Goal: Task Accomplishment & Management: Use online tool/utility

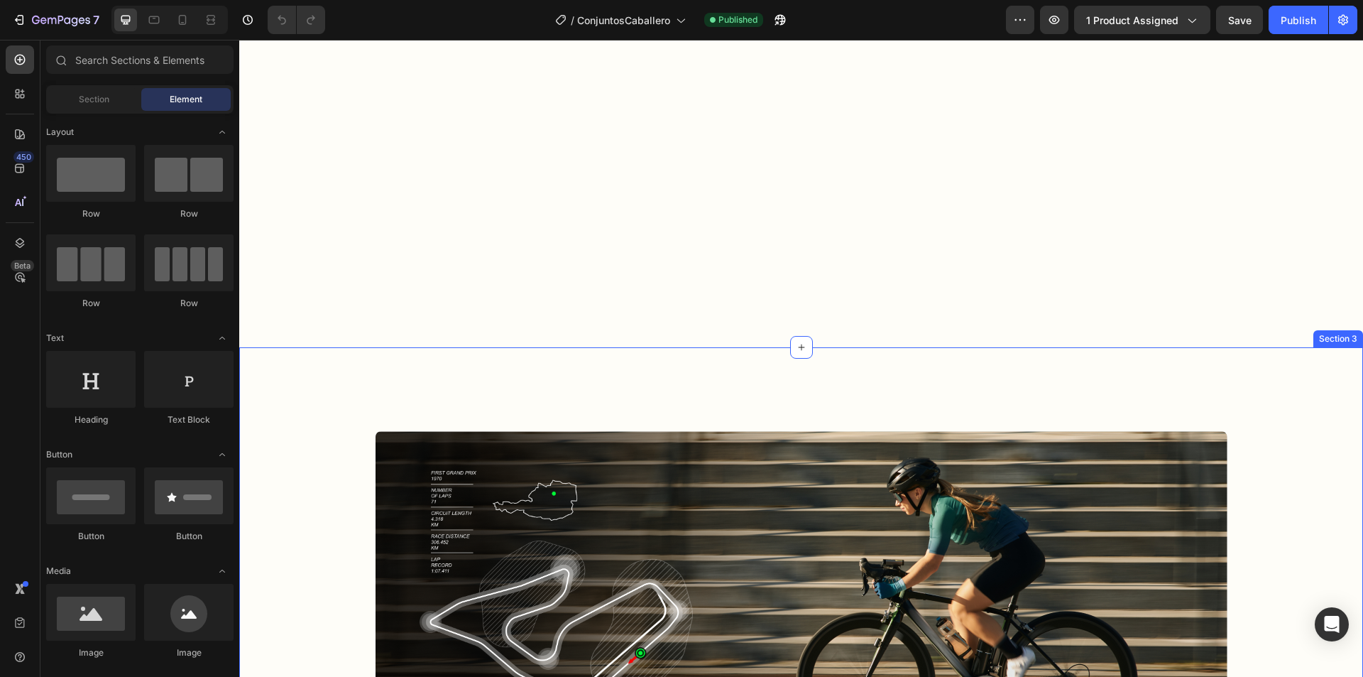
scroll to position [1349, 0]
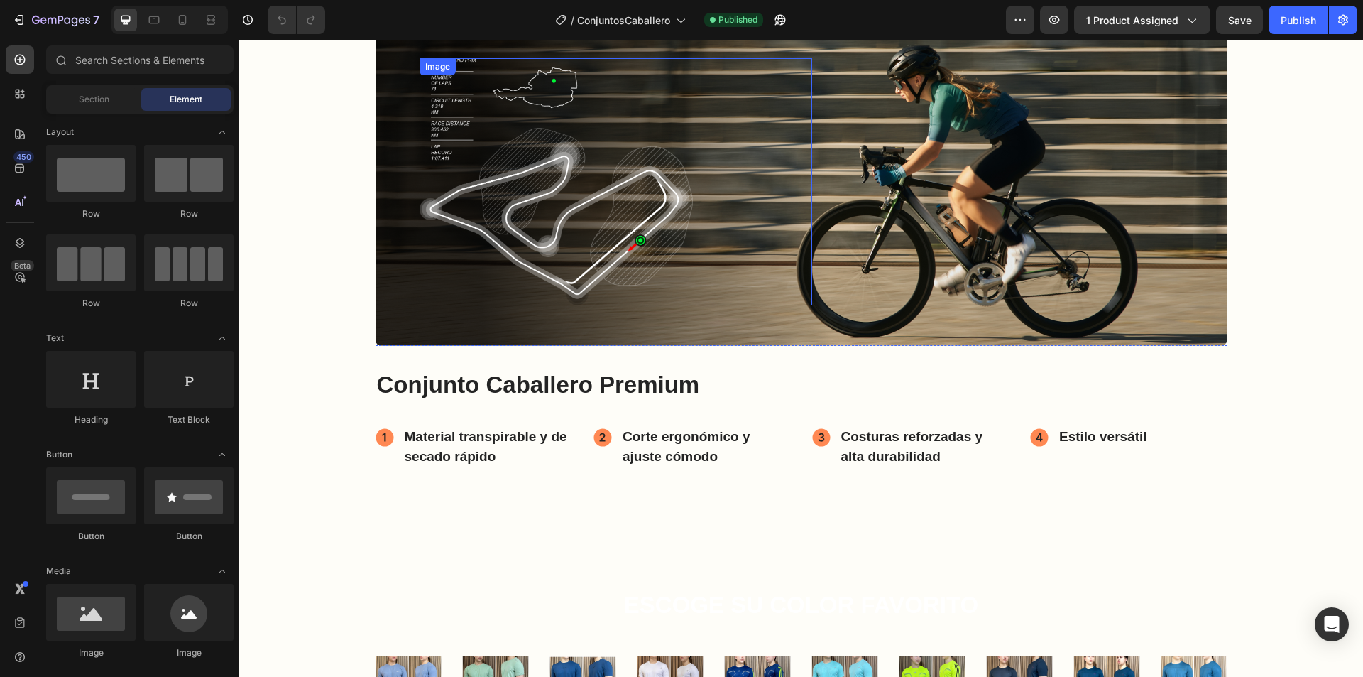
click at [778, 254] on div at bounding box center [616, 181] width 393 height 247
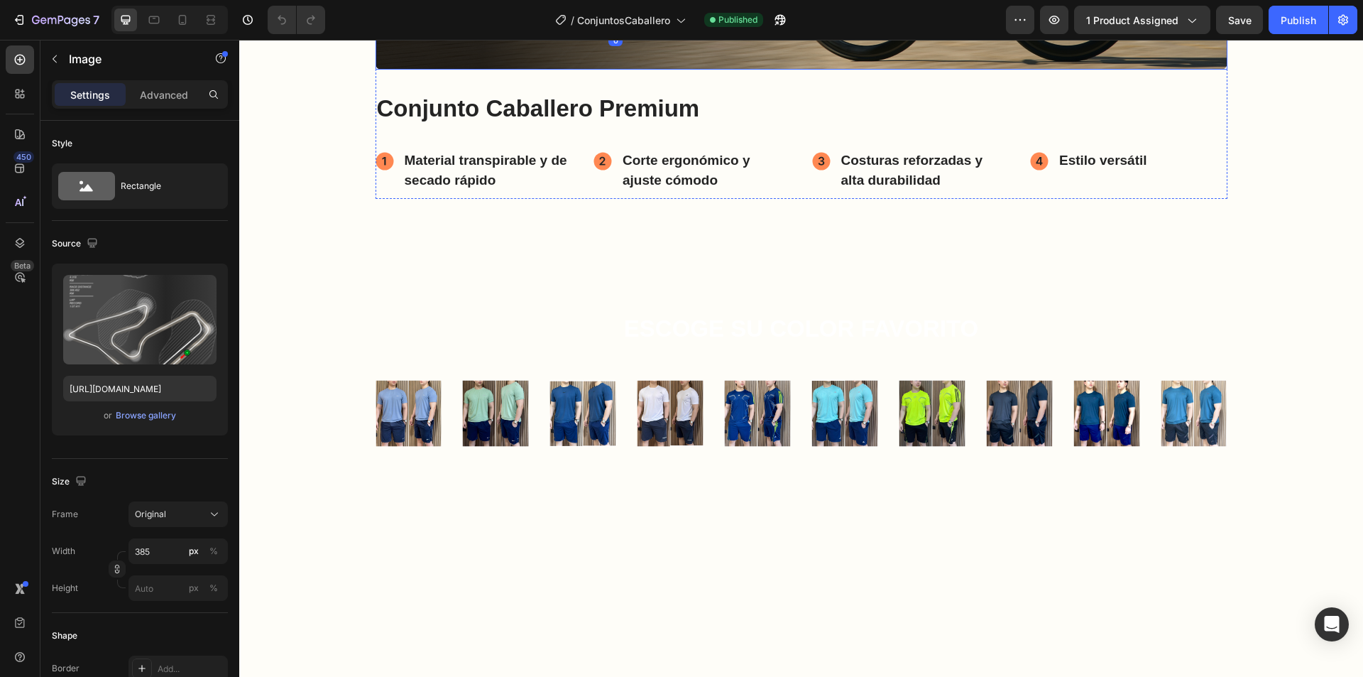
scroll to position [1207, 0]
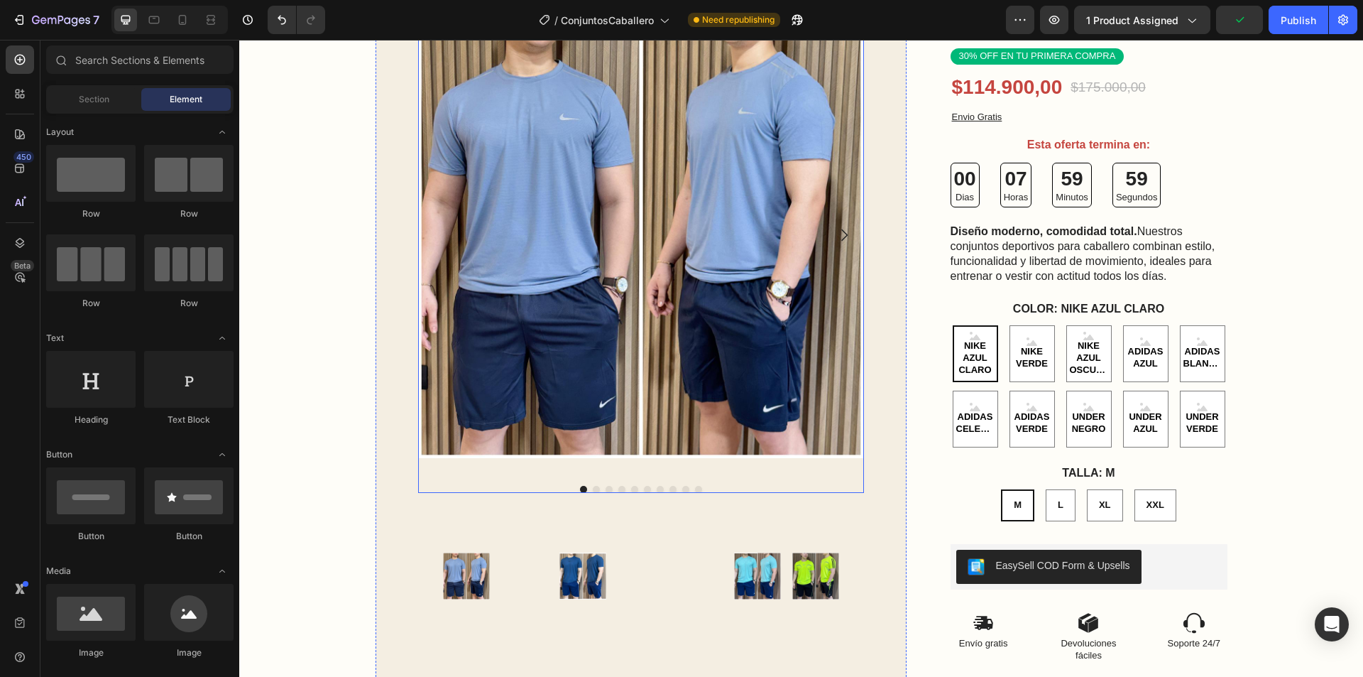
scroll to position [0, 0]
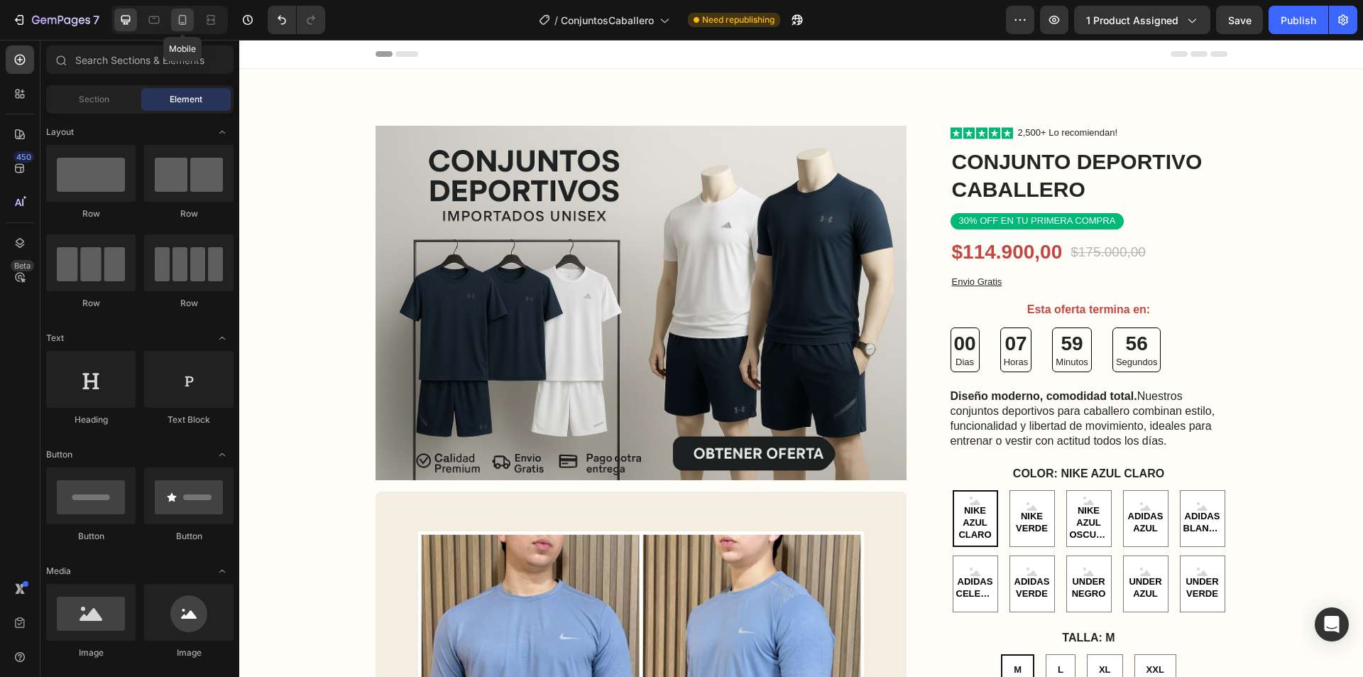
click at [182, 18] on icon at bounding box center [182, 20] width 14 height 14
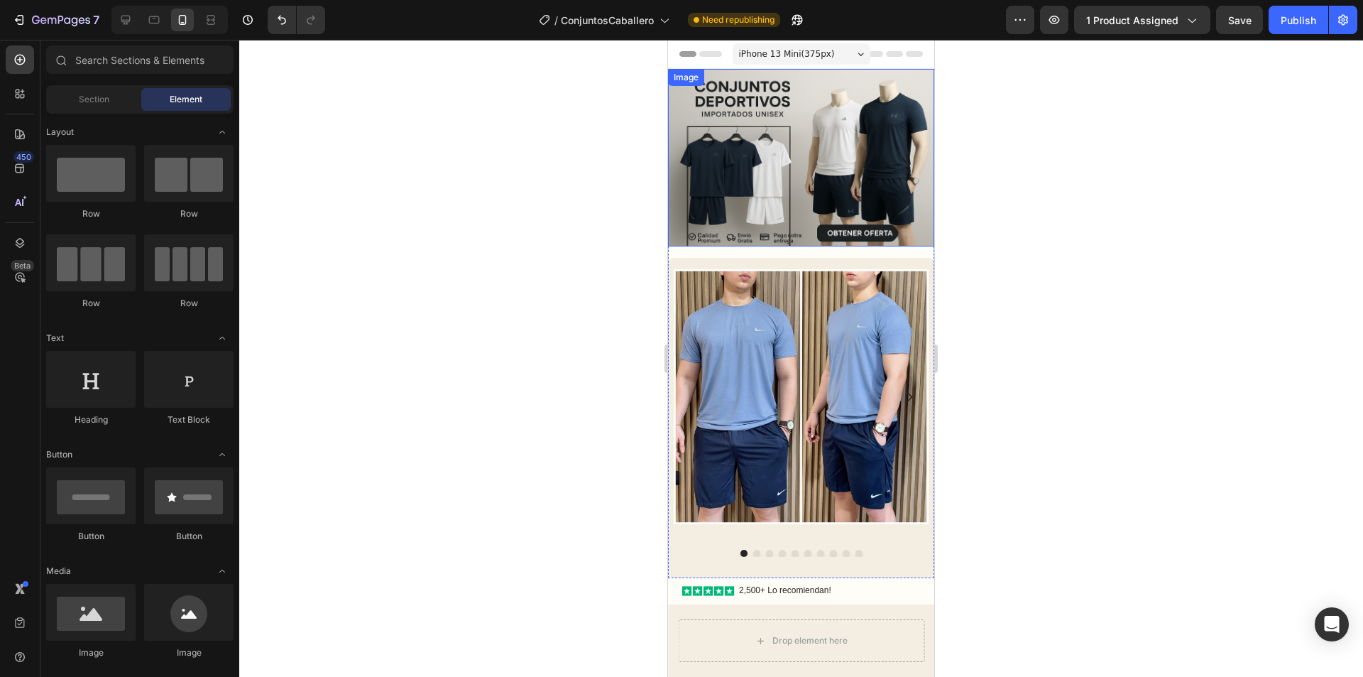
click at [868, 141] on img at bounding box center [801, 158] width 266 height 178
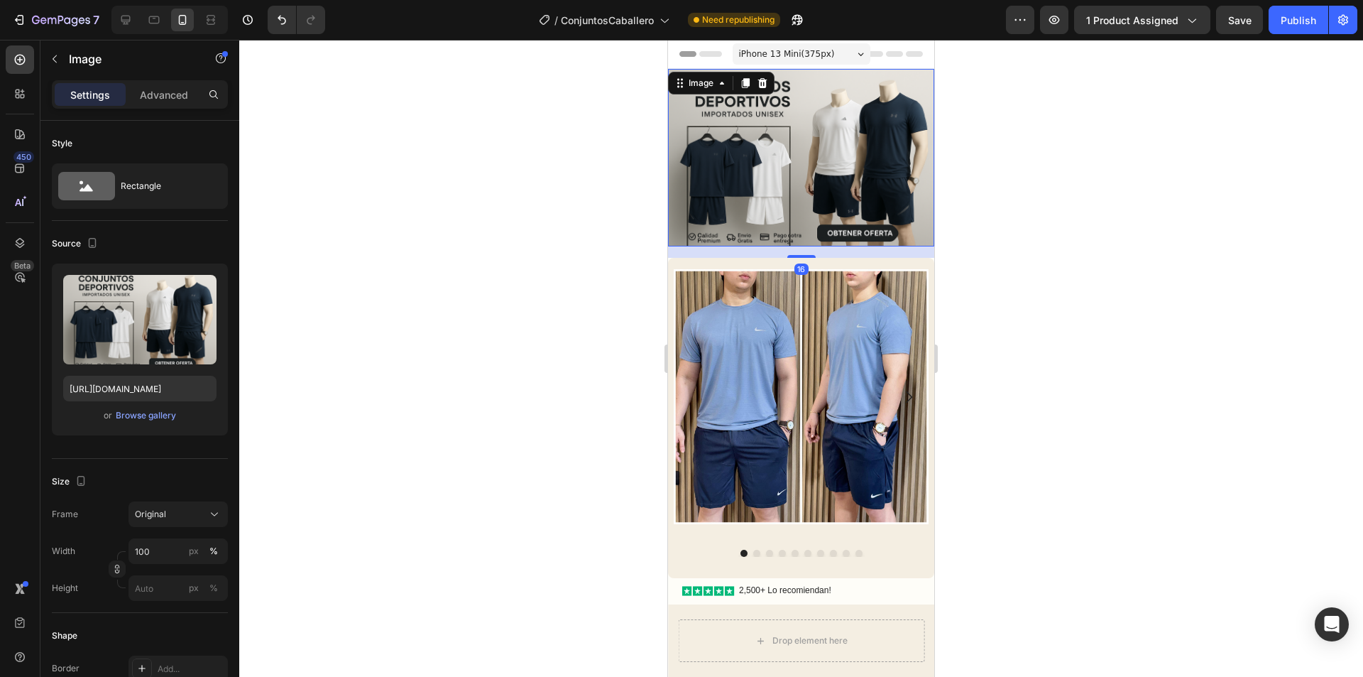
click at [983, 236] on div at bounding box center [801, 358] width 1124 height 637
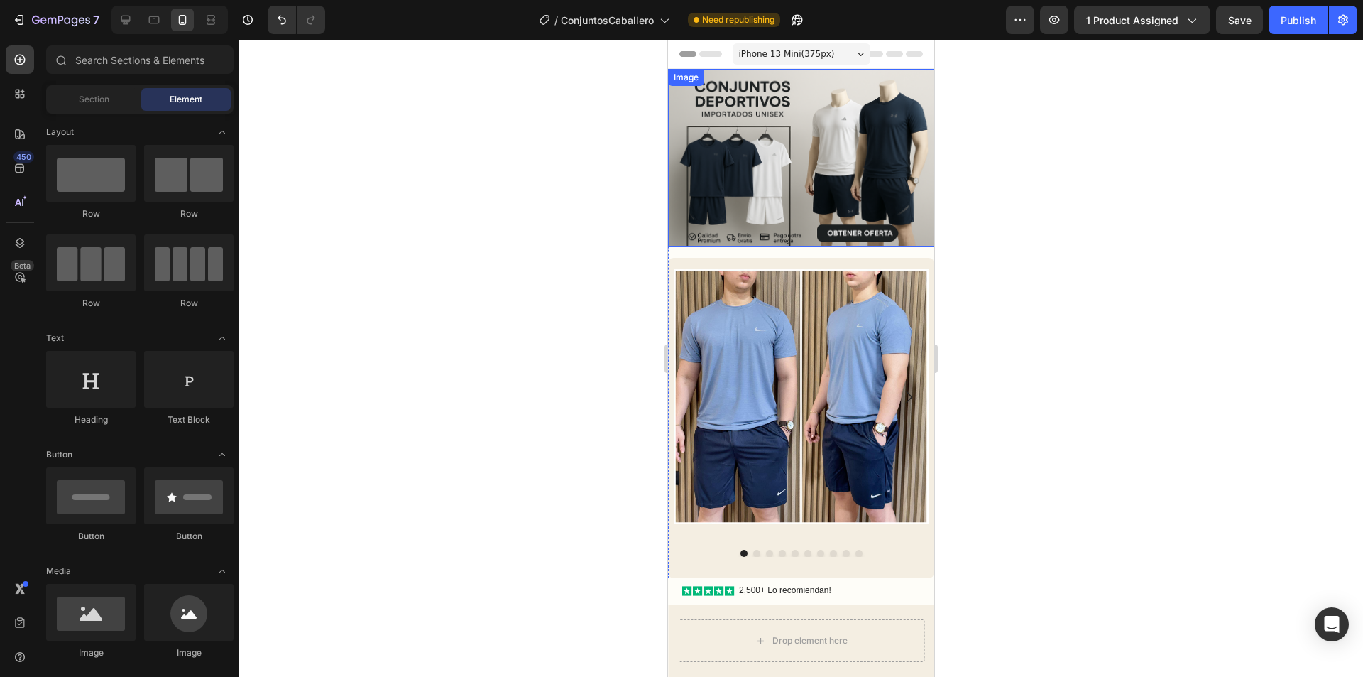
click at [889, 167] on img at bounding box center [801, 158] width 266 height 178
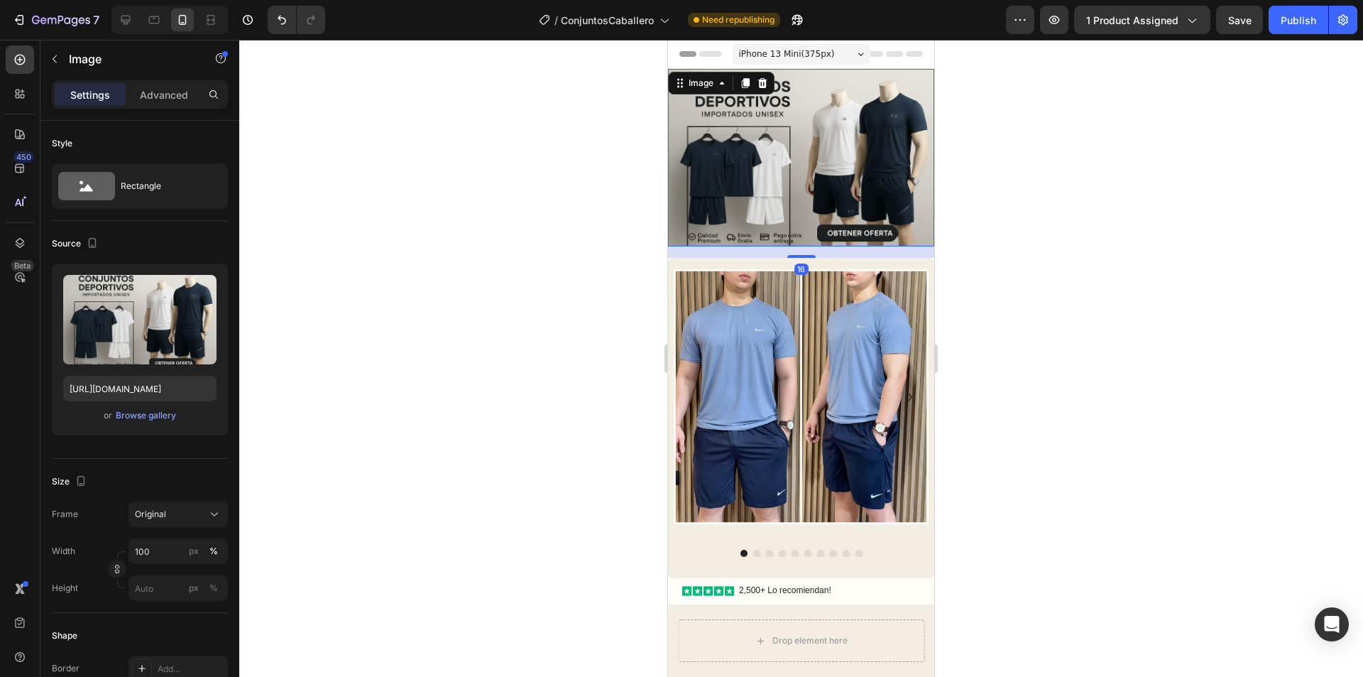
click at [989, 193] on div at bounding box center [801, 358] width 1124 height 637
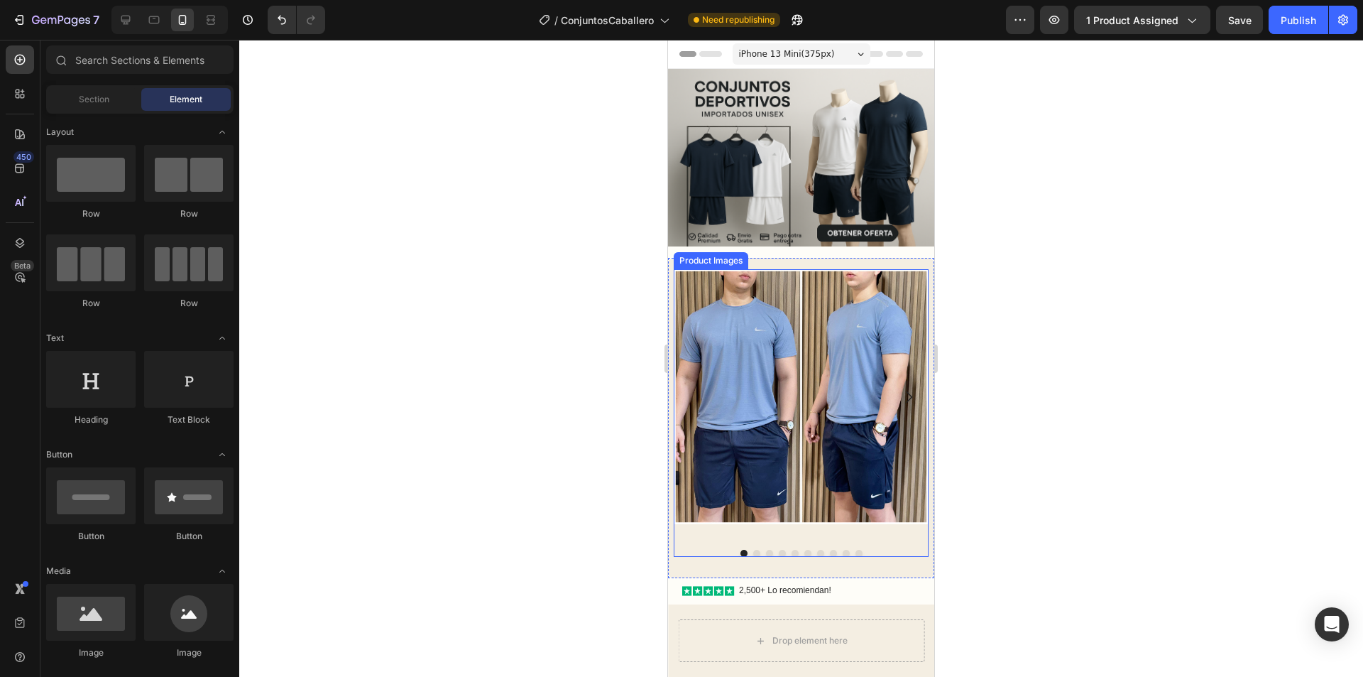
click at [831, 149] on img at bounding box center [801, 158] width 266 height 178
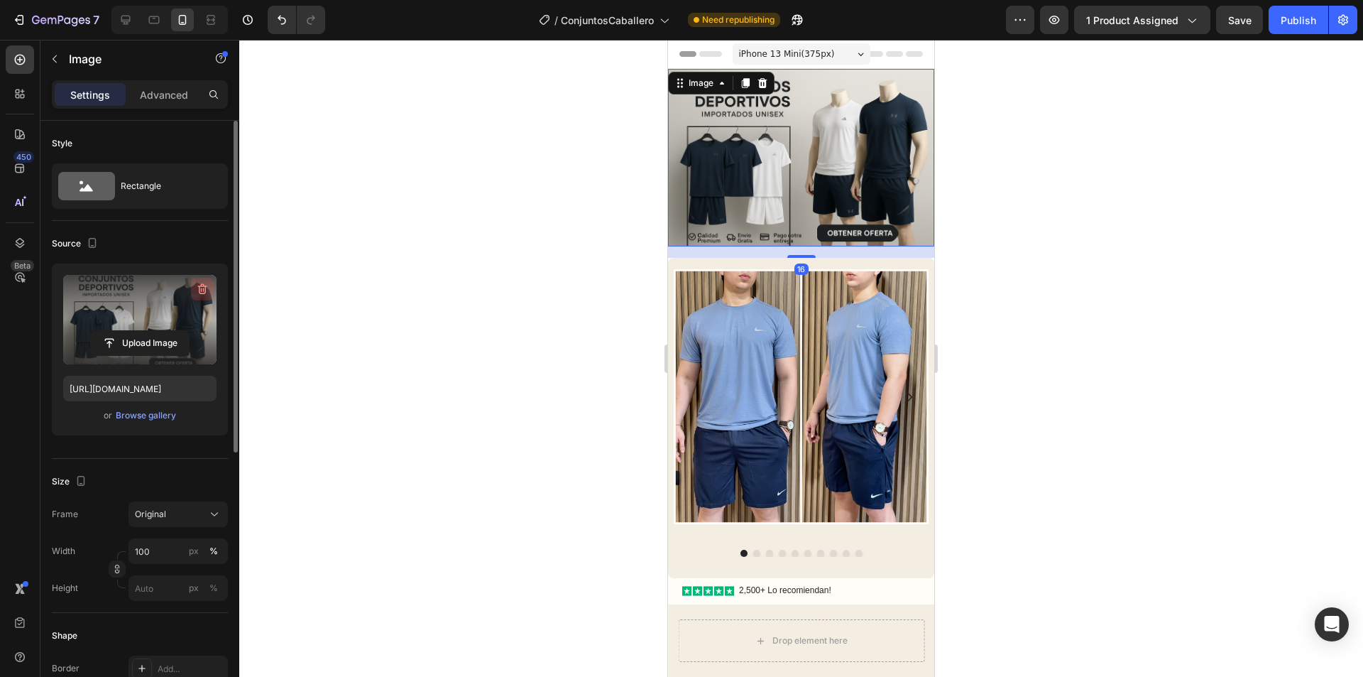
click at [193, 291] on button "button" at bounding box center [202, 289] width 23 height 23
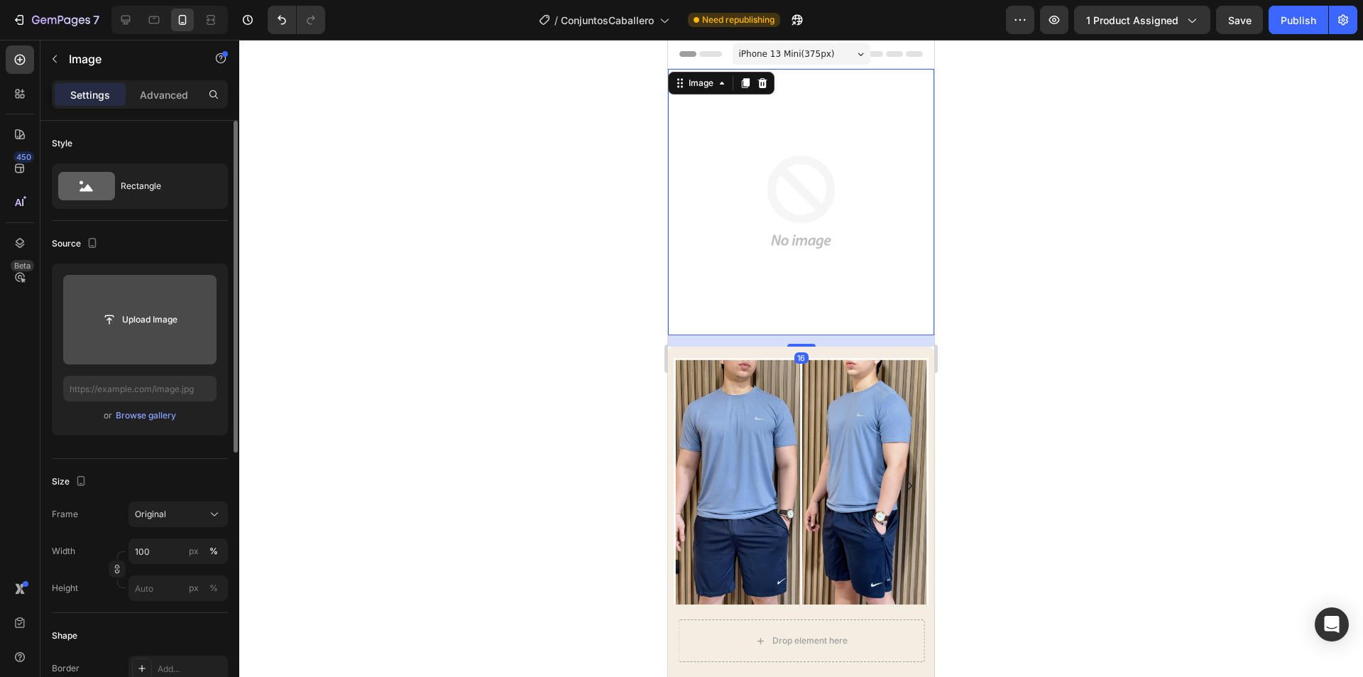
click at [125, 302] on input "file" at bounding box center [139, 319] width 153 height 89
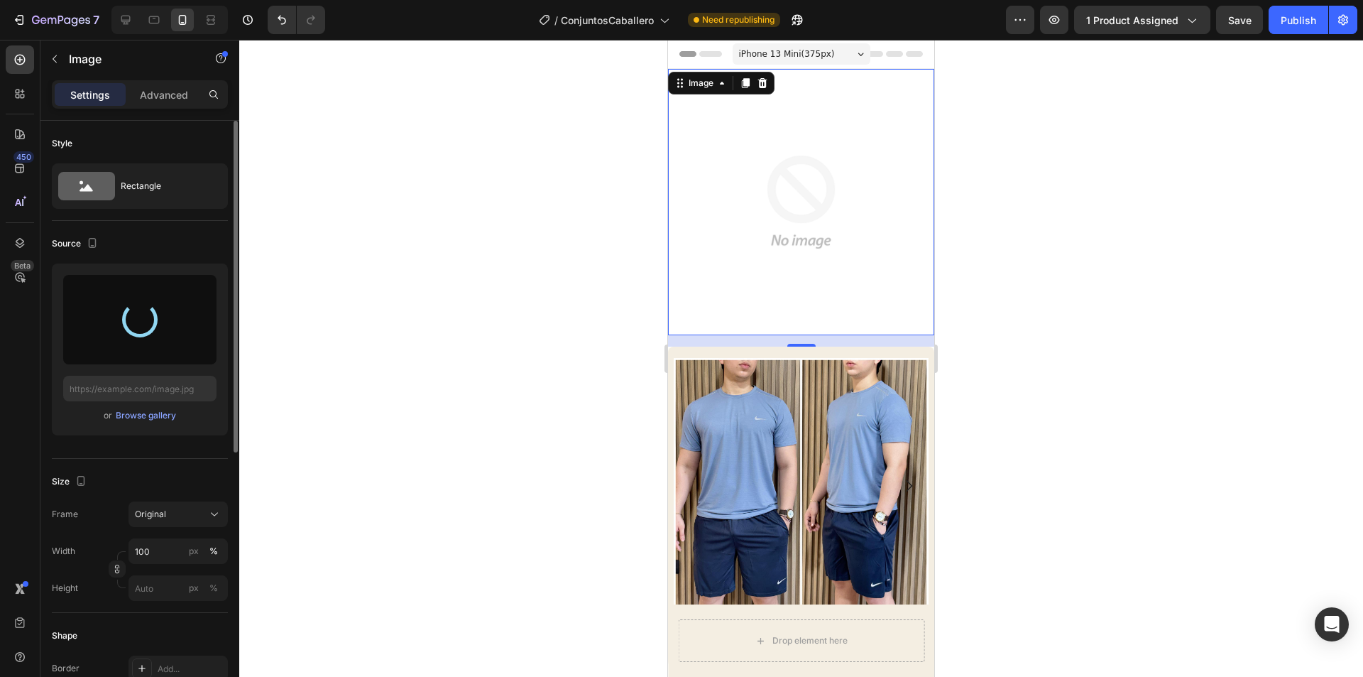
type input "[URL][DOMAIN_NAME]"
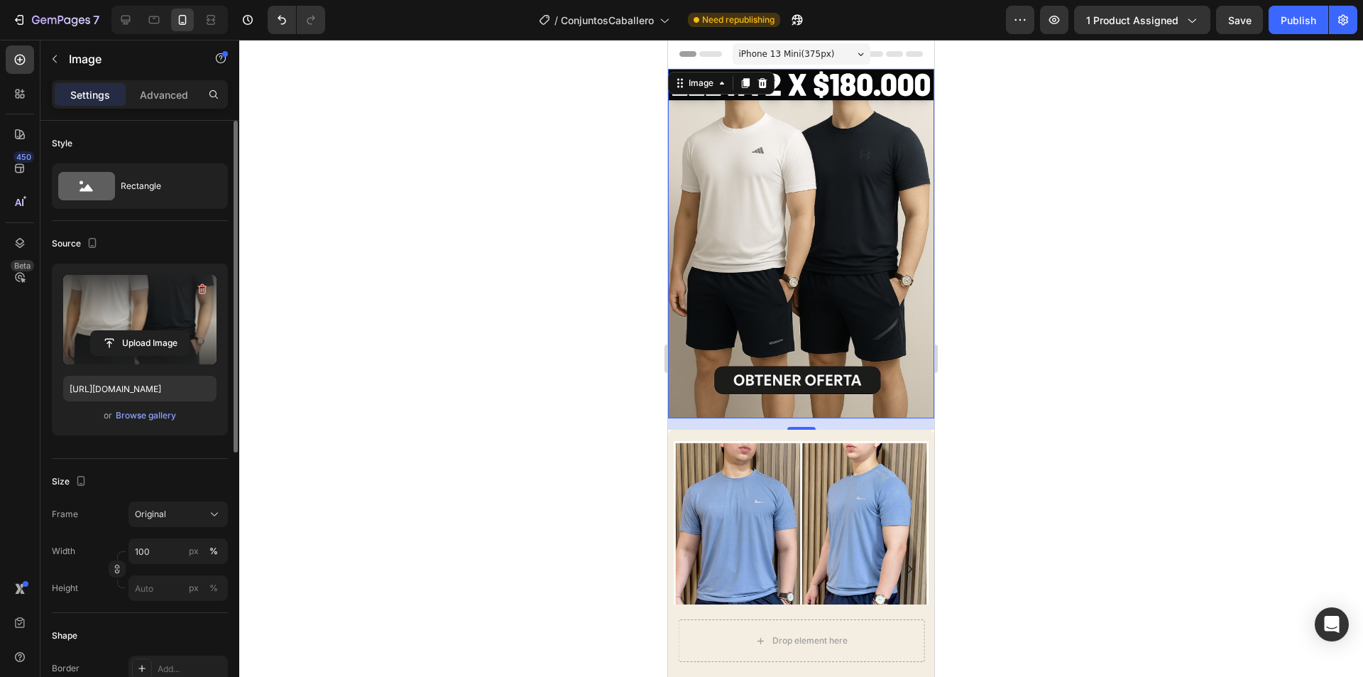
click at [1057, 341] on div at bounding box center [801, 358] width 1124 height 637
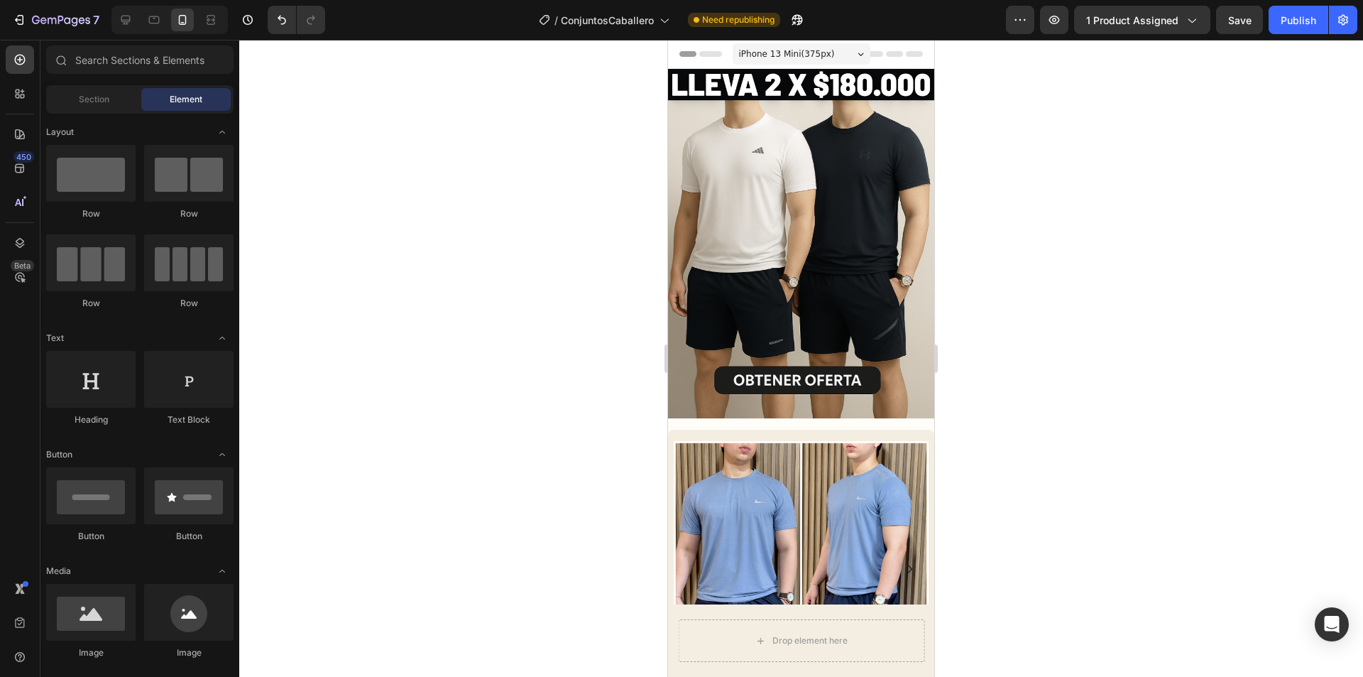
click at [1017, 280] on div at bounding box center [801, 358] width 1124 height 637
click at [1039, 327] on div at bounding box center [801, 358] width 1124 height 637
click at [1261, 20] on button "Save" at bounding box center [1239, 20] width 47 height 28
click at [1290, 20] on div "Publish" at bounding box center [1299, 20] width 36 height 15
drag, startPoint x: 931, startPoint y: 151, endPoint x: 1634, endPoint y: 143, distance: 703.0
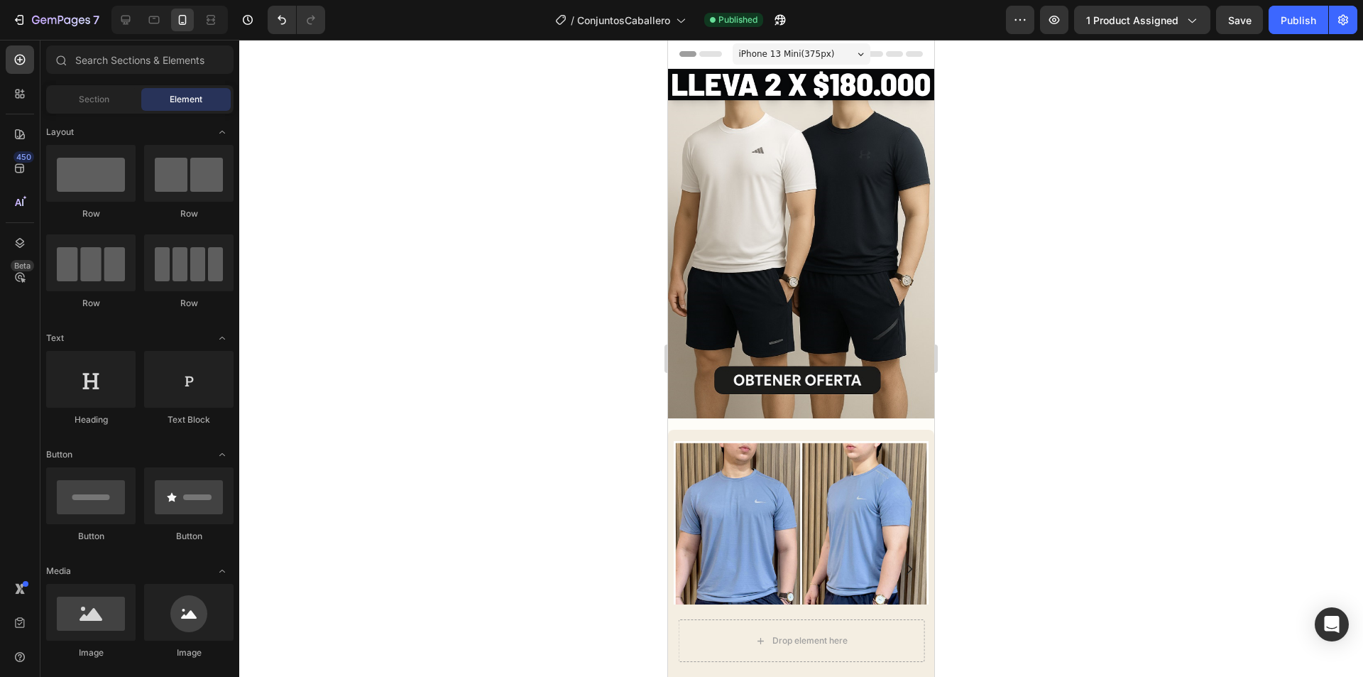
click at [1120, 280] on div at bounding box center [801, 358] width 1124 height 637
click at [841, 169] on img at bounding box center [801, 243] width 266 height 349
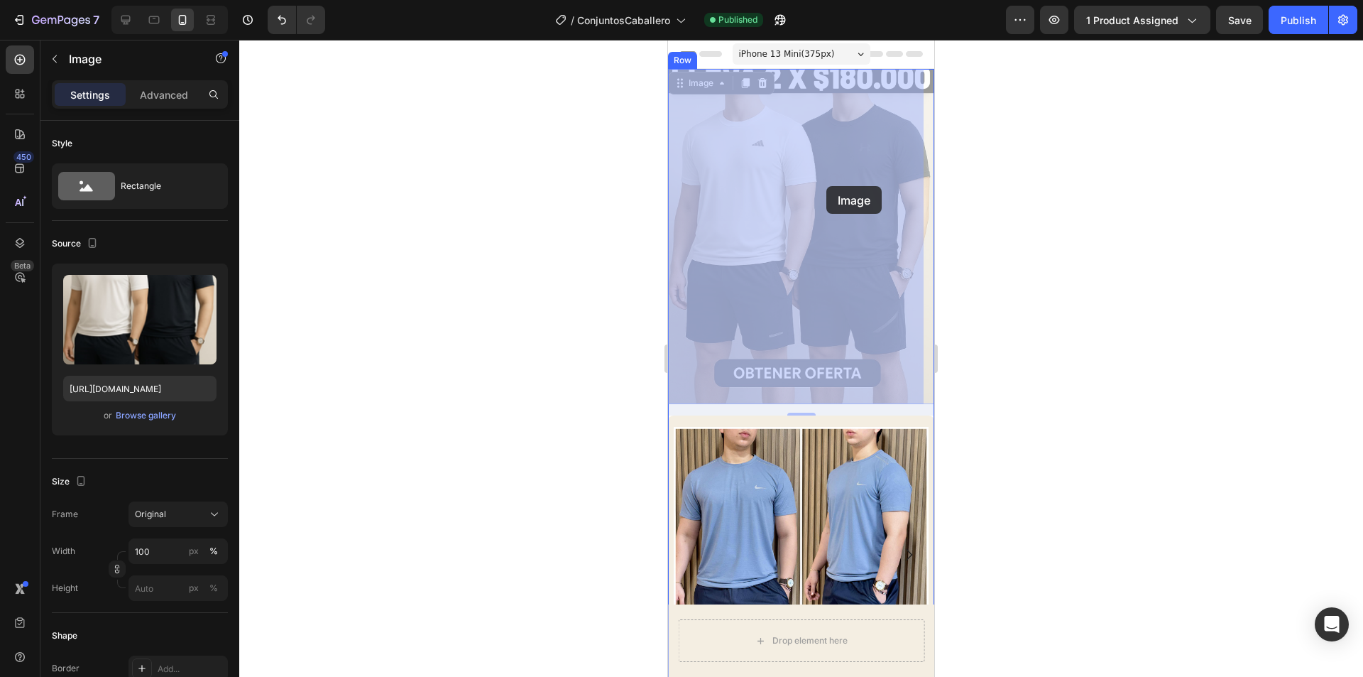
drag, startPoint x: 824, startPoint y: 157, endPoint x: 825, endPoint y: 173, distance: 15.7
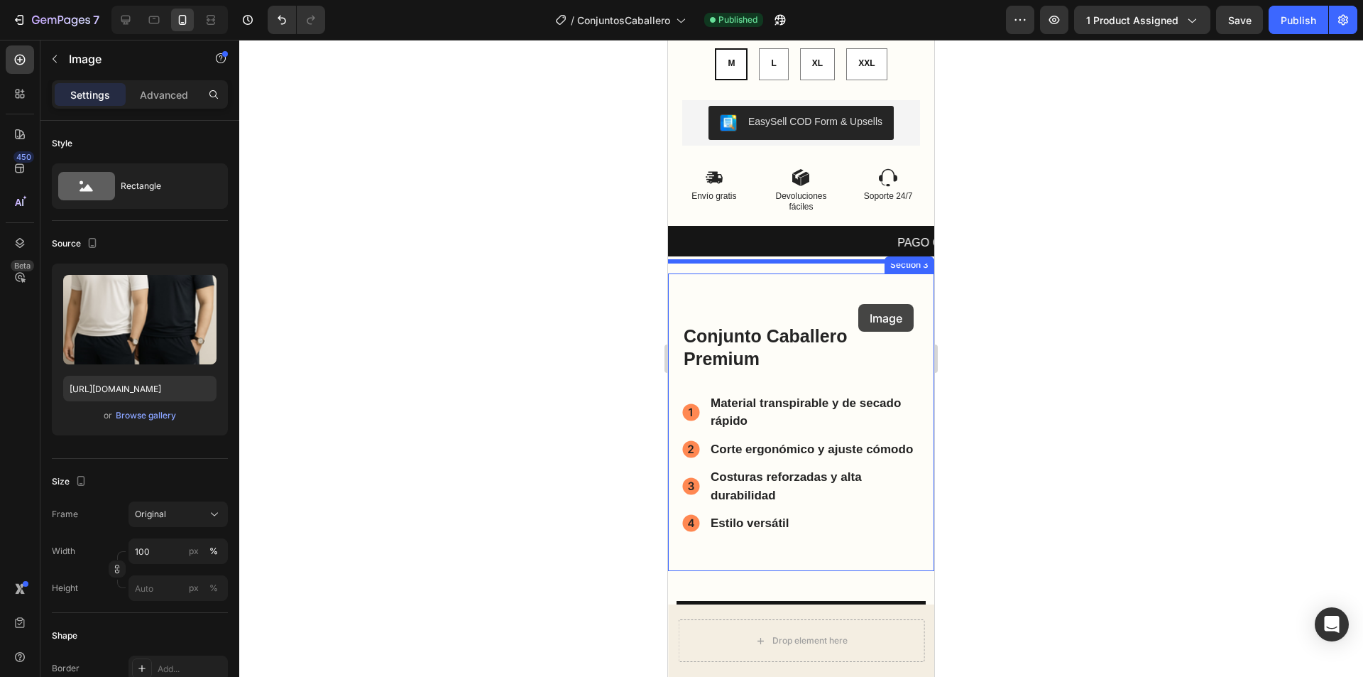
scroll to position [1289, 0]
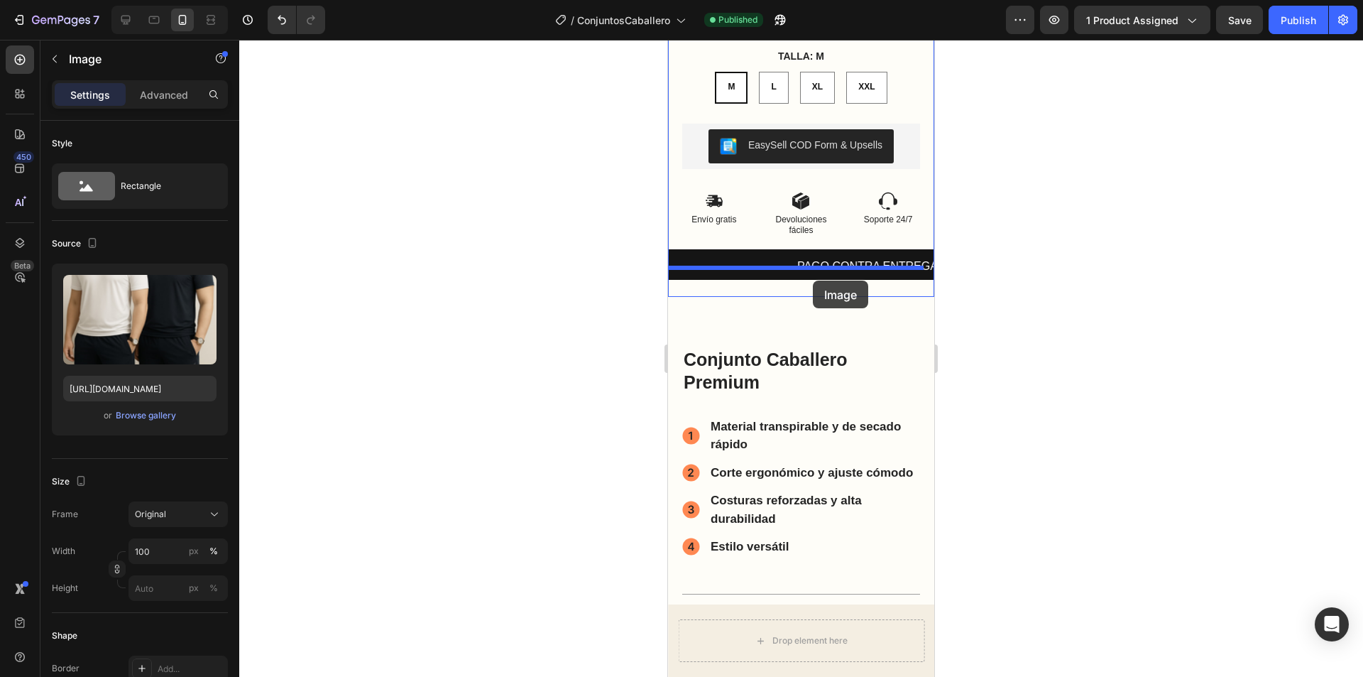
drag, startPoint x: 823, startPoint y: 166, endPoint x: 813, endPoint y: 280, distance: 114.8
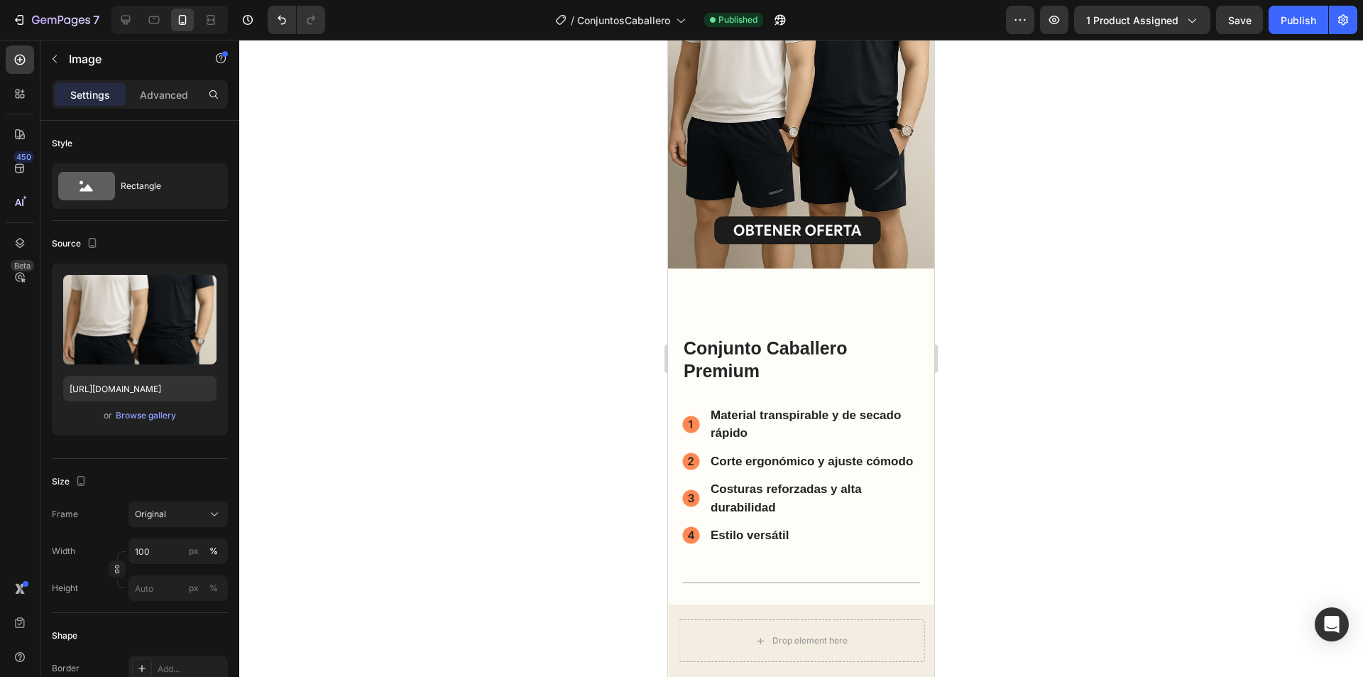
scroll to position [942, 0]
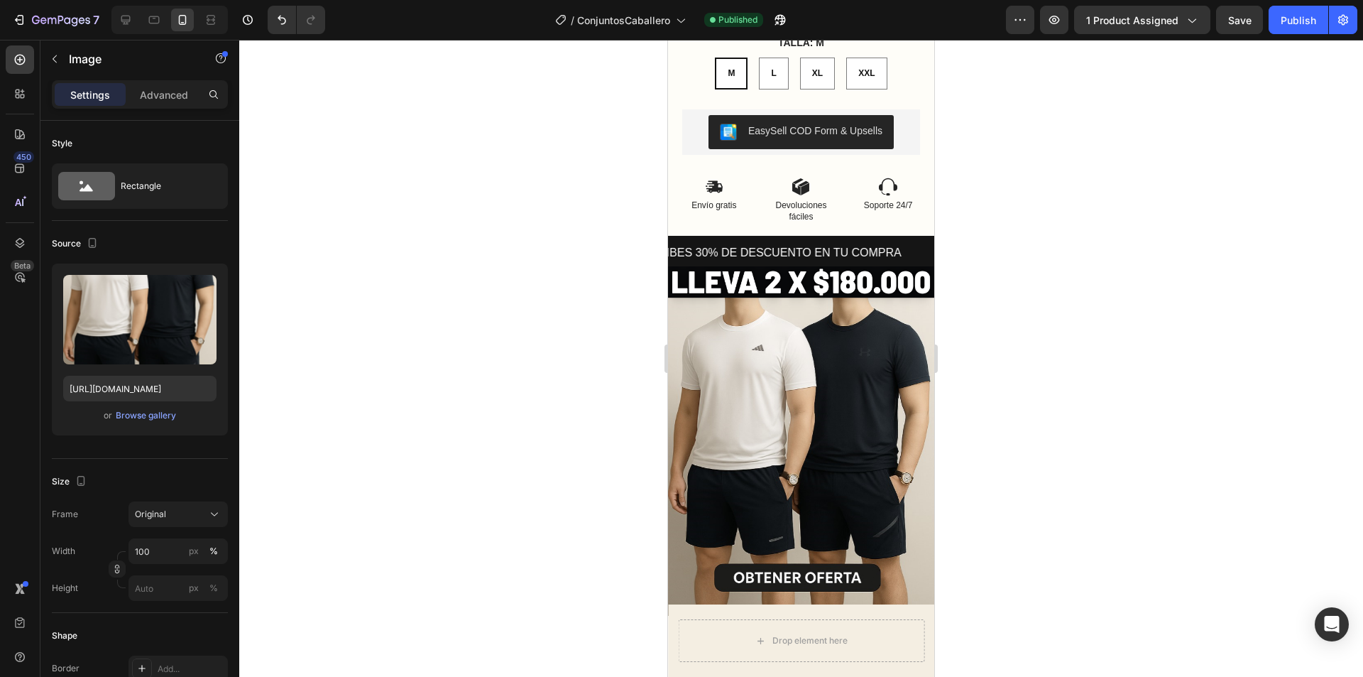
click at [1128, 323] on div at bounding box center [801, 358] width 1124 height 637
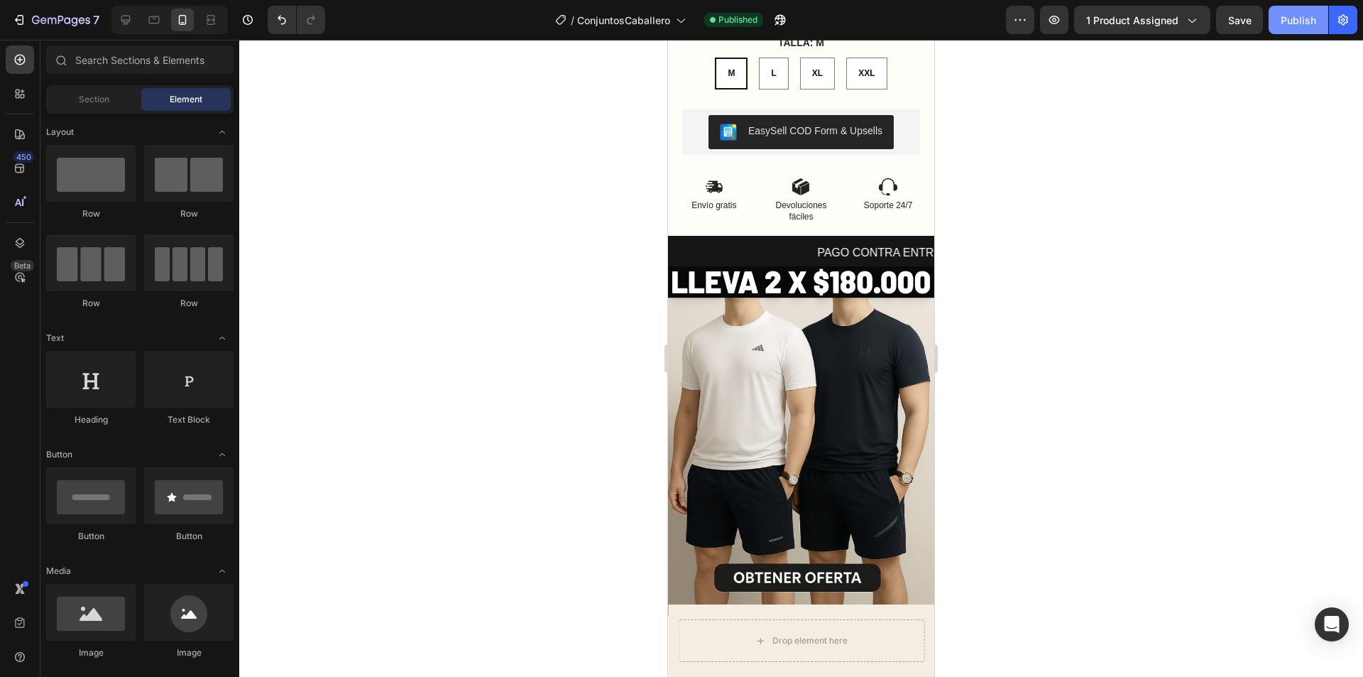
click at [1292, 21] on div "Publish" at bounding box center [1299, 20] width 36 height 15
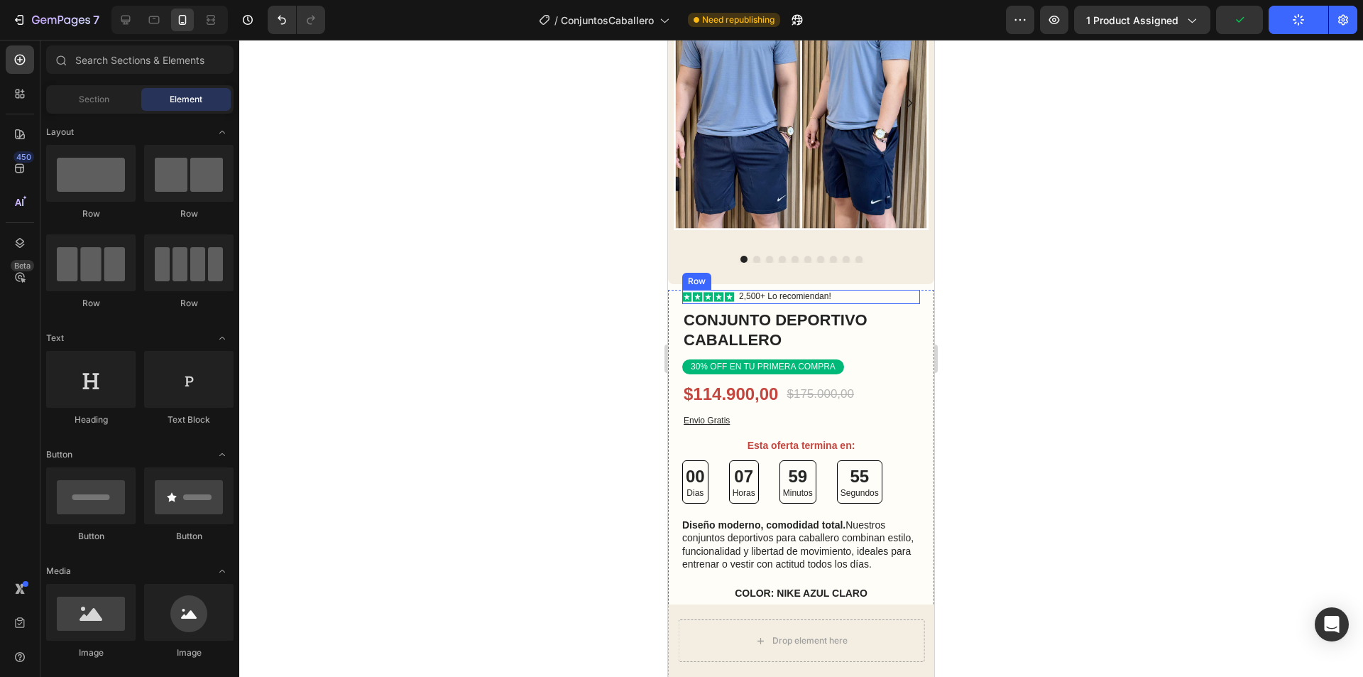
scroll to position [0, 0]
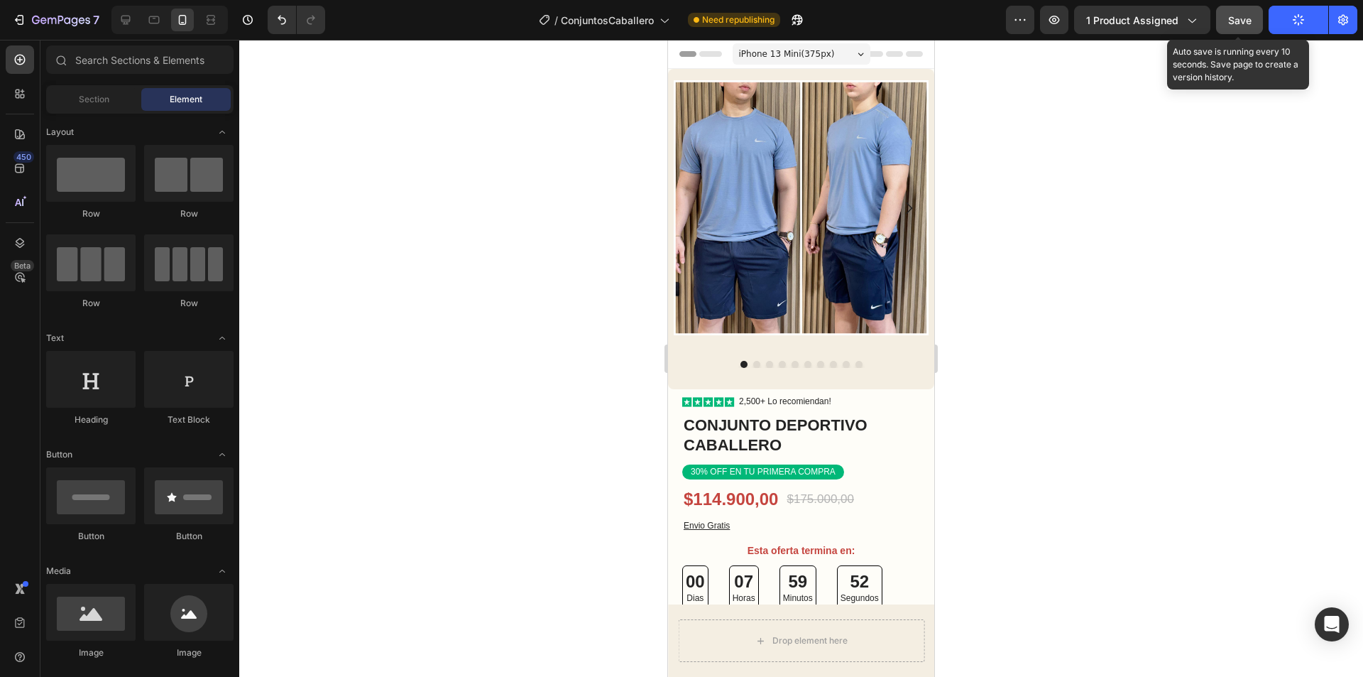
click at [1255, 16] on button "Save" at bounding box center [1239, 20] width 47 height 28
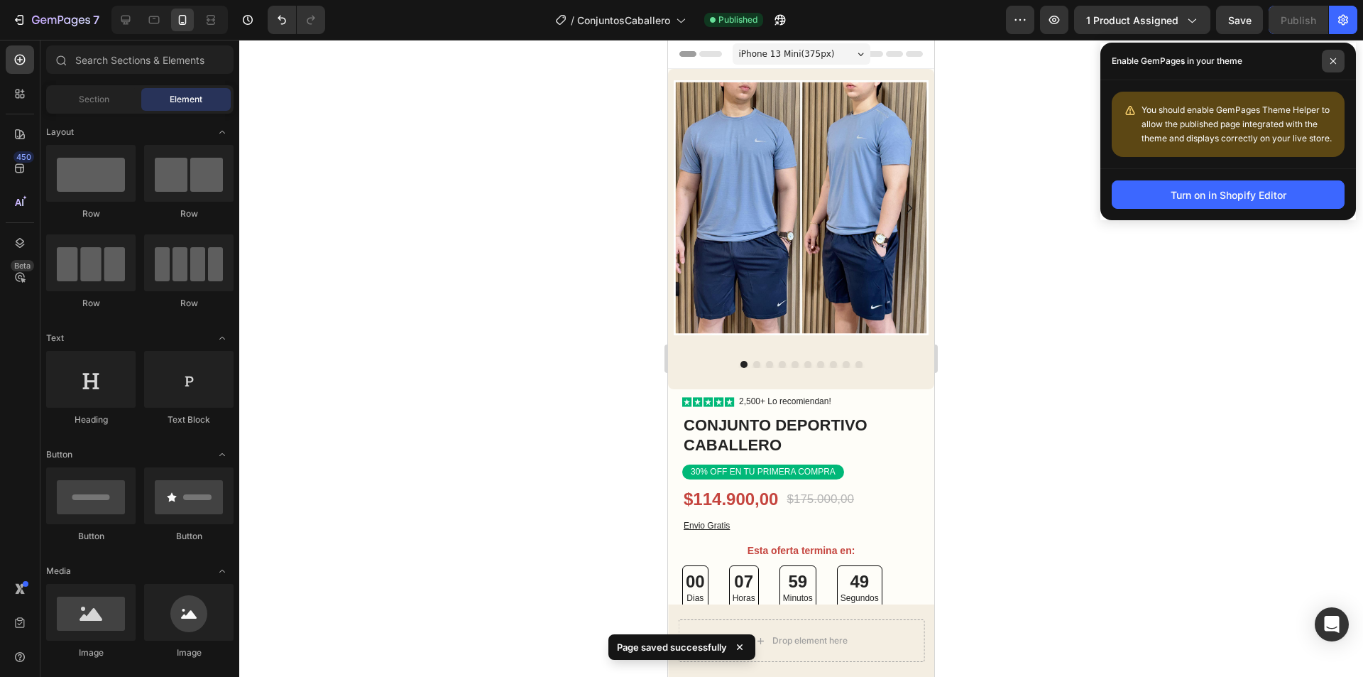
click at [1337, 58] on span at bounding box center [1333, 61] width 23 height 23
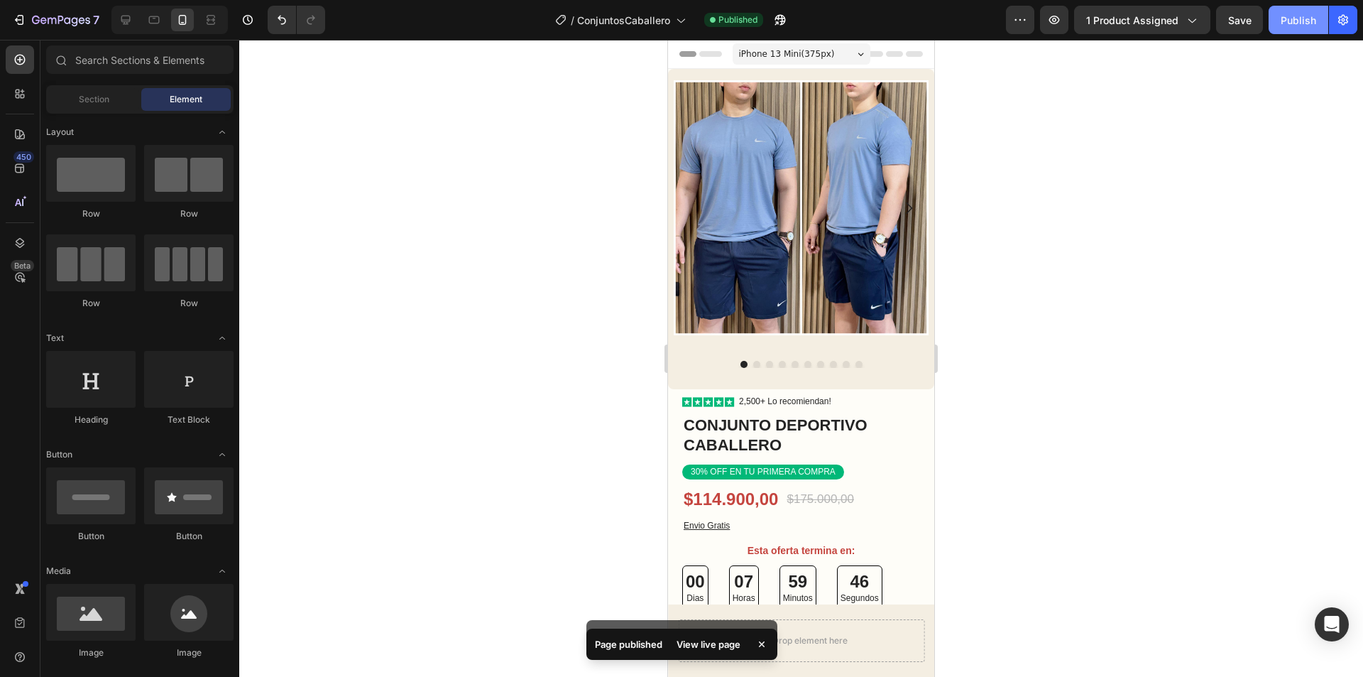
click at [1307, 24] on div "Publish" at bounding box center [1299, 20] width 36 height 15
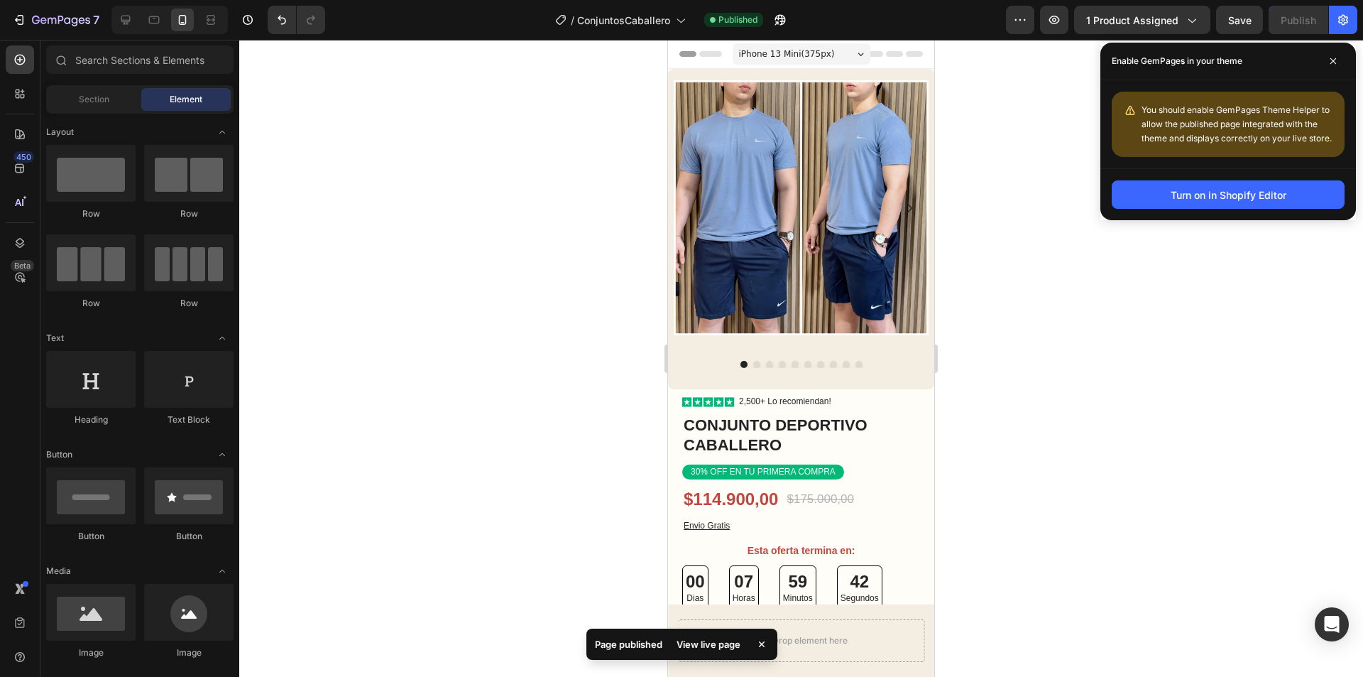
click at [1125, 341] on div at bounding box center [801, 358] width 1124 height 637
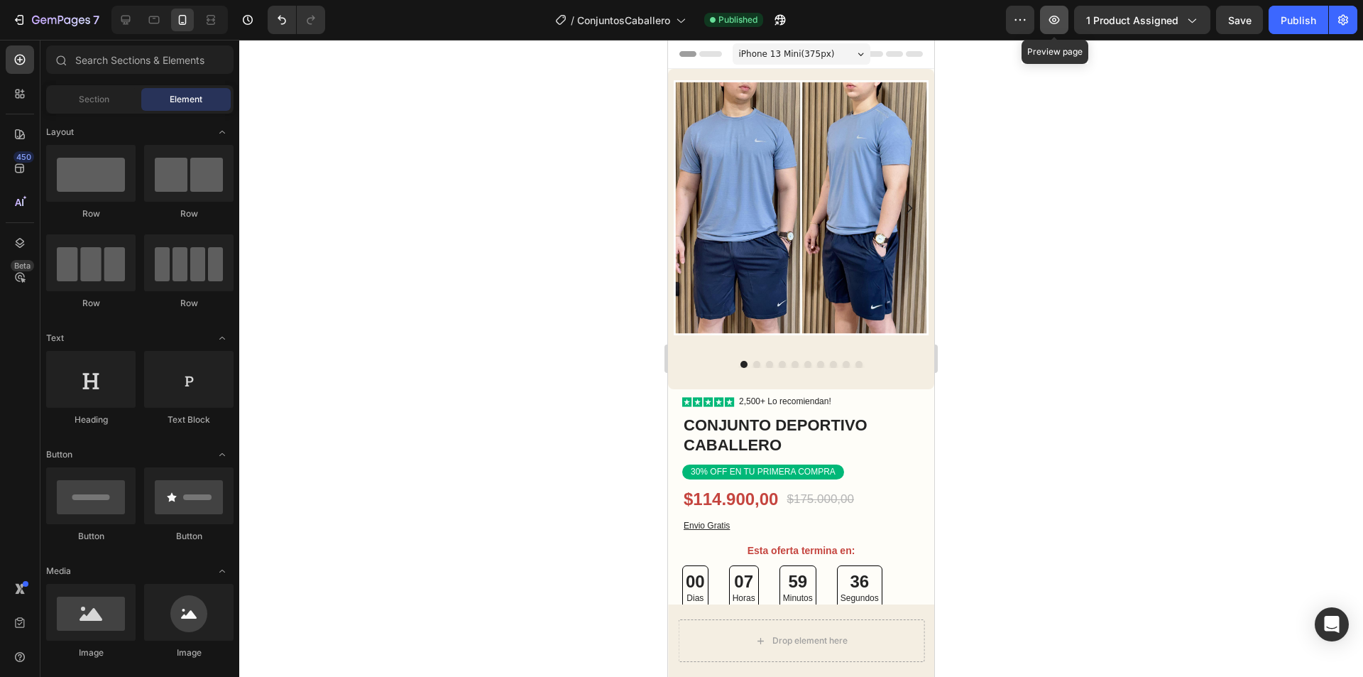
click at [1060, 13] on icon "button" at bounding box center [1054, 20] width 14 height 14
click at [1182, 16] on div "1 product assigned" at bounding box center [1142, 20] width 112 height 15
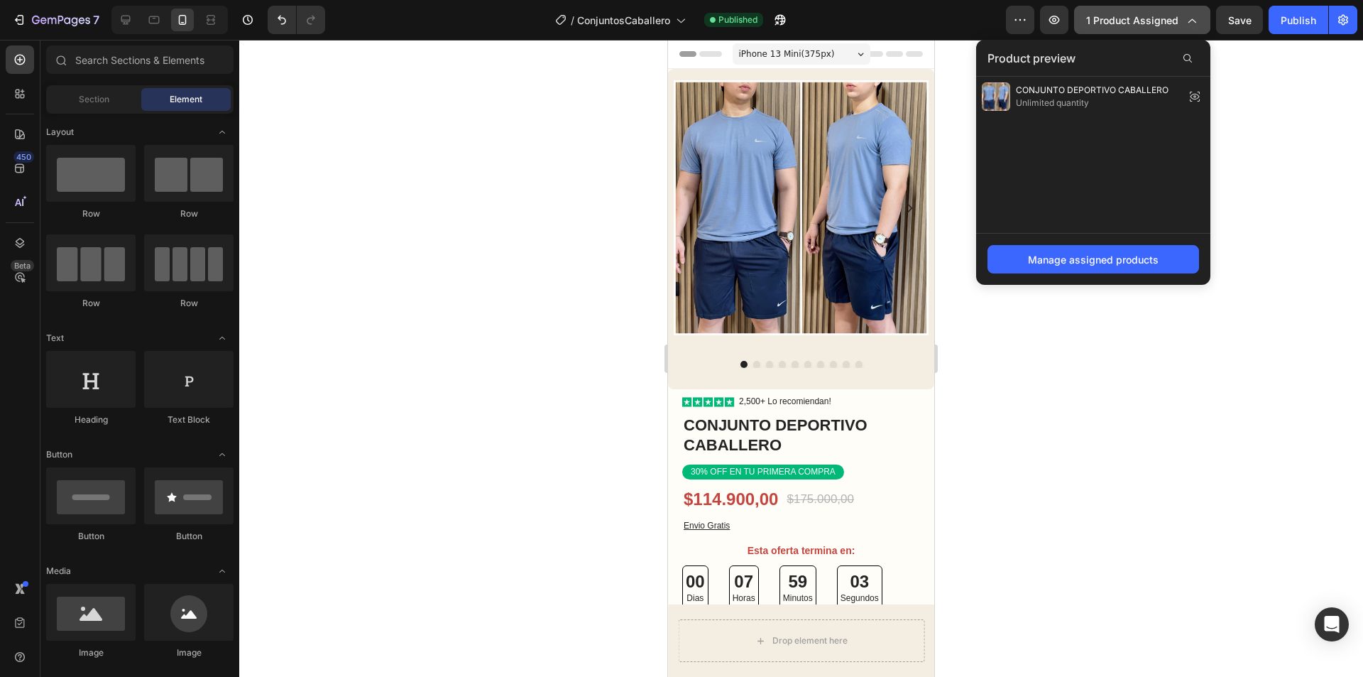
click at [1163, 13] on span "1 product assigned" at bounding box center [1132, 20] width 92 height 15
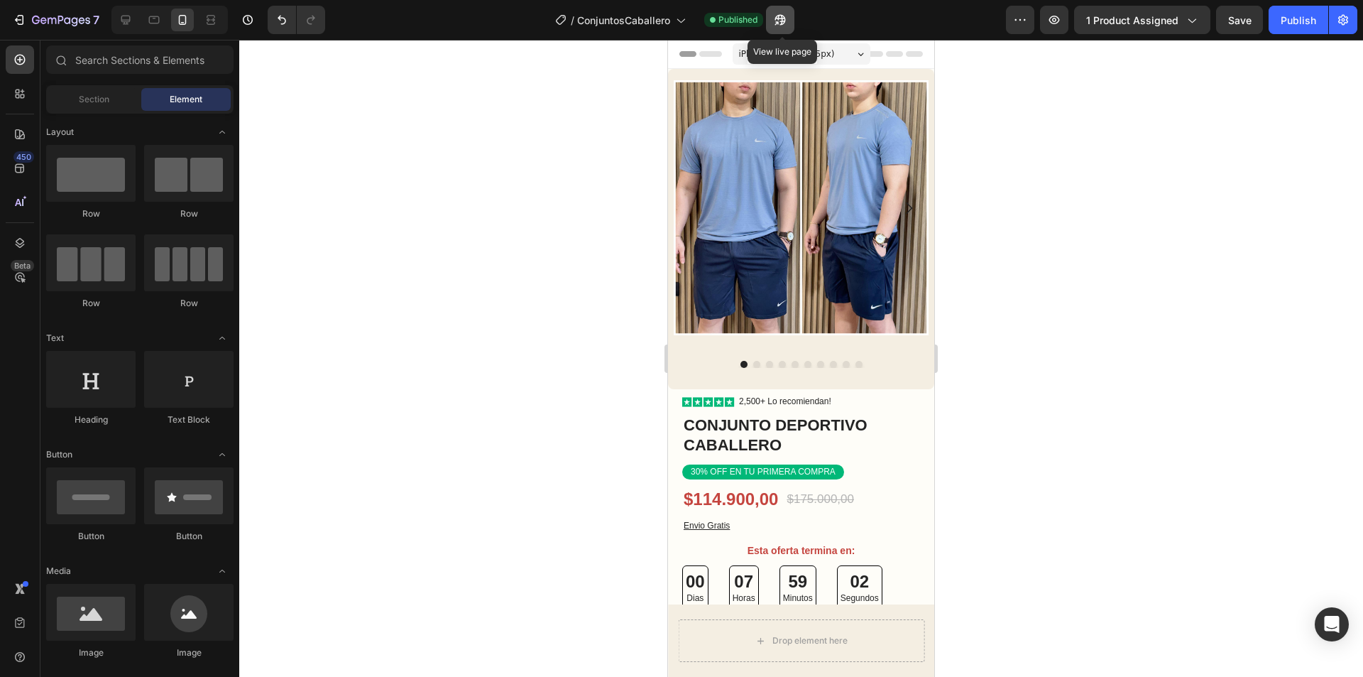
click at [793, 16] on button "button" at bounding box center [780, 20] width 28 height 28
drag, startPoint x: 1197, startPoint y: 75, endPoint x: 1288, endPoint y: 39, distance: 97.6
click at [1199, 75] on div at bounding box center [801, 358] width 1124 height 637
click at [1304, 22] on div "Publish" at bounding box center [1299, 20] width 36 height 15
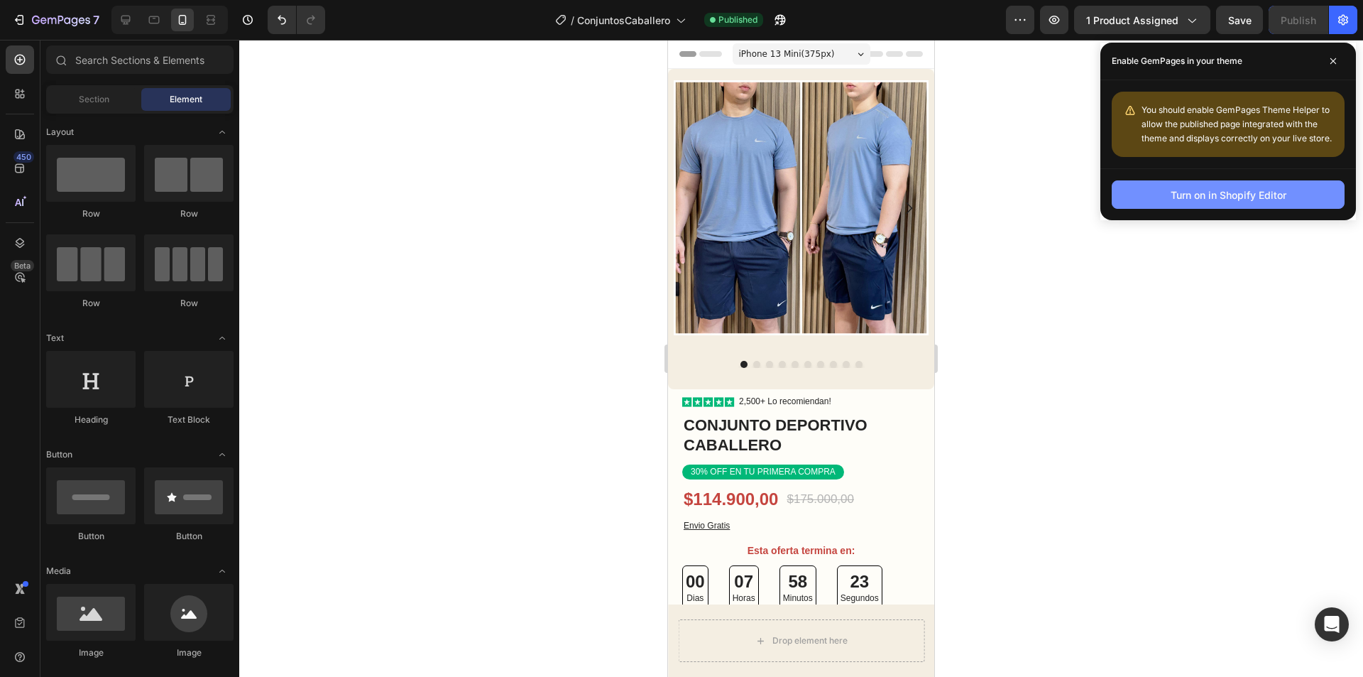
click at [1209, 197] on div "Turn on in Shopify Editor" at bounding box center [1229, 194] width 116 height 15
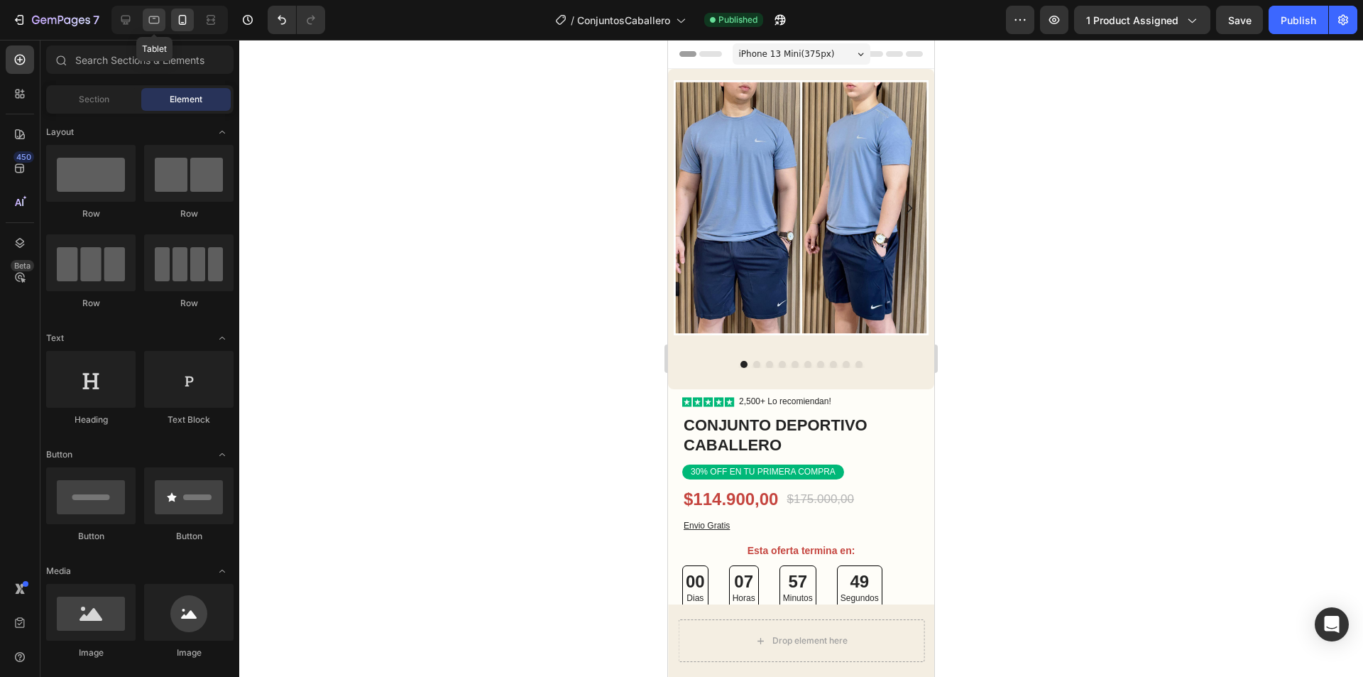
click at [150, 18] on icon at bounding box center [154, 20] width 11 height 8
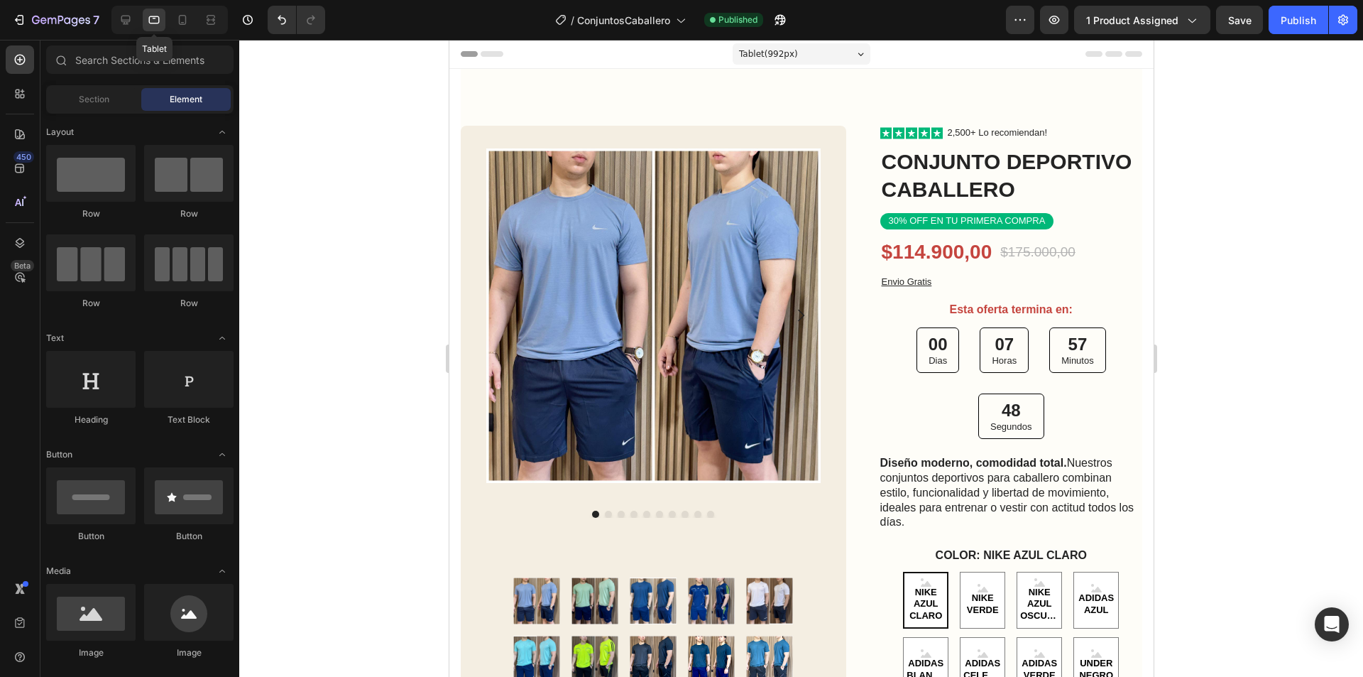
click at [138, 18] on div "Tablet" at bounding box center [169, 20] width 116 height 28
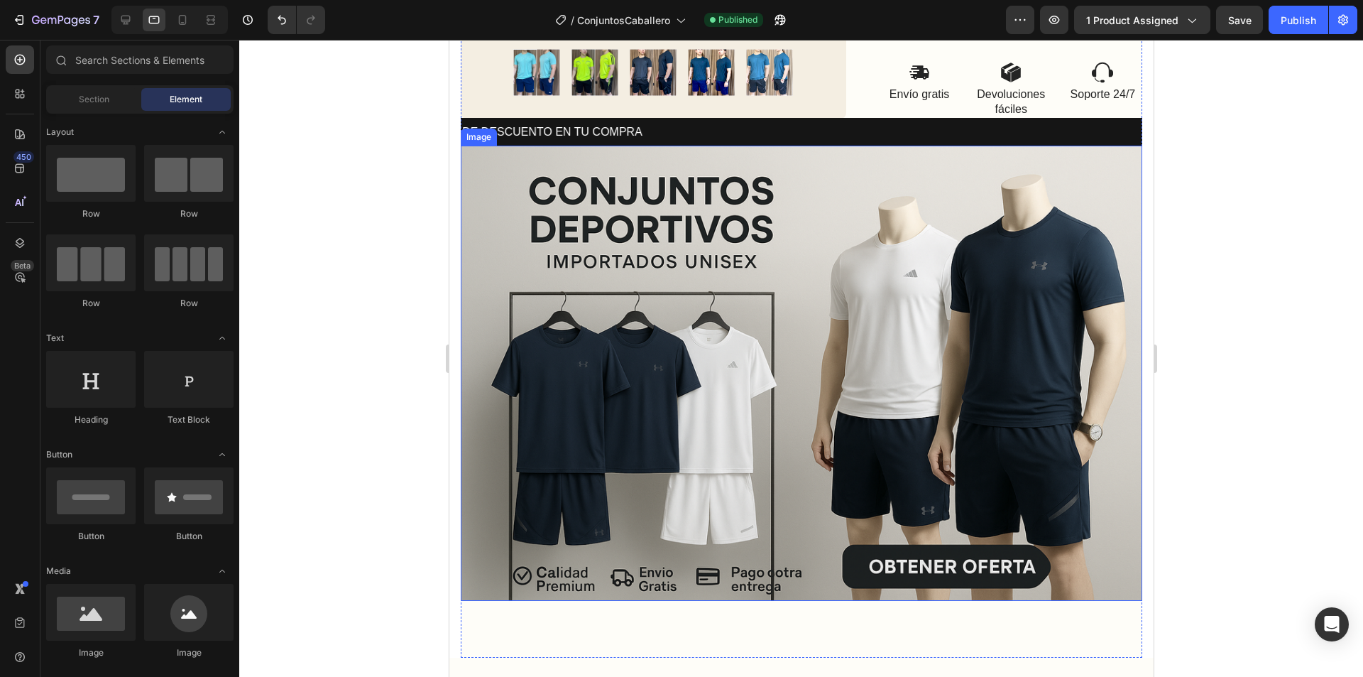
scroll to position [994, 0]
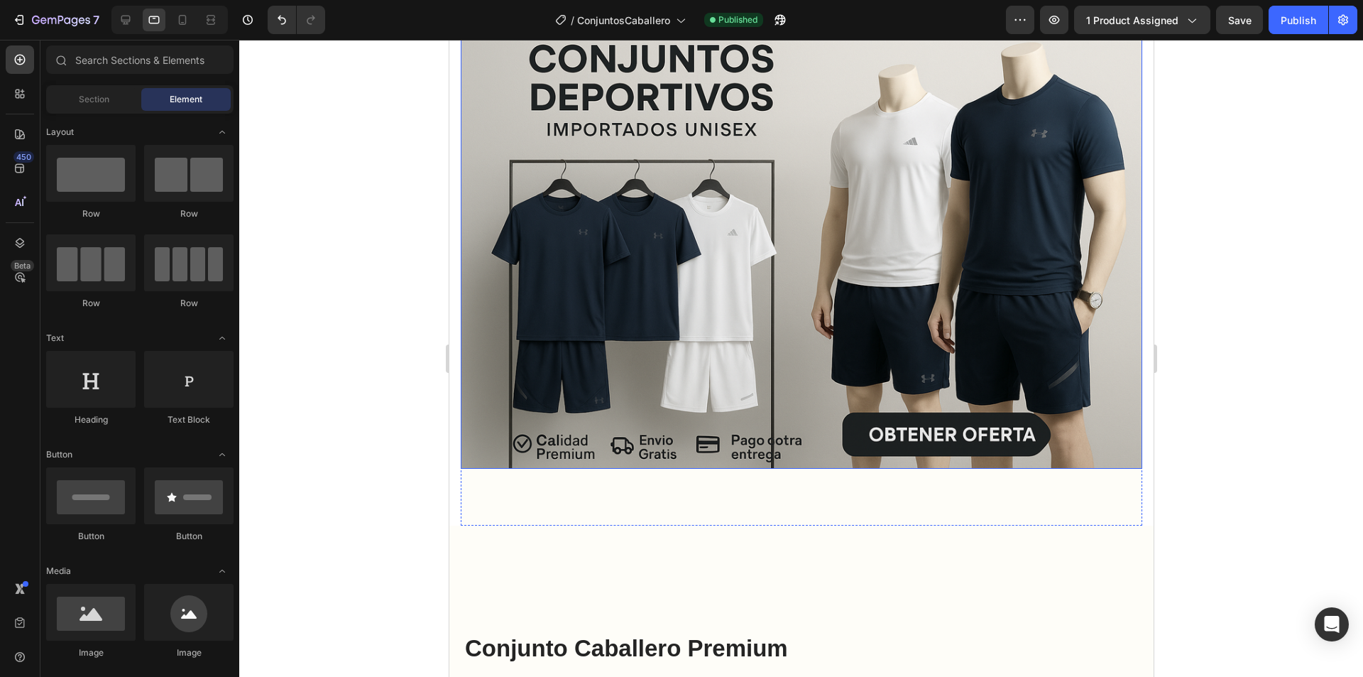
click at [728, 367] on img at bounding box center [801, 240] width 682 height 454
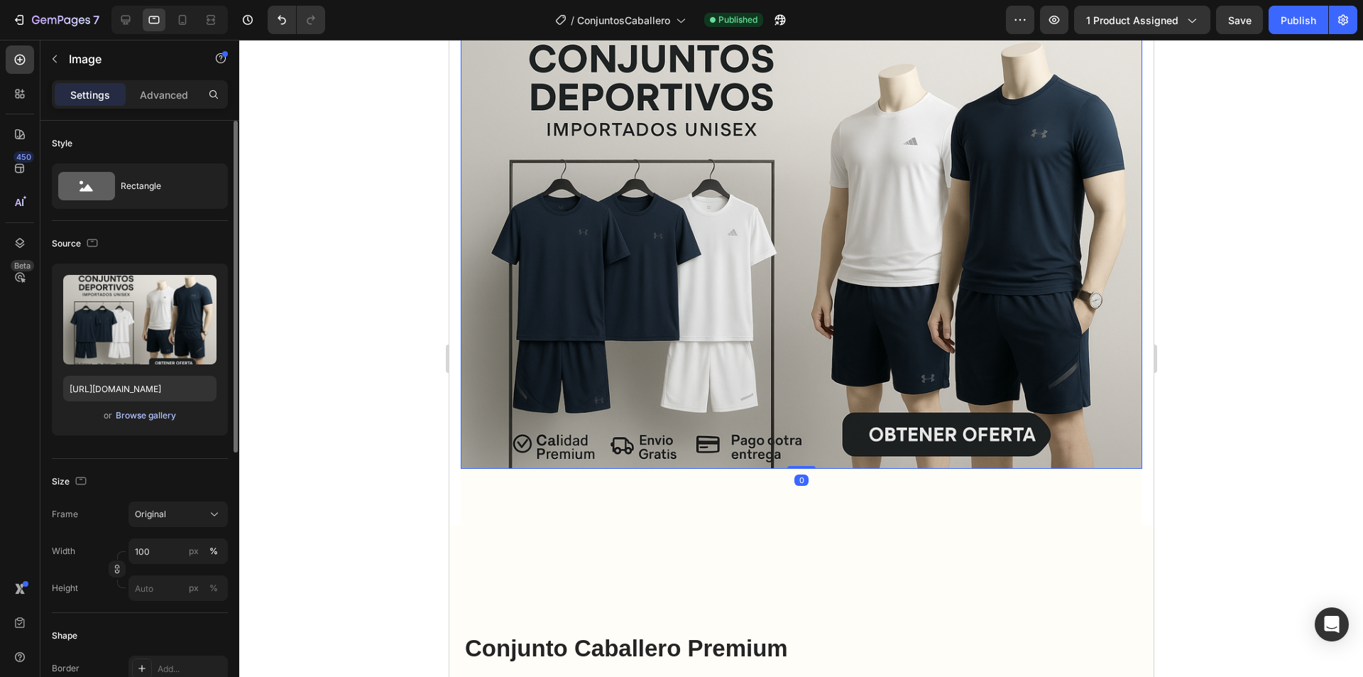
click at [149, 413] on div "Browse gallery" at bounding box center [146, 415] width 60 height 13
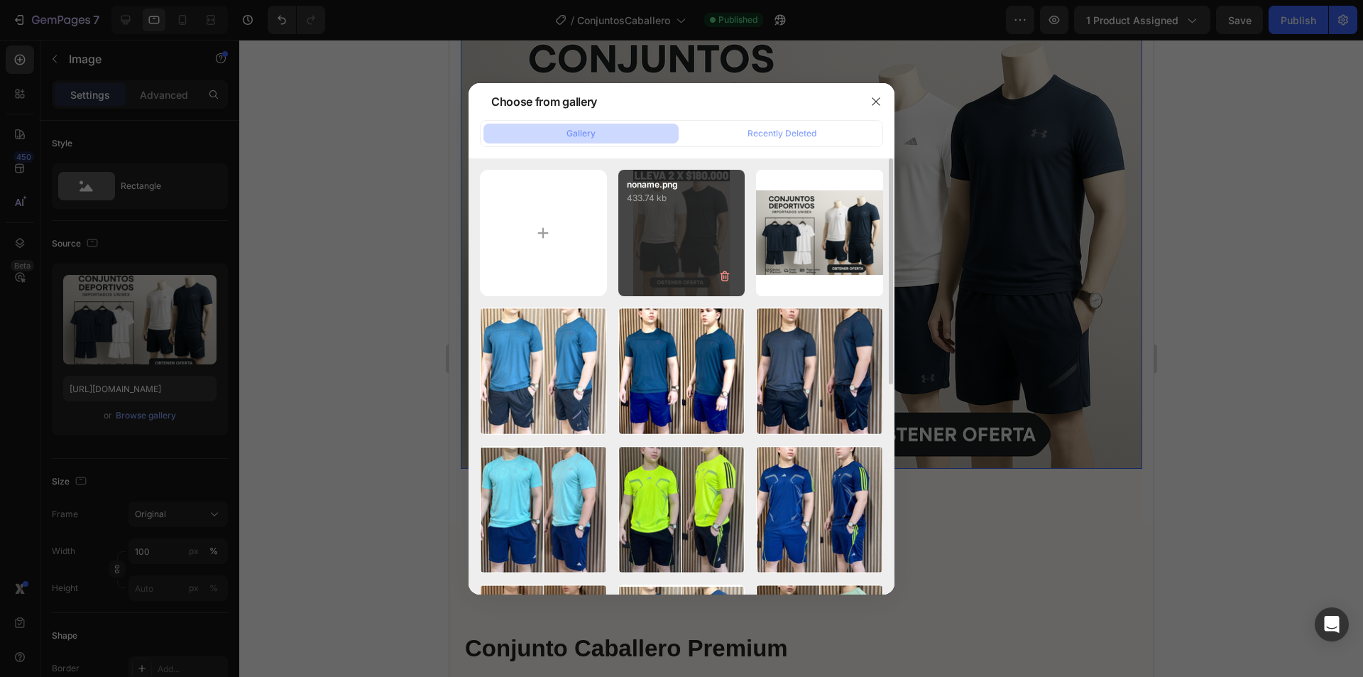
click at [697, 226] on div "noname.png 433.74 kb" at bounding box center [681, 233] width 127 height 127
type input "[URL][DOMAIN_NAME]"
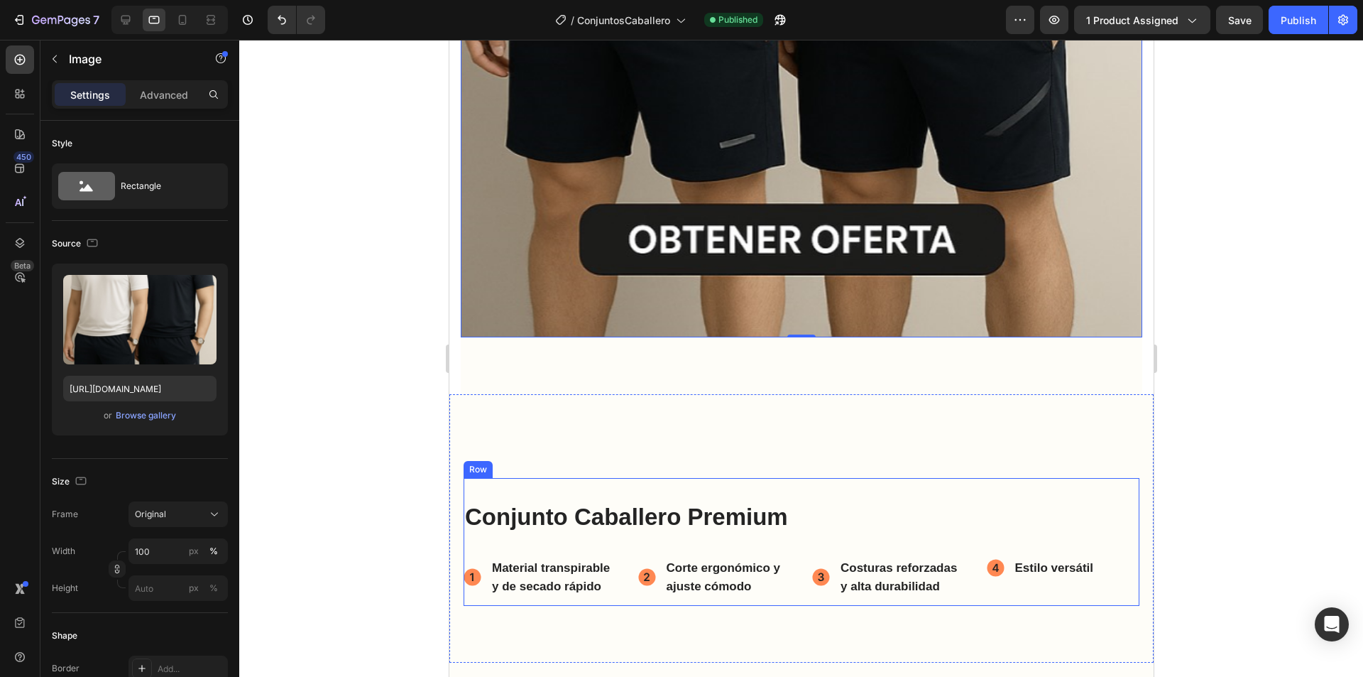
scroll to position [1704, 0]
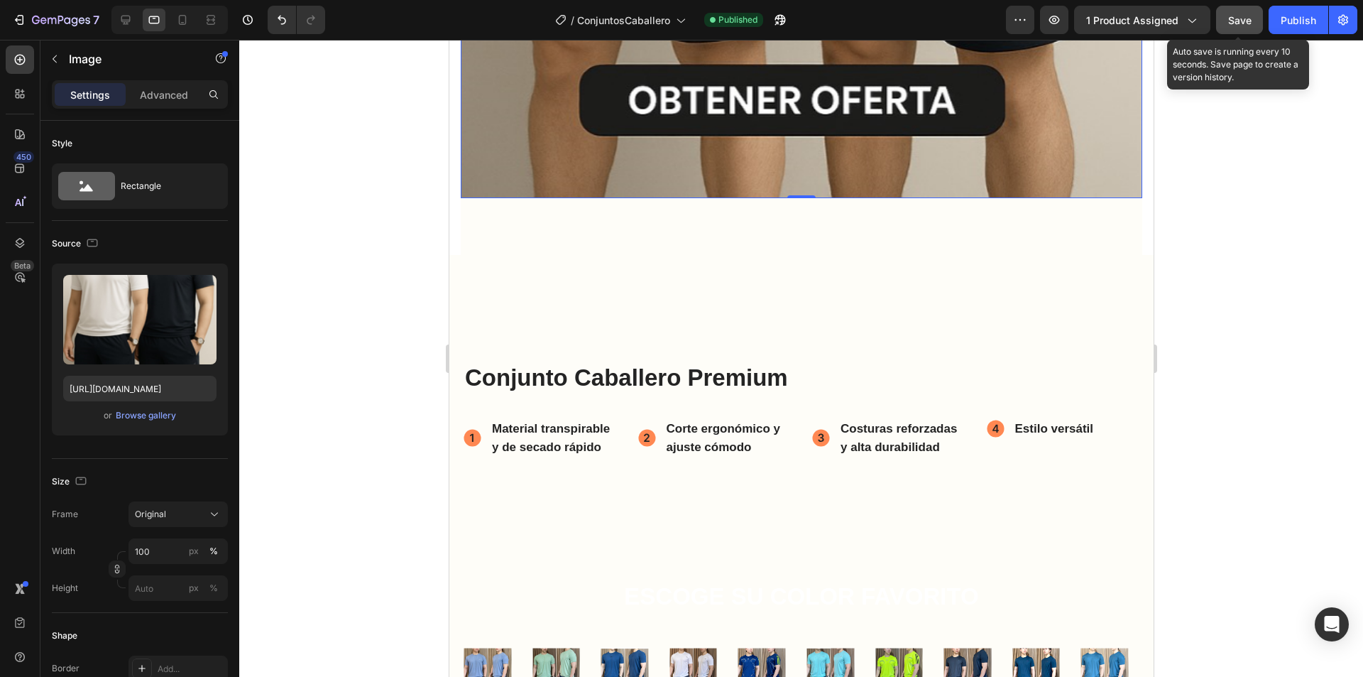
click at [1241, 11] on button "Save" at bounding box center [1239, 20] width 47 height 28
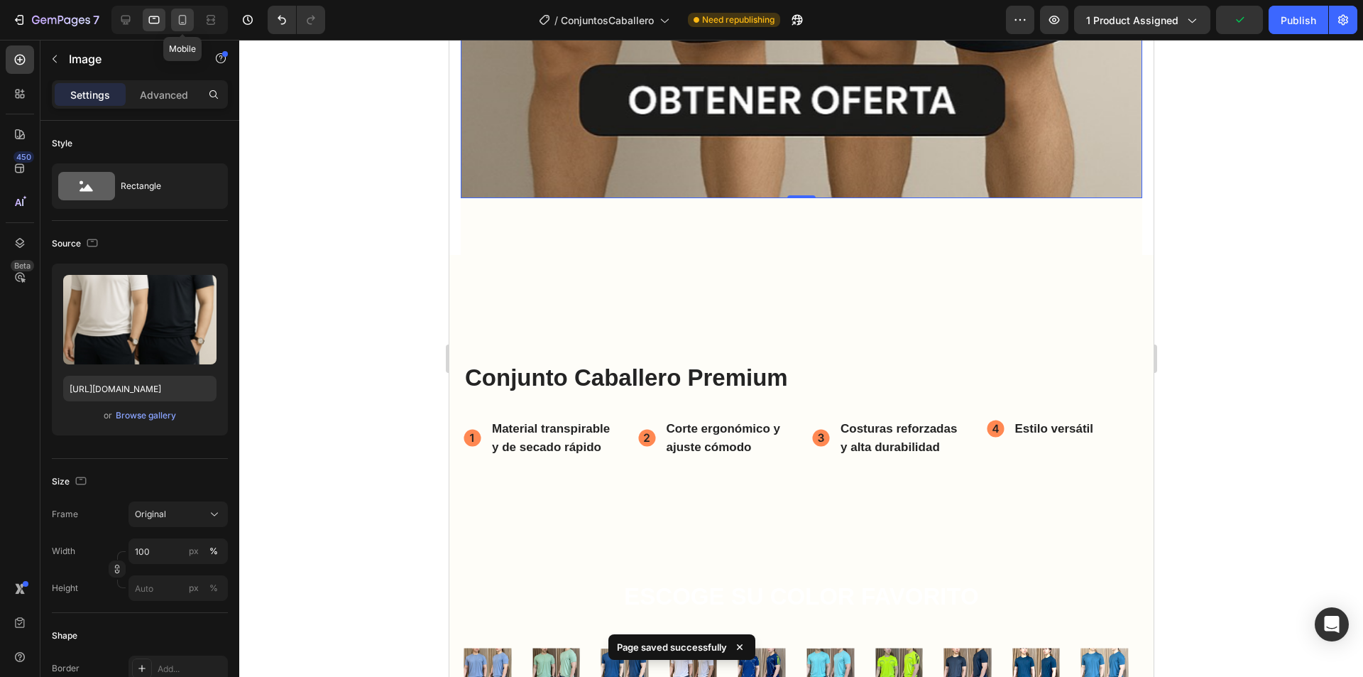
click at [186, 18] on icon at bounding box center [183, 20] width 8 height 10
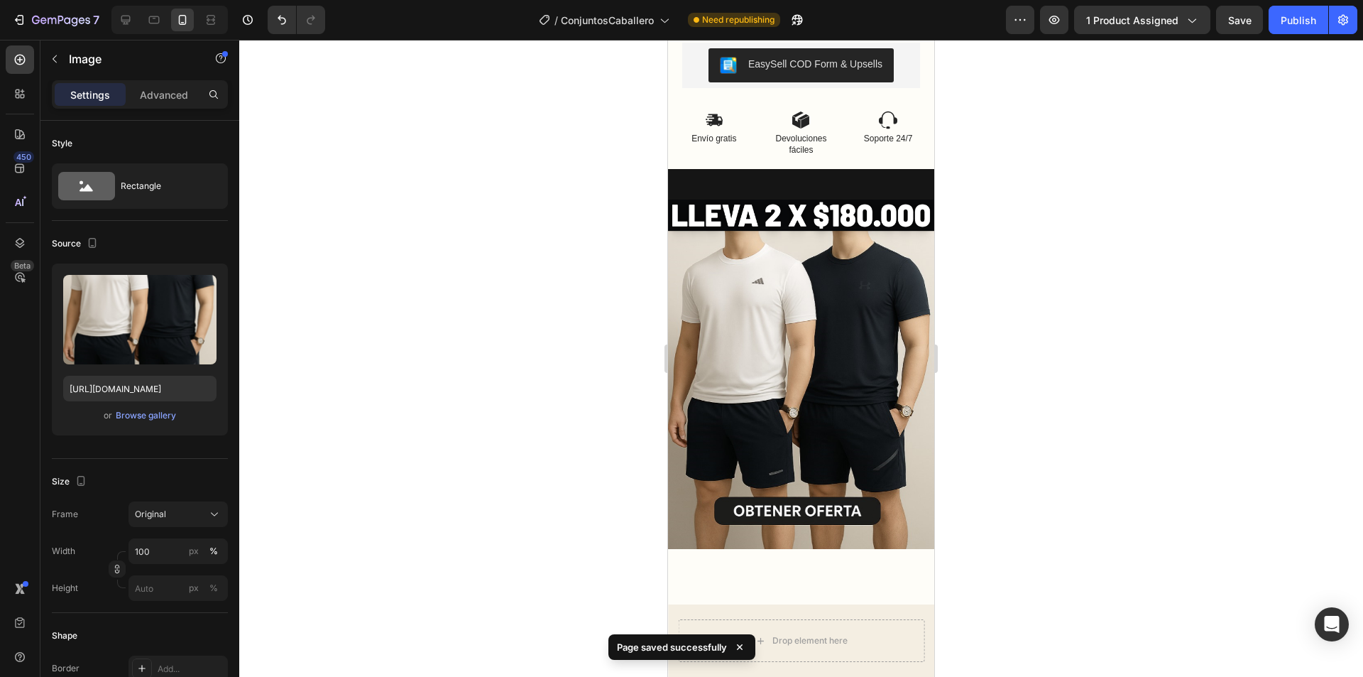
scroll to position [986, 0]
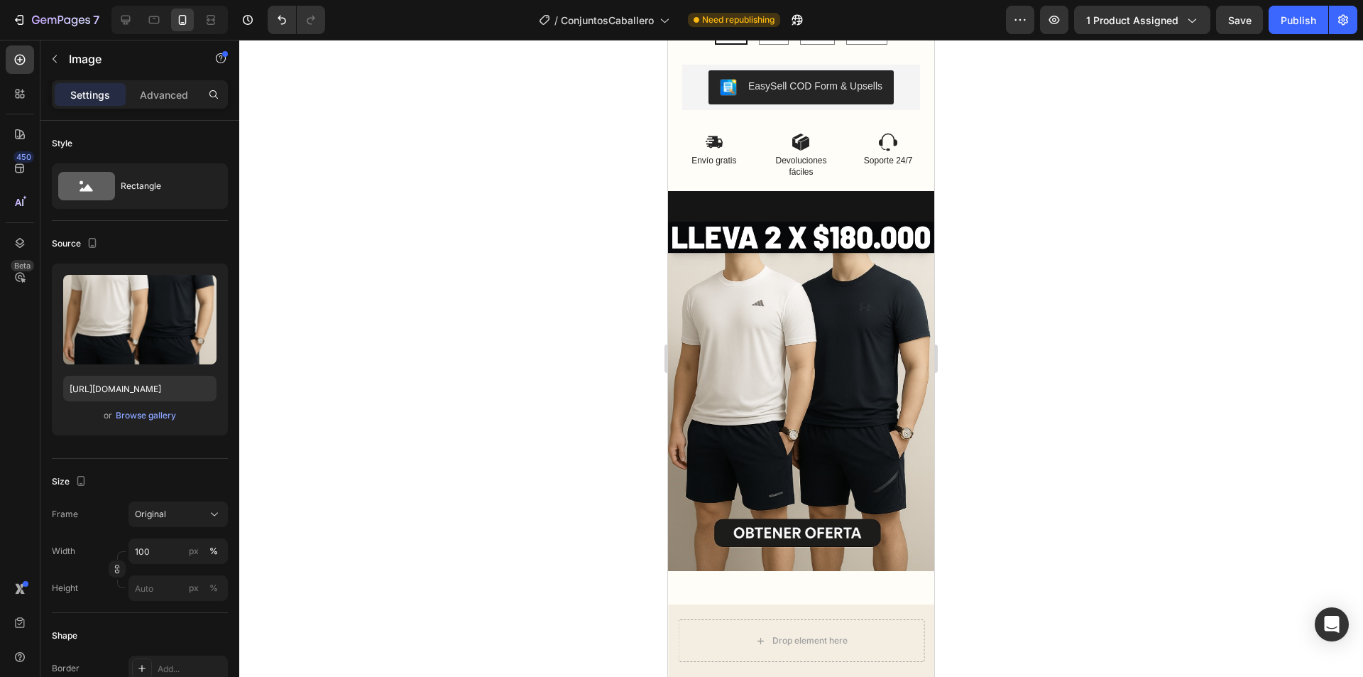
click at [725, 236] on img at bounding box center [801, 396] width 266 height 349
click at [157, 94] on p "Advanced" at bounding box center [164, 94] width 48 height 15
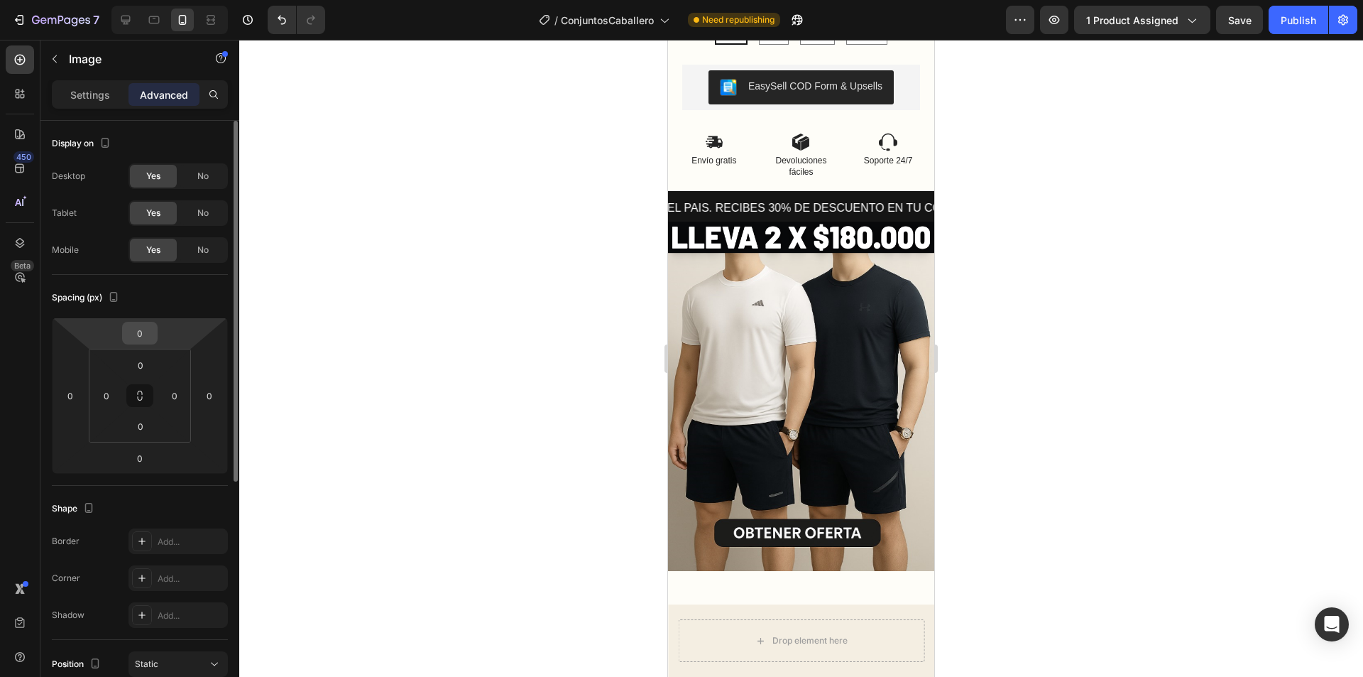
click at [152, 328] on input "0" at bounding box center [140, 332] width 28 height 21
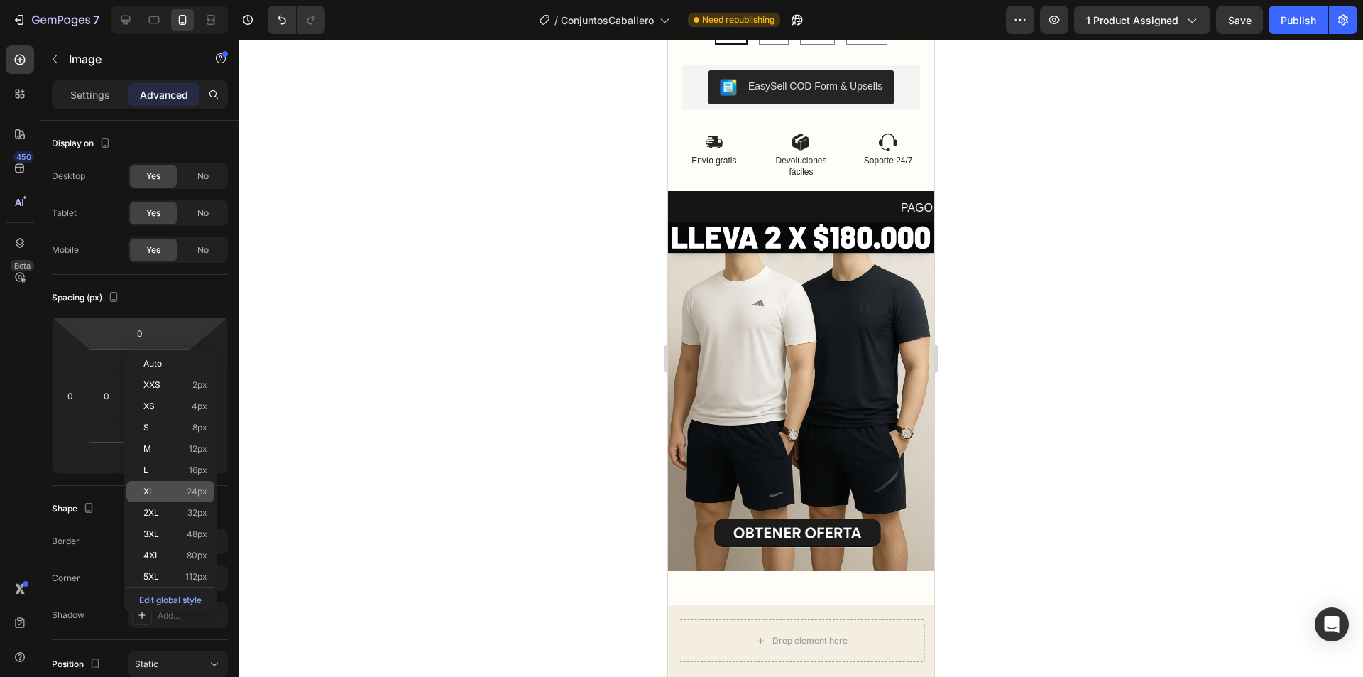
click at [174, 491] on p "XL 24px" at bounding box center [175, 491] width 64 height 10
type input "24"
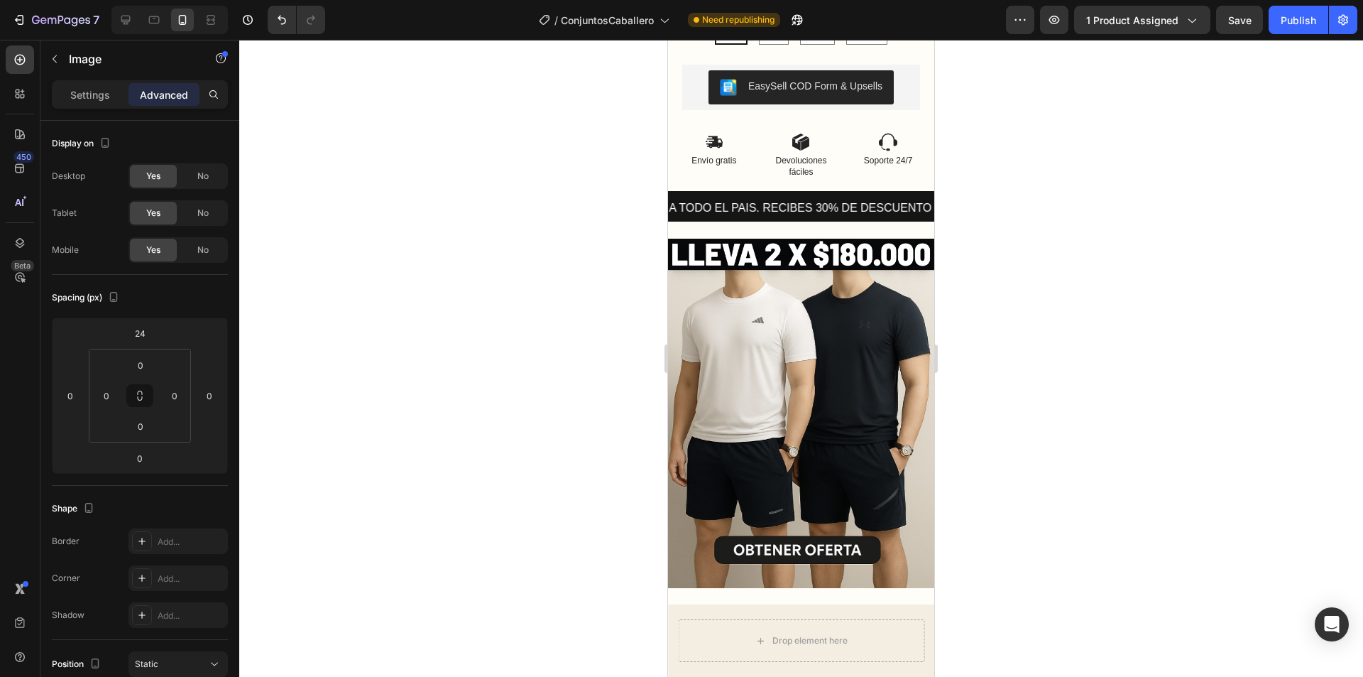
click at [503, 360] on div at bounding box center [801, 358] width 1124 height 637
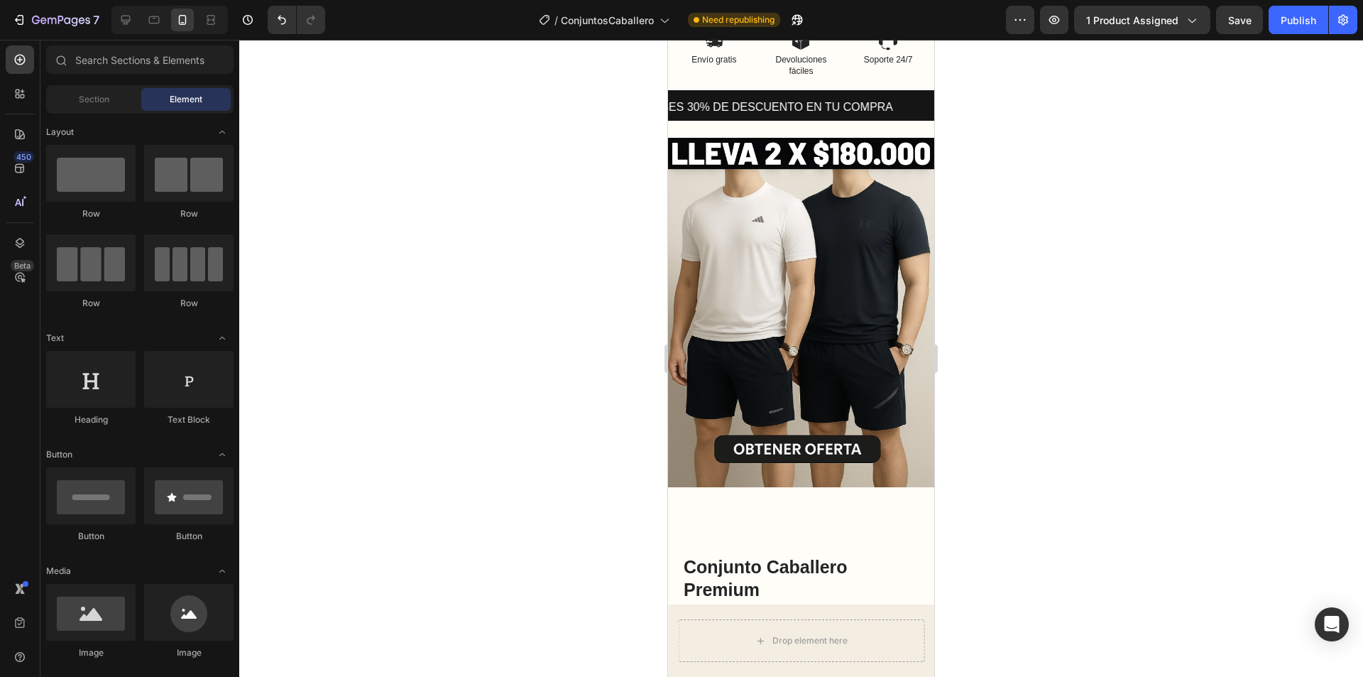
scroll to position [1270, 0]
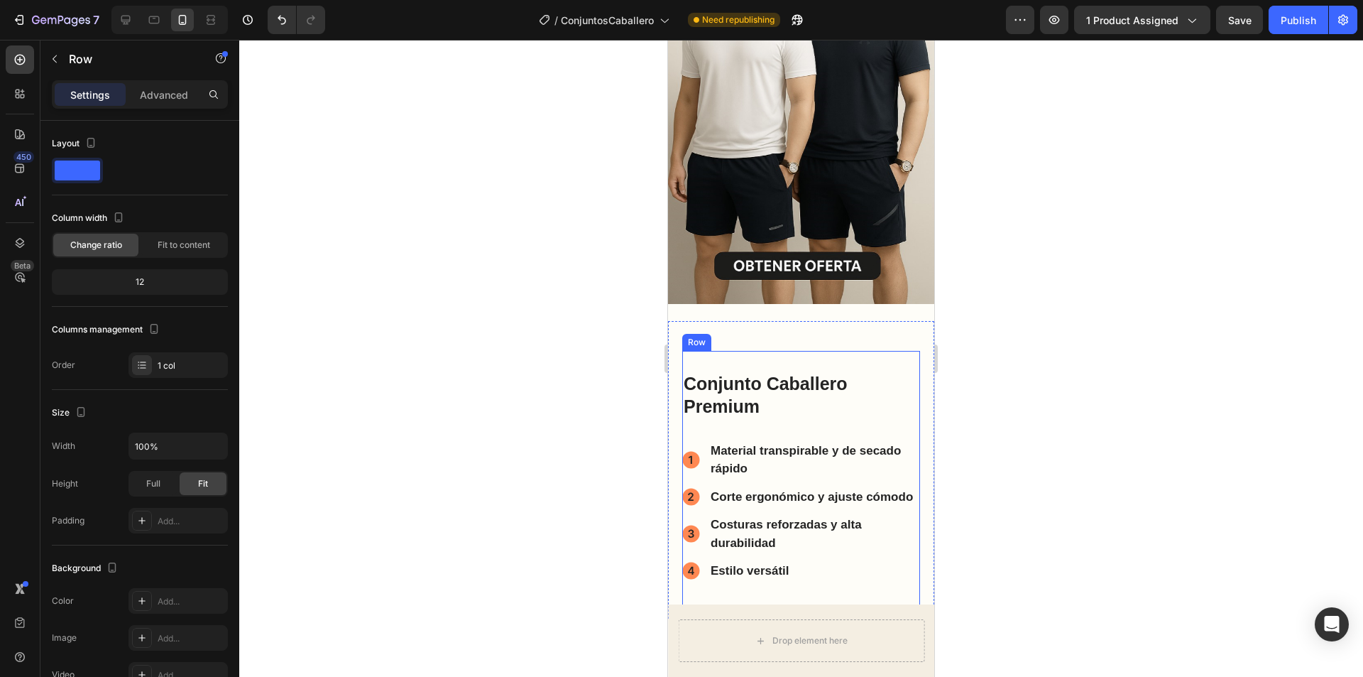
click at [733, 351] on div "Conjunto Caballero Premium Heading Material transpirable y de secado rápido Ite…" at bounding box center [801, 484] width 238 height 267
click at [153, 100] on p "Advanced" at bounding box center [164, 94] width 48 height 15
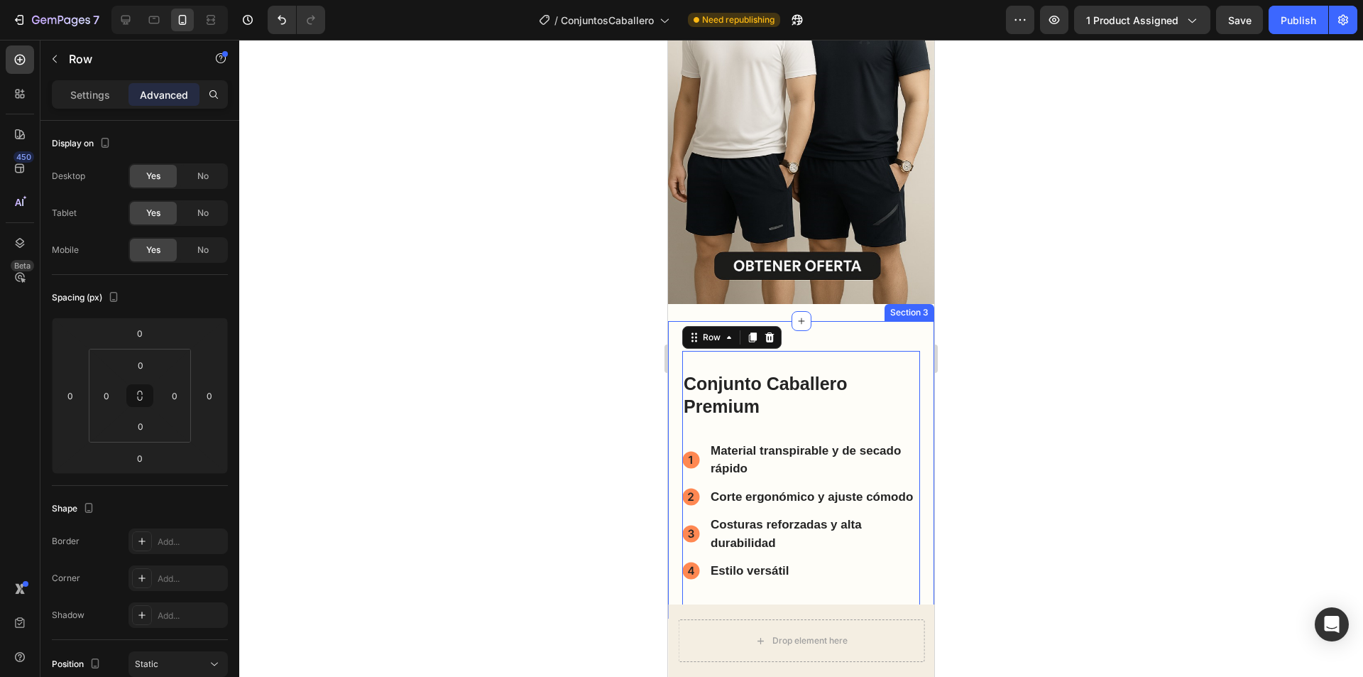
click at [672, 321] on div "Conjunto Caballero Premium Heading Material transpirable y de secado rápido Ite…" at bounding box center [801, 470] width 266 height 298
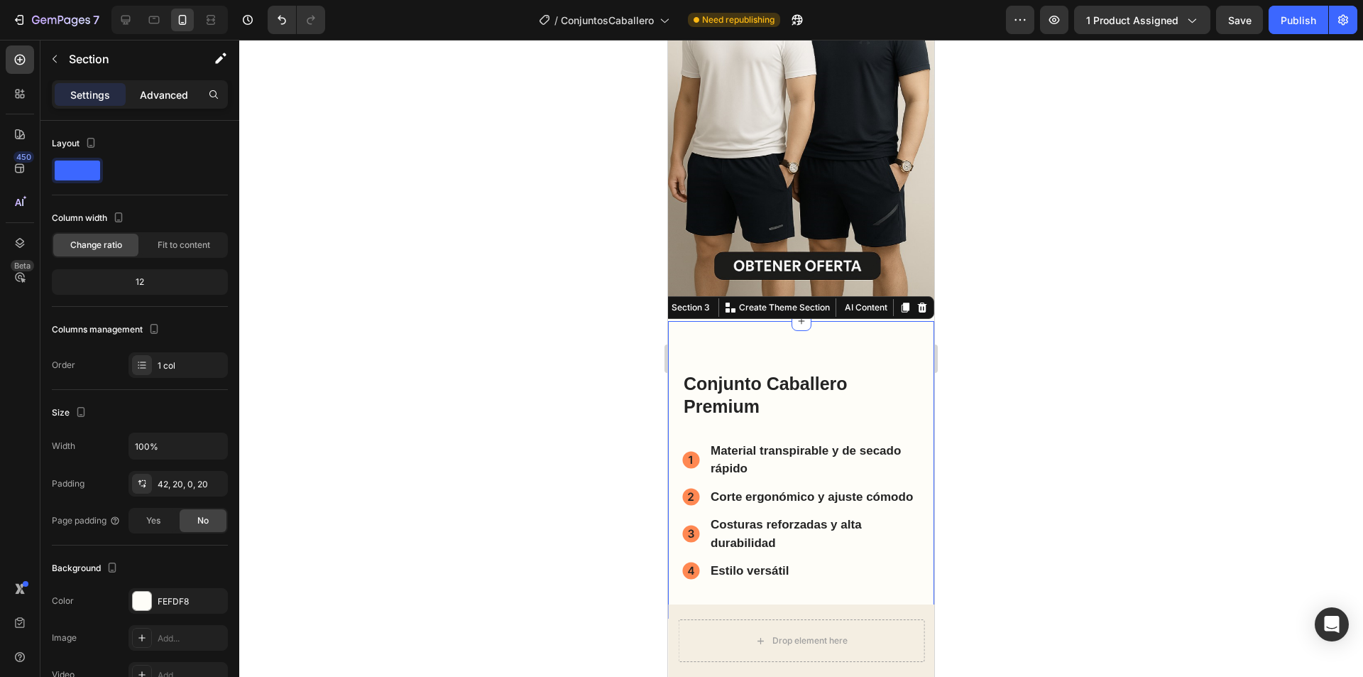
click at [166, 94] on p "Advanced" at bounding box center [164, 94] width 48 height 15
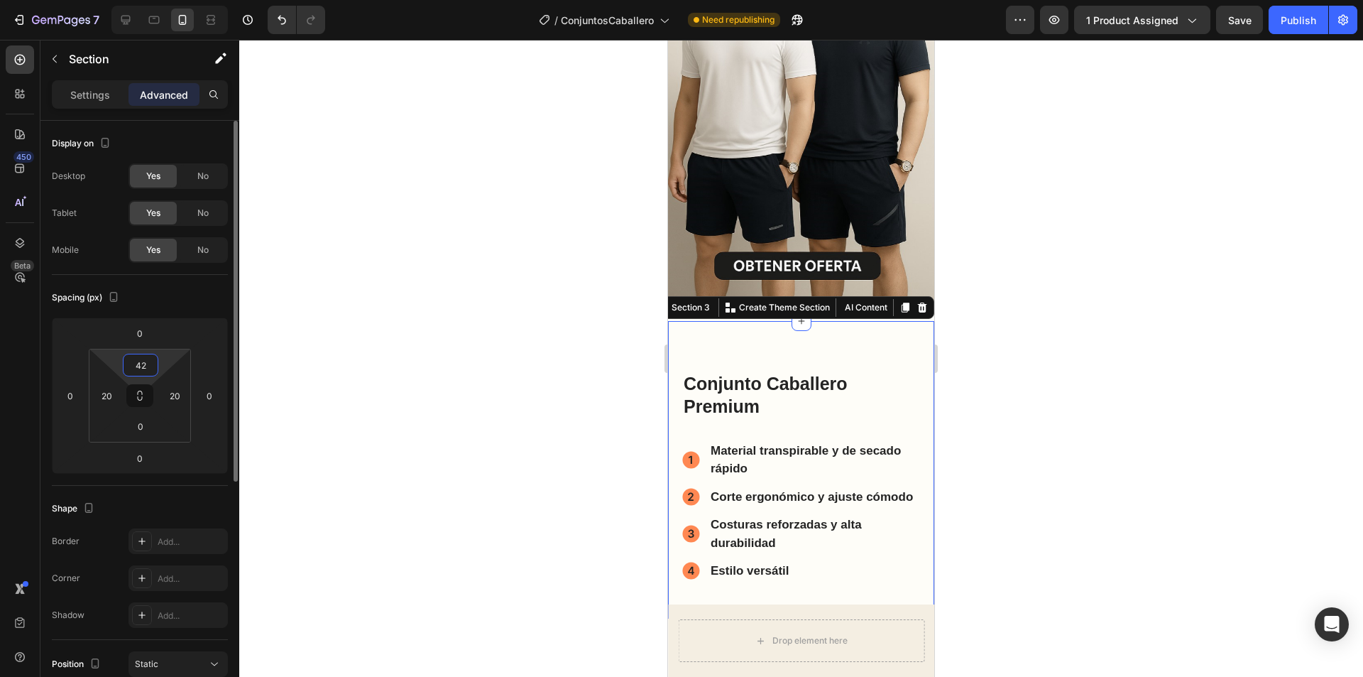
click at [143, 354] on input "42" at bounding box center [140, 364] width 28 height 21
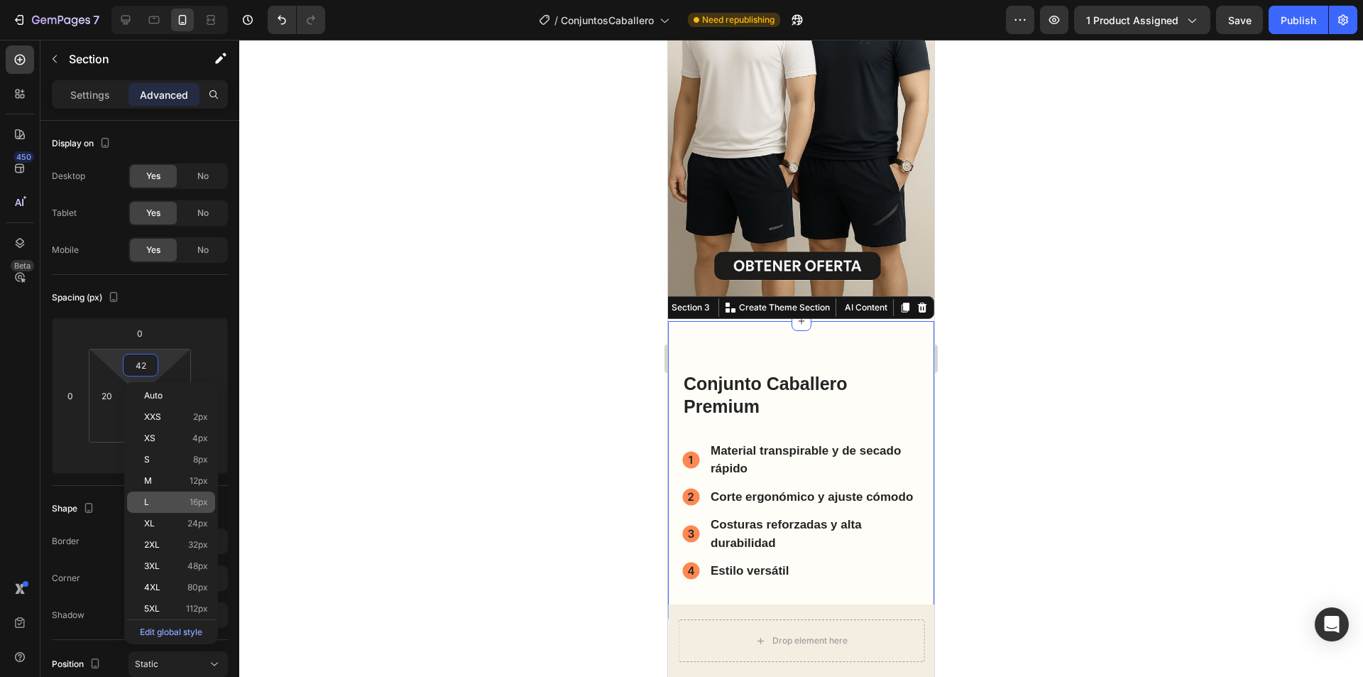
click at [180, 506] on p "L 16px" at bounding box center [176, 502] width 64 height 10
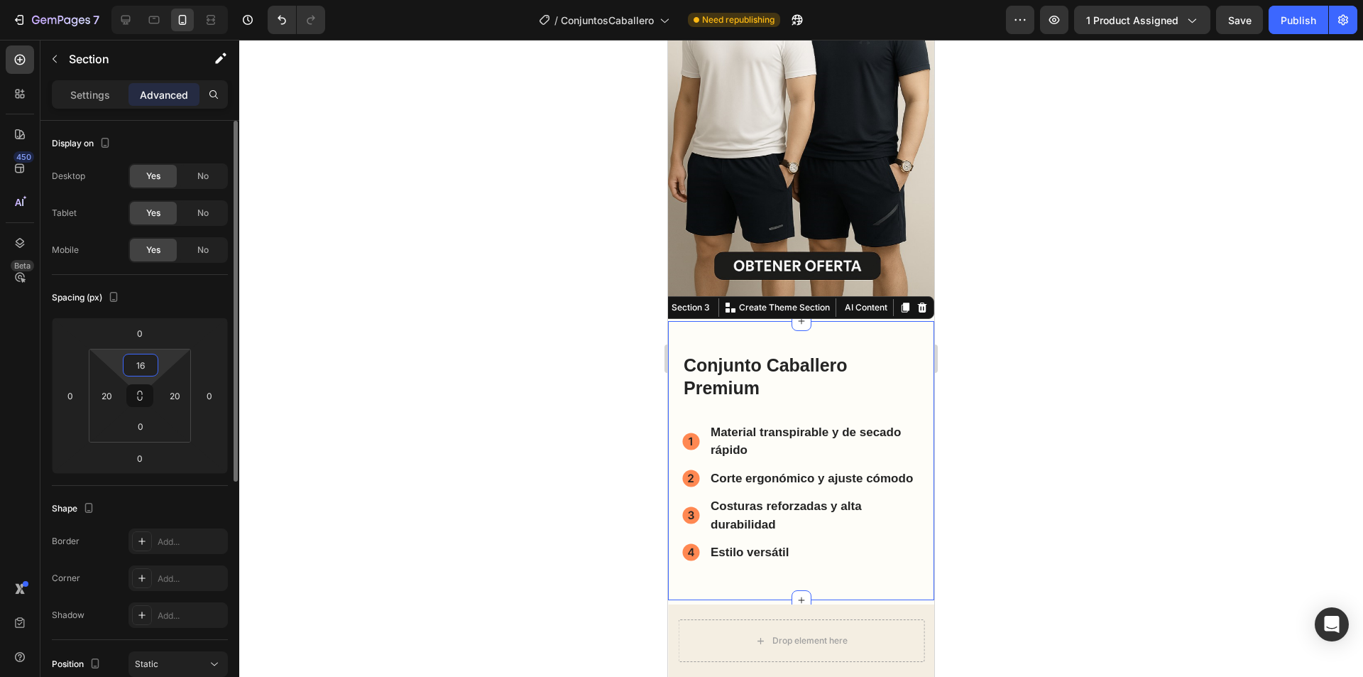
click at [139, 361] on input "16" at bounding box center [140, 364] width 28 height 21
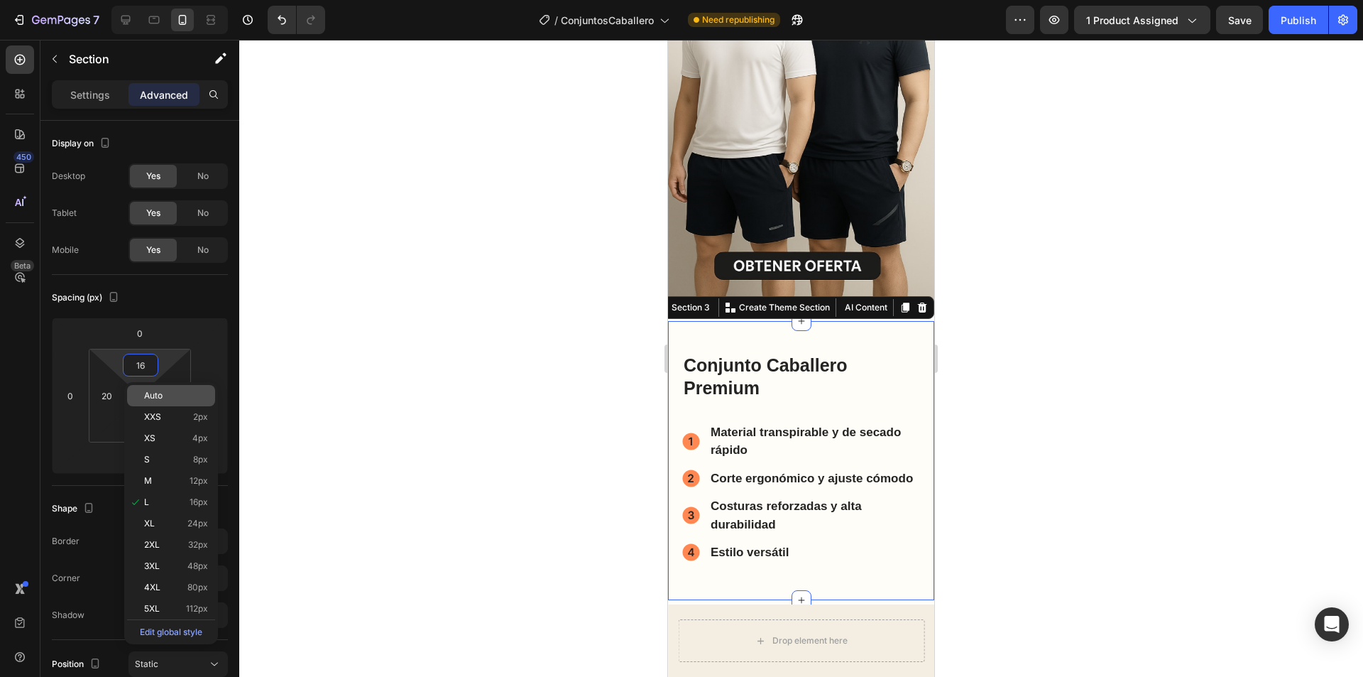
click at [151, 389] on div "Auto" at bounding box center [171, 395] width 88 height 21
type input "Auto"
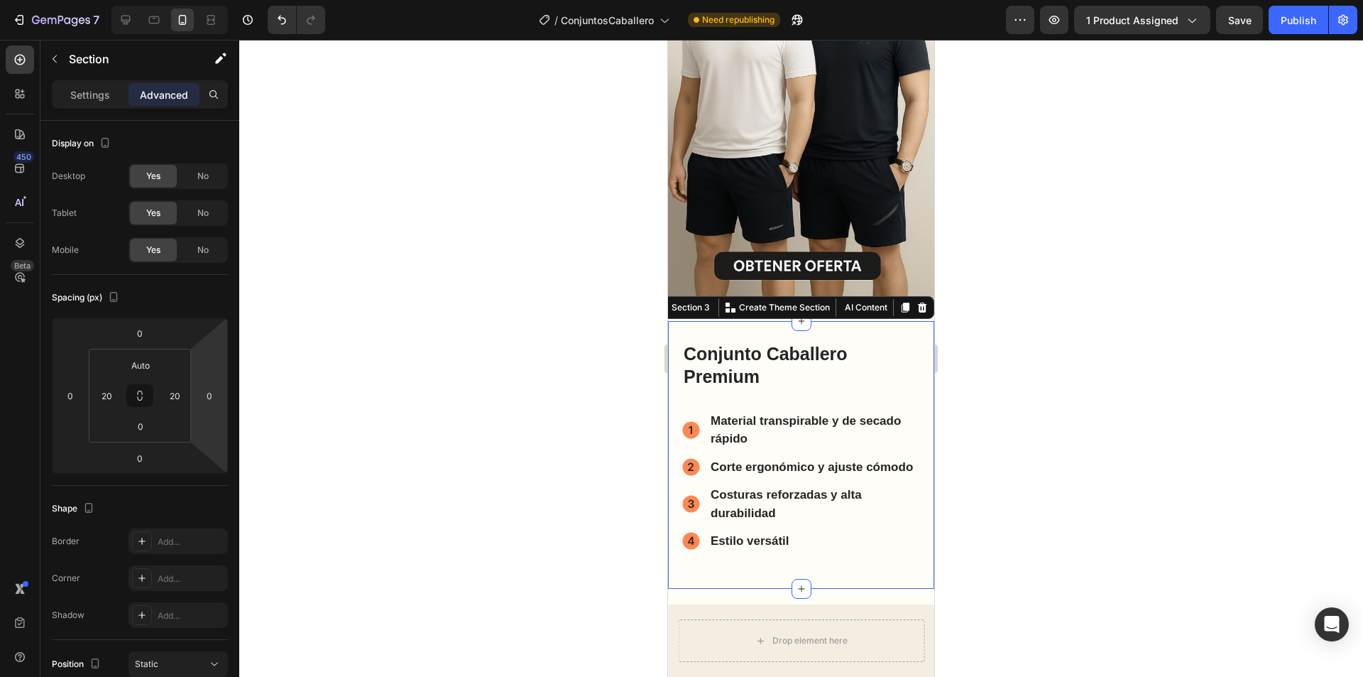
click at [534, 380] on div at bounding box center [801, 358] width 1124 height 637
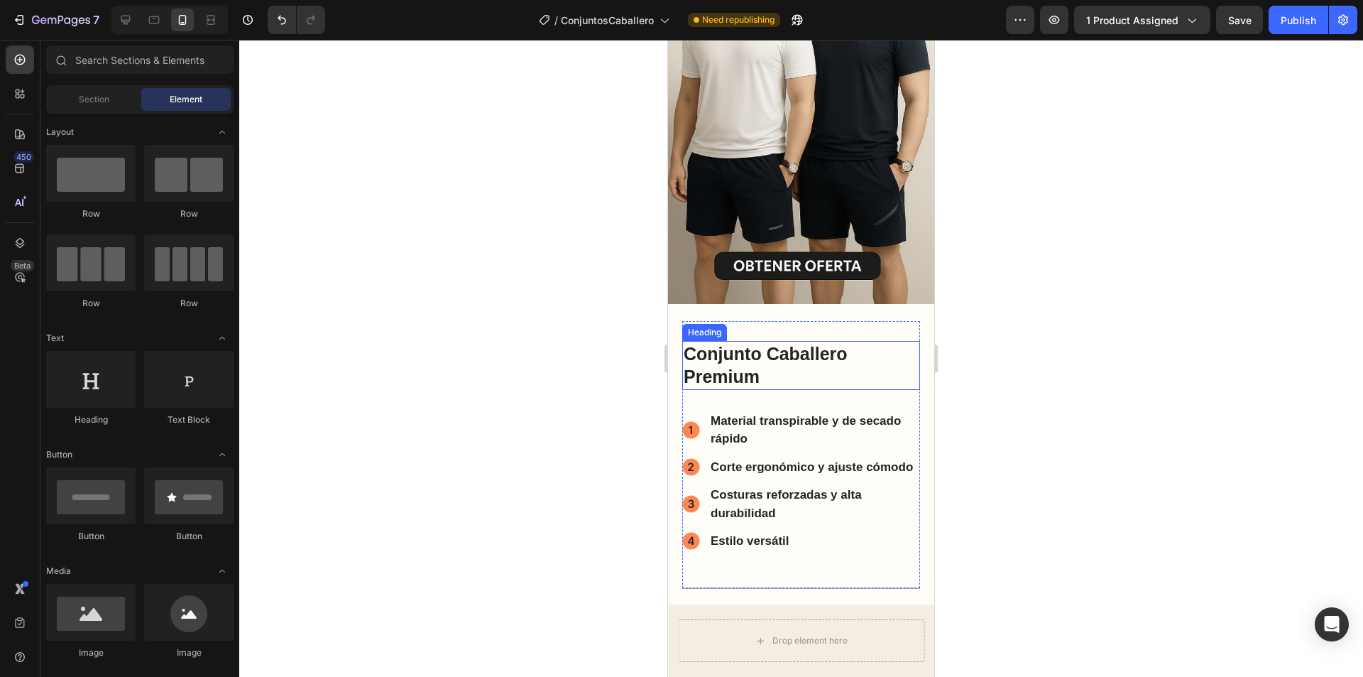
click at [750, 341] on h2 "Conjunto Caballero Premium" at bounding box center [801, 365] width 238 height 49
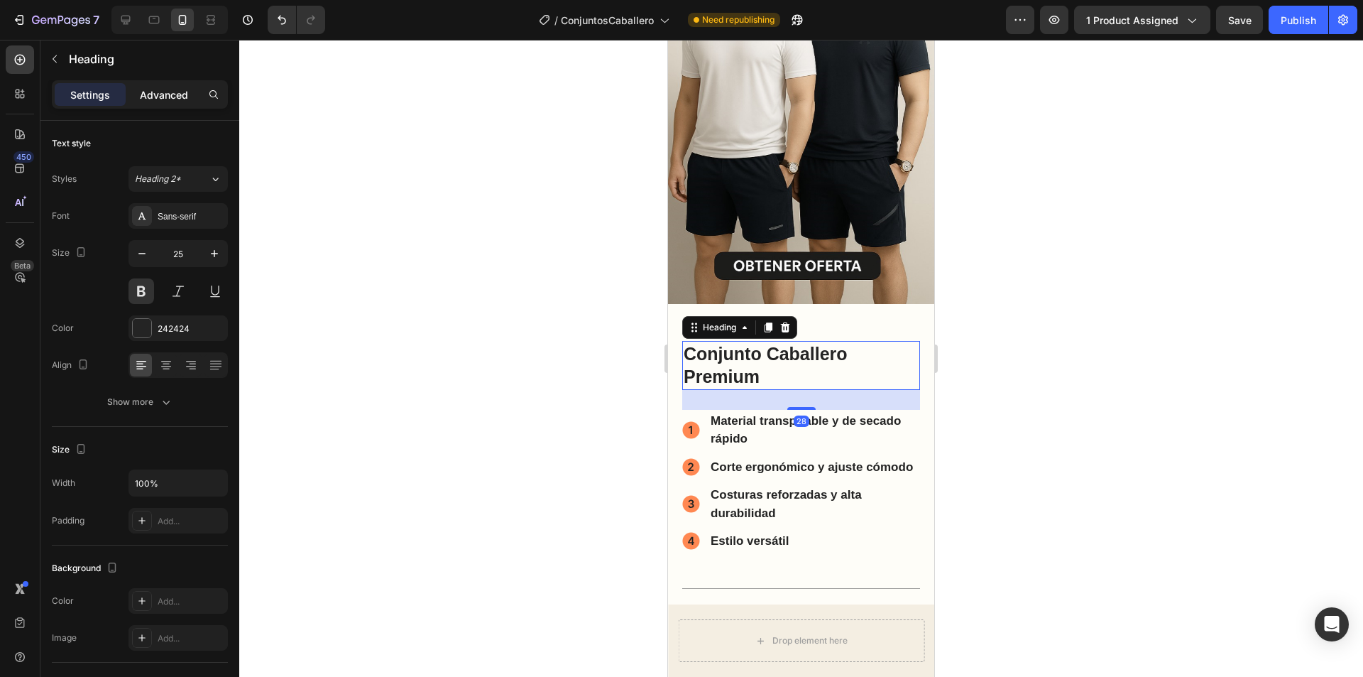
click at [150, 96] on p "Advanced" at bounding box center [164, 94] width 48 height 15
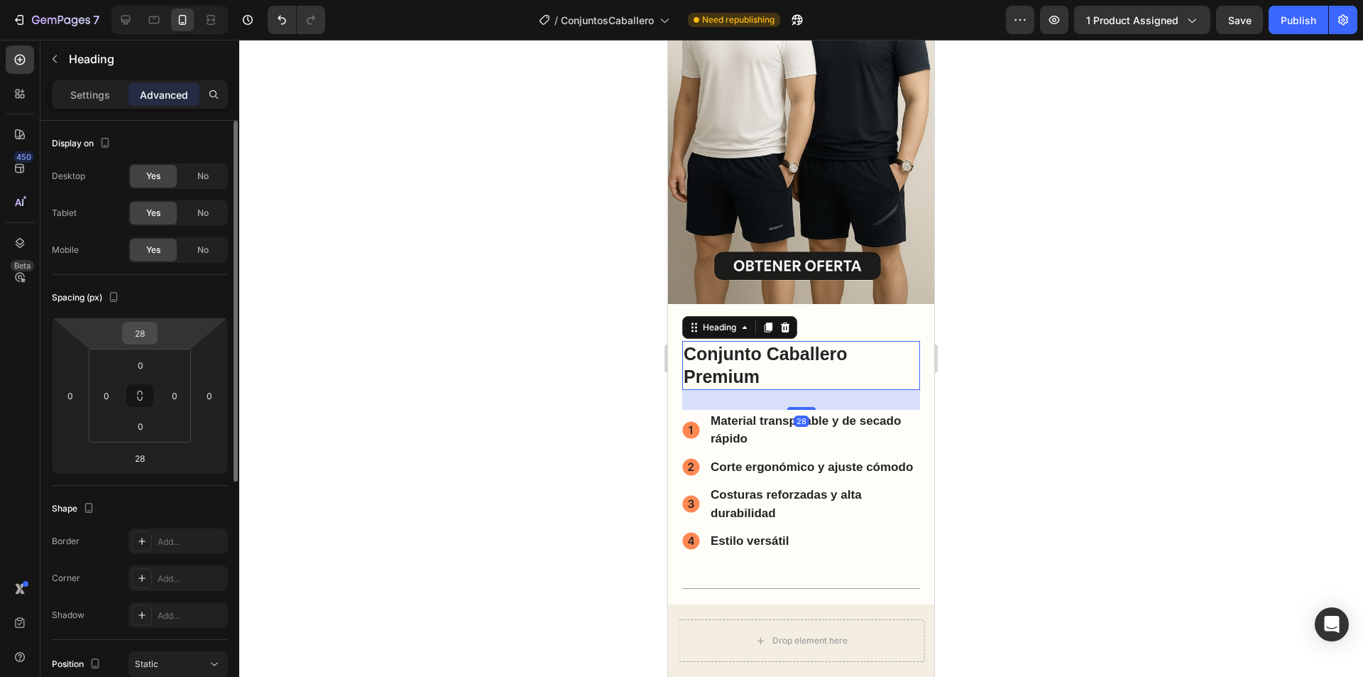
click at [144, 334] on input "28" at bounding box center [140, 332] width 28 height 21
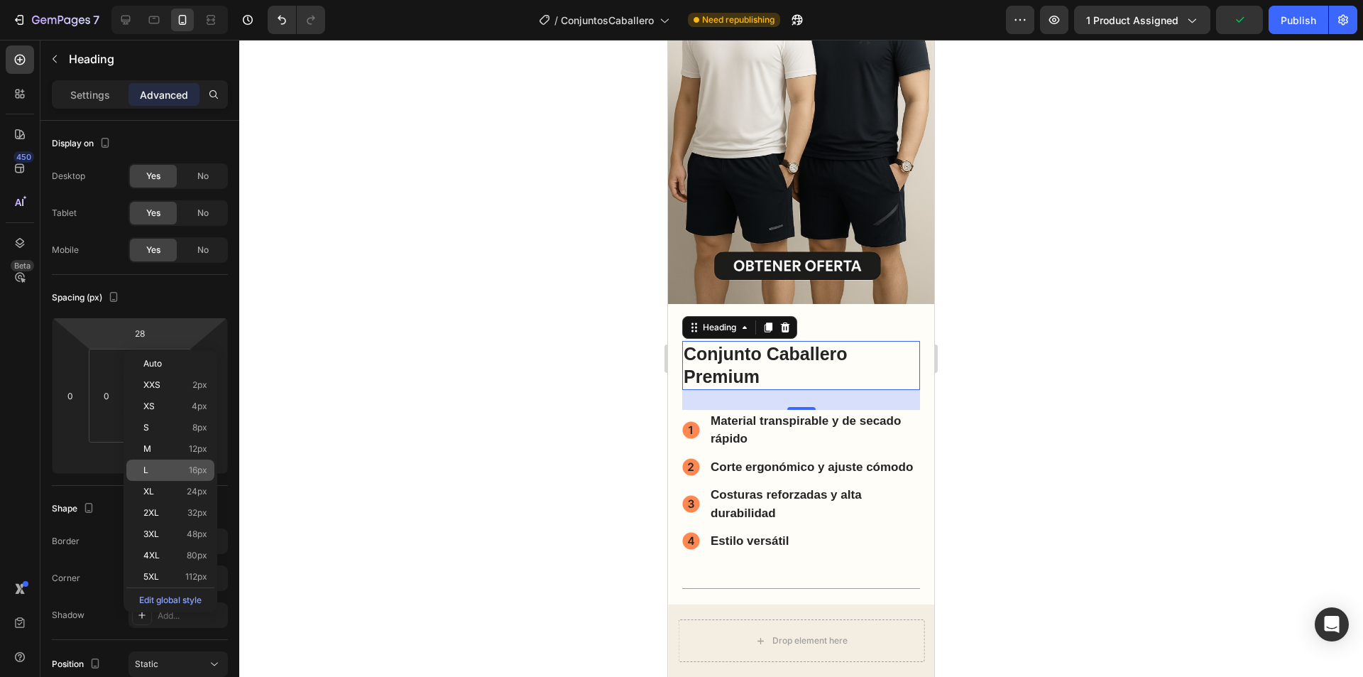
click at [170, 462] on div "L 16px" at bounding box center [170, 469] width 88 height 21
type input "16"
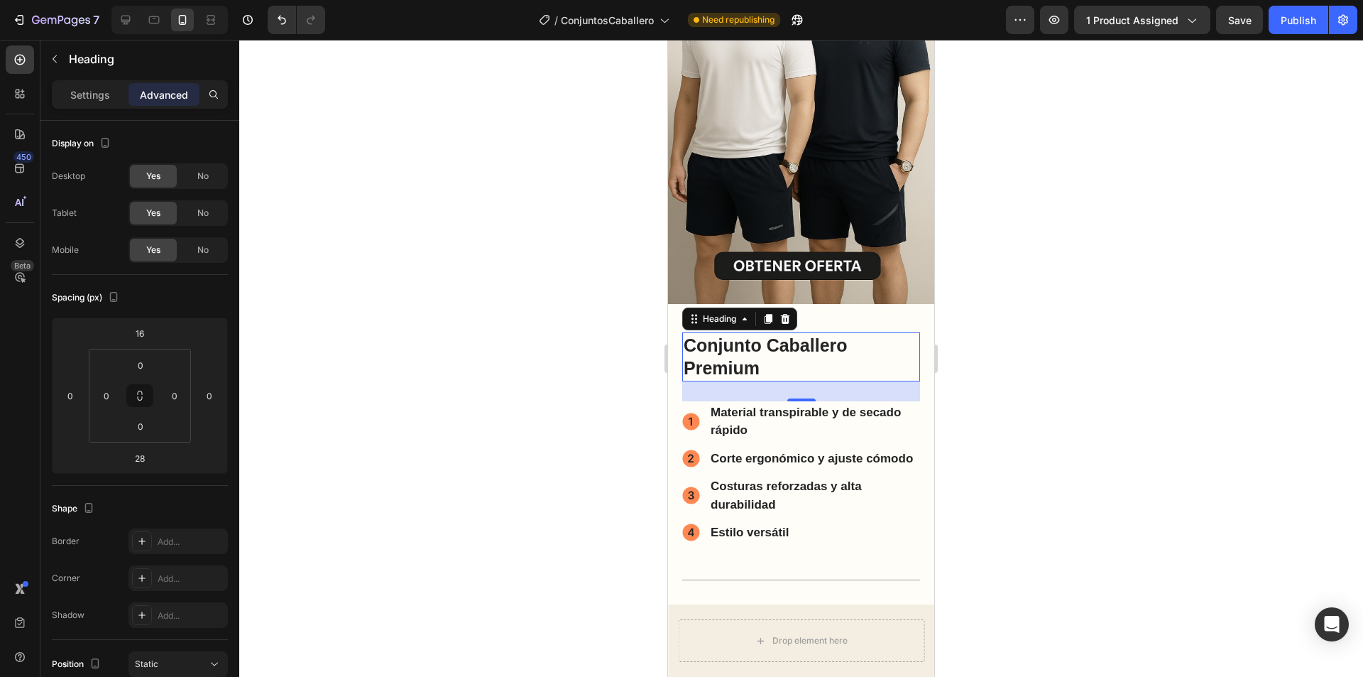
click at [1167, 308] on div at bounding box center [801, 358] width 1124 height 637
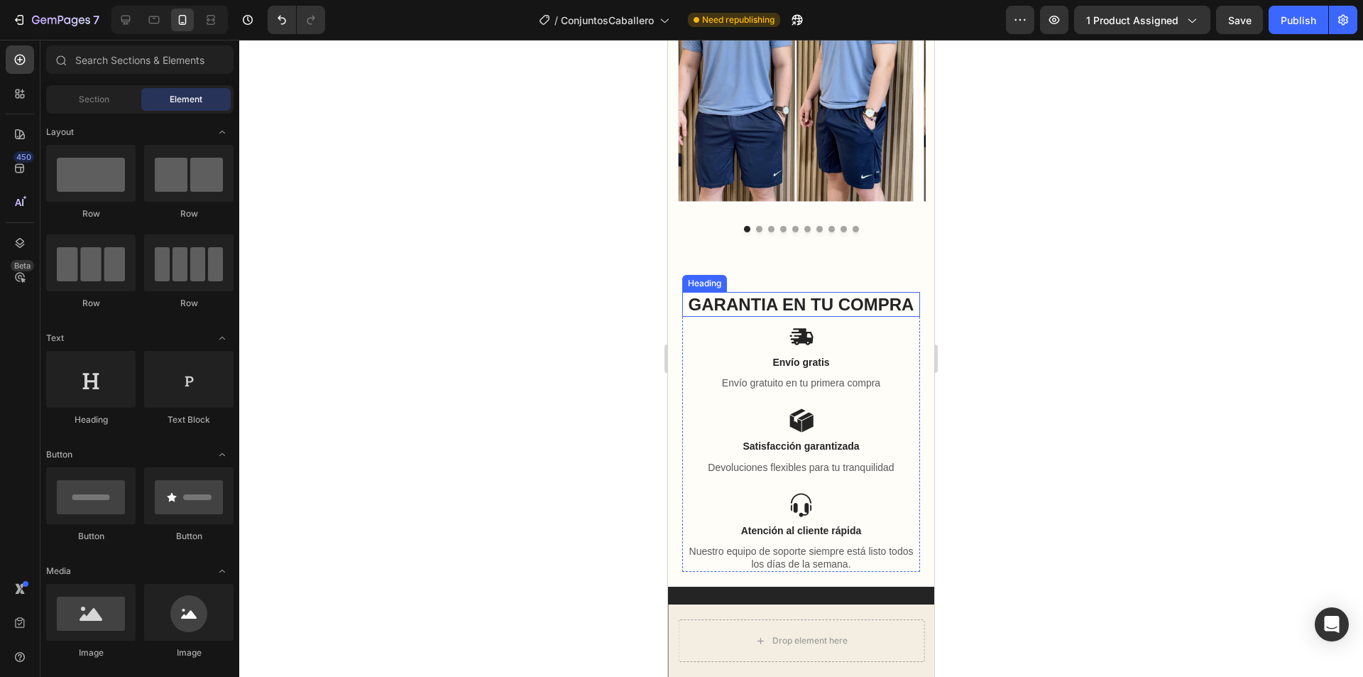
scroll to position [2122, 0]
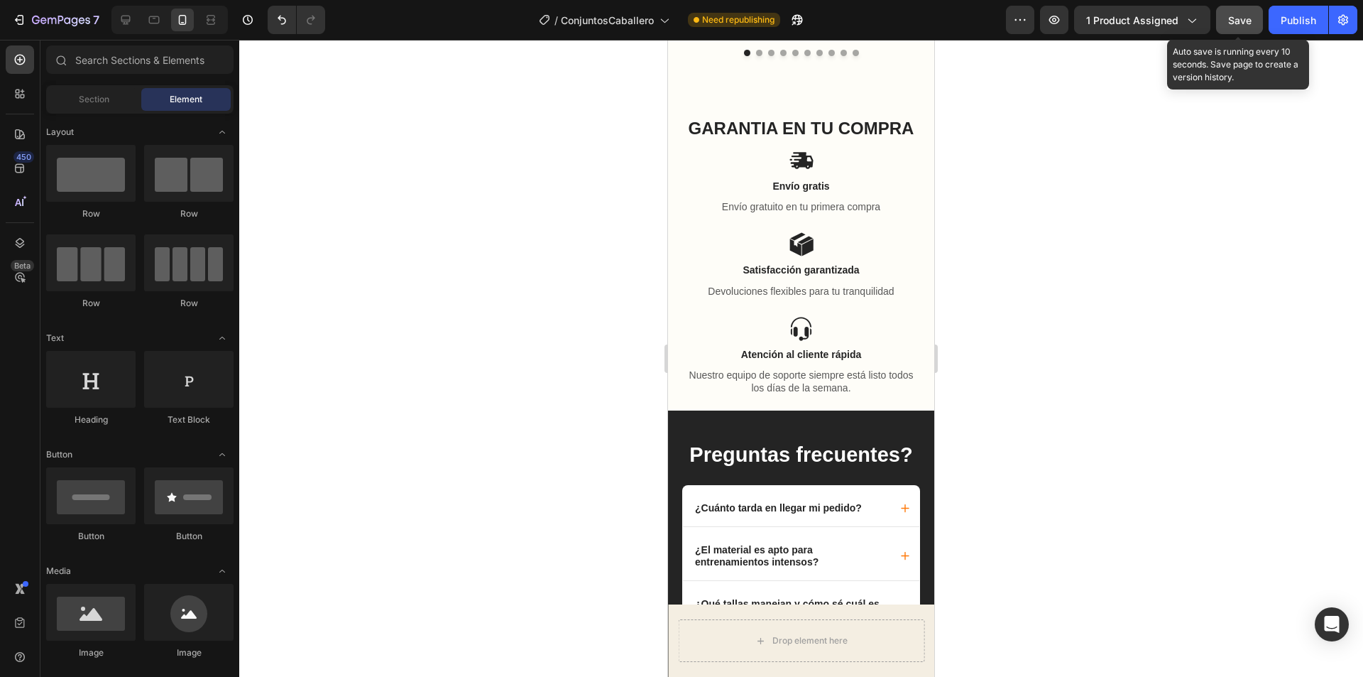
click at [1236, 32] on button "Save" at bounding box center [1239, 20] width 47 height 28
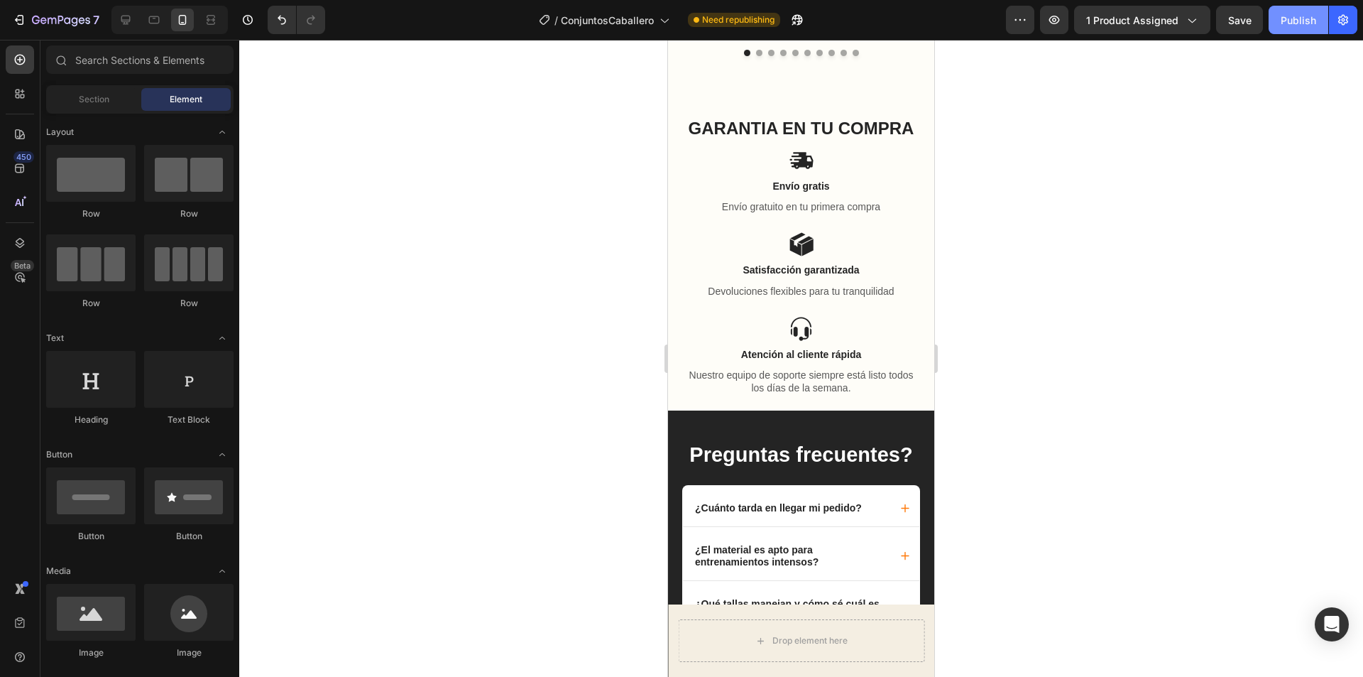
click at [1297, 21] on div "Publish" at bounding box center [1299, 20] width 36 height 15
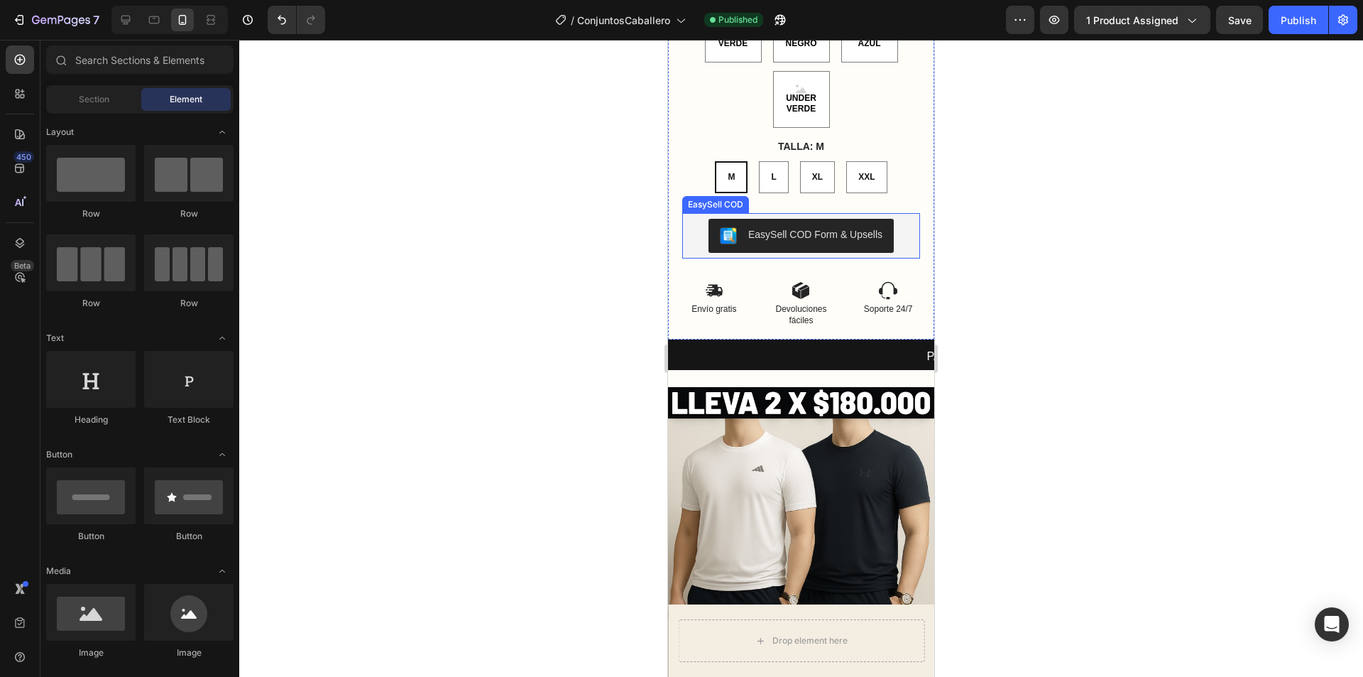
scroll to position [844, 0]
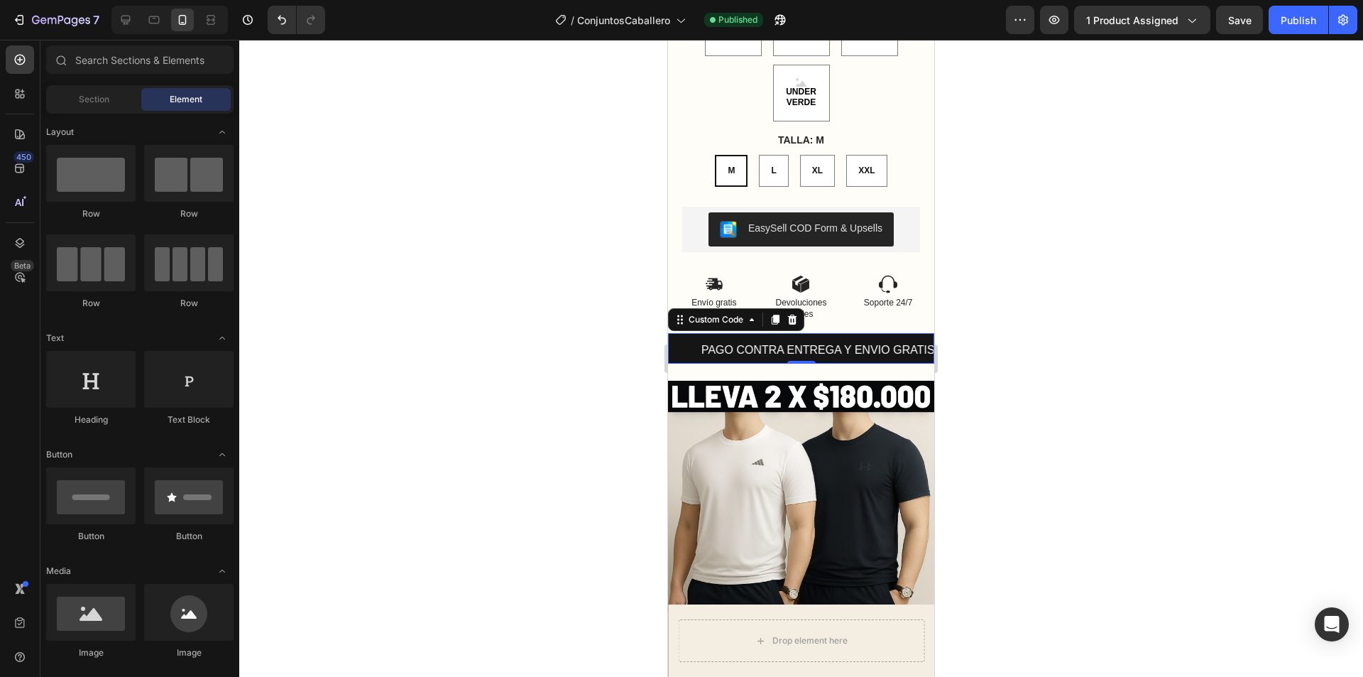
click at [721, 344] on marquee "PAGO CONTRA ENTREGA Y ENVIO GRATIS A TODO EL PAIS. RECIBES 30% DE DESCUENTO EN …" at bounding box center [801, 350] width 266 height 17
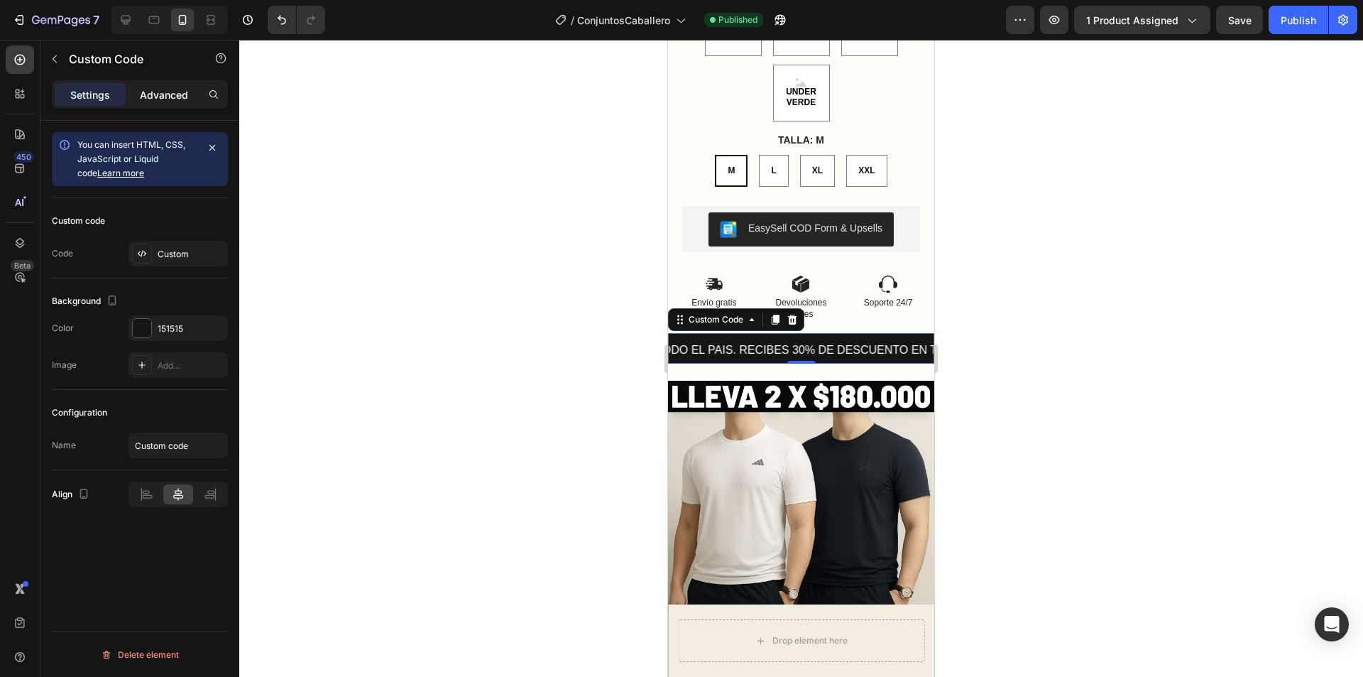
click at [150, 99] on p "Advanced" at bounding box center [164, 94] width 48 height 15
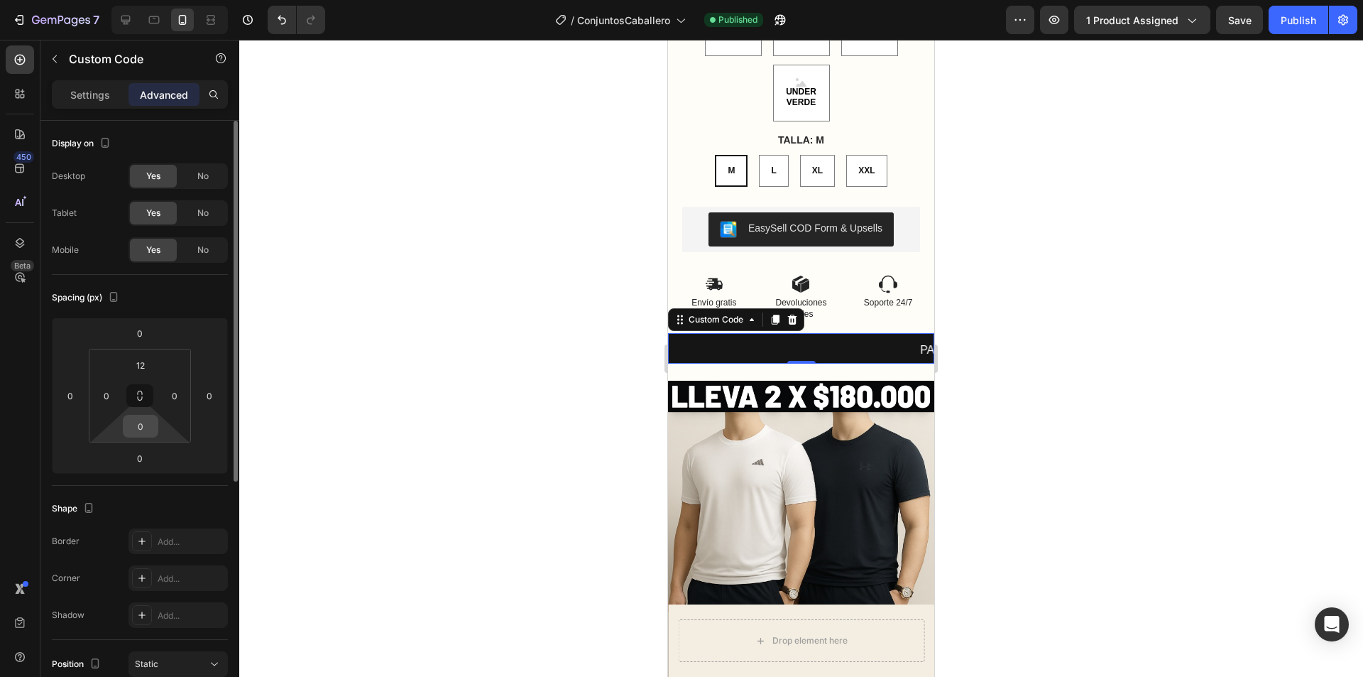
click at [145, 434] on input "0" at bounding box center [140, 425] width 28 height 21
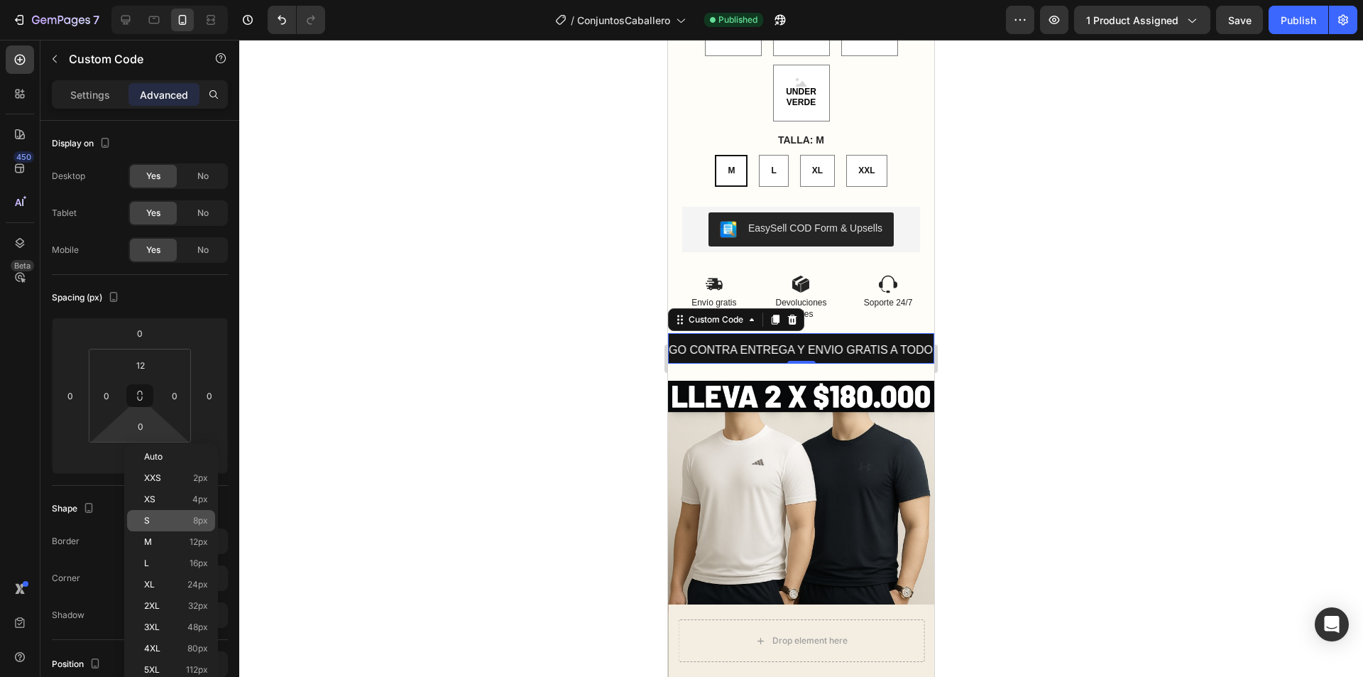
click at [185, 528] on div "S 8px" at bounding box center [171, 520] width 88 height 21
type input "8"
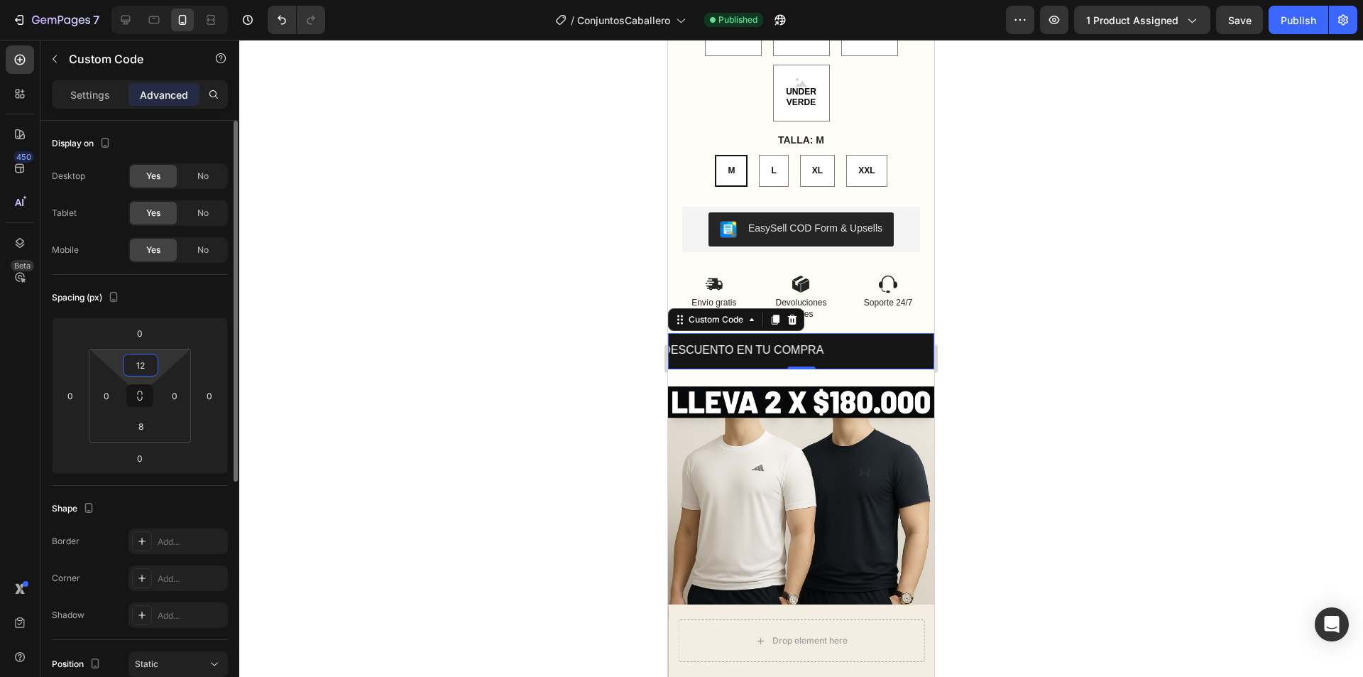
click at [133, 372] on input "12" at bounding box center [140, 364] width 28 height 21
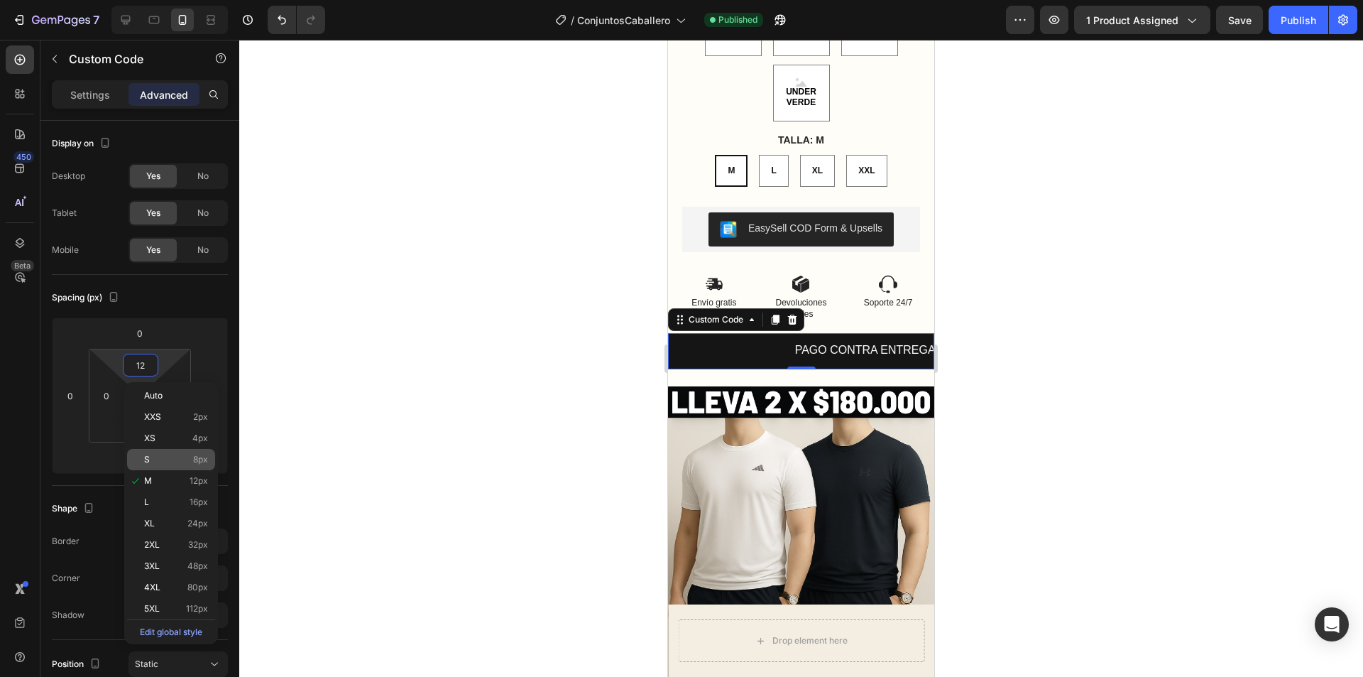
click at [196, 467] on div "S 8px" at bounding box center [171, 459] width 88 height 21
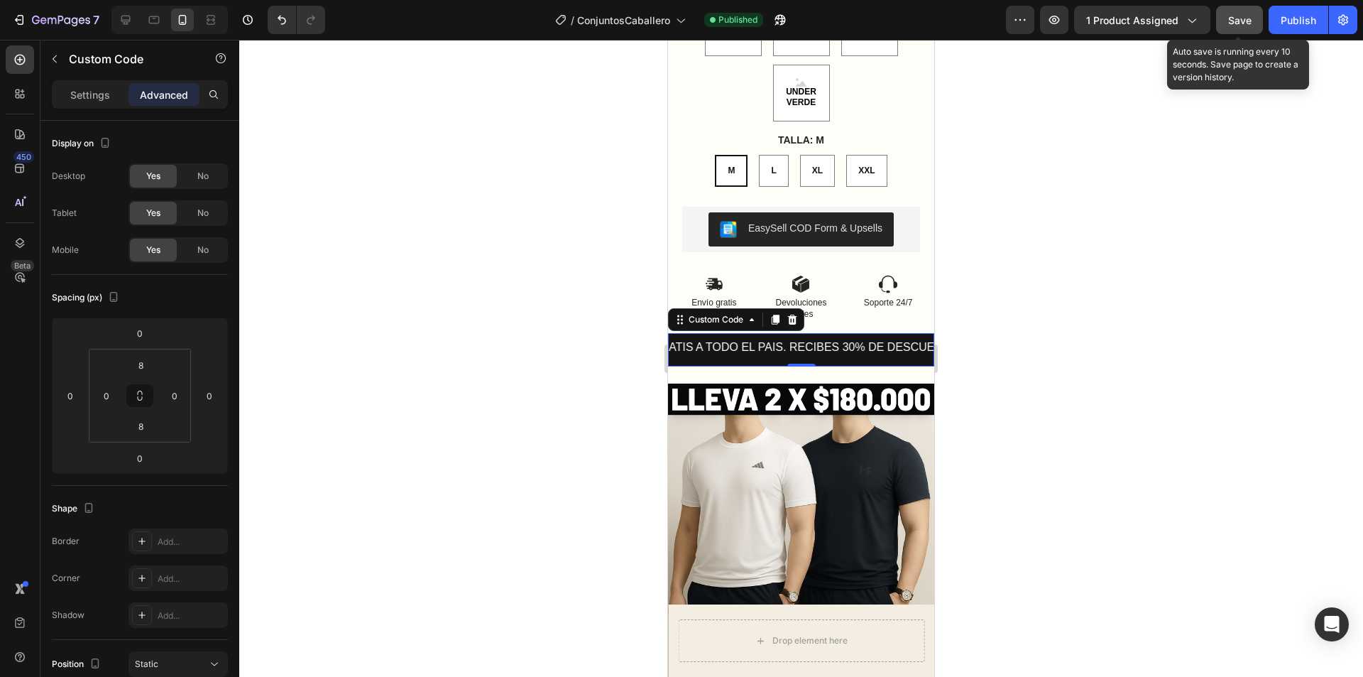
click at [1244, 25] on span "Save" at bounding box center [1239, 20] width 23 height 12
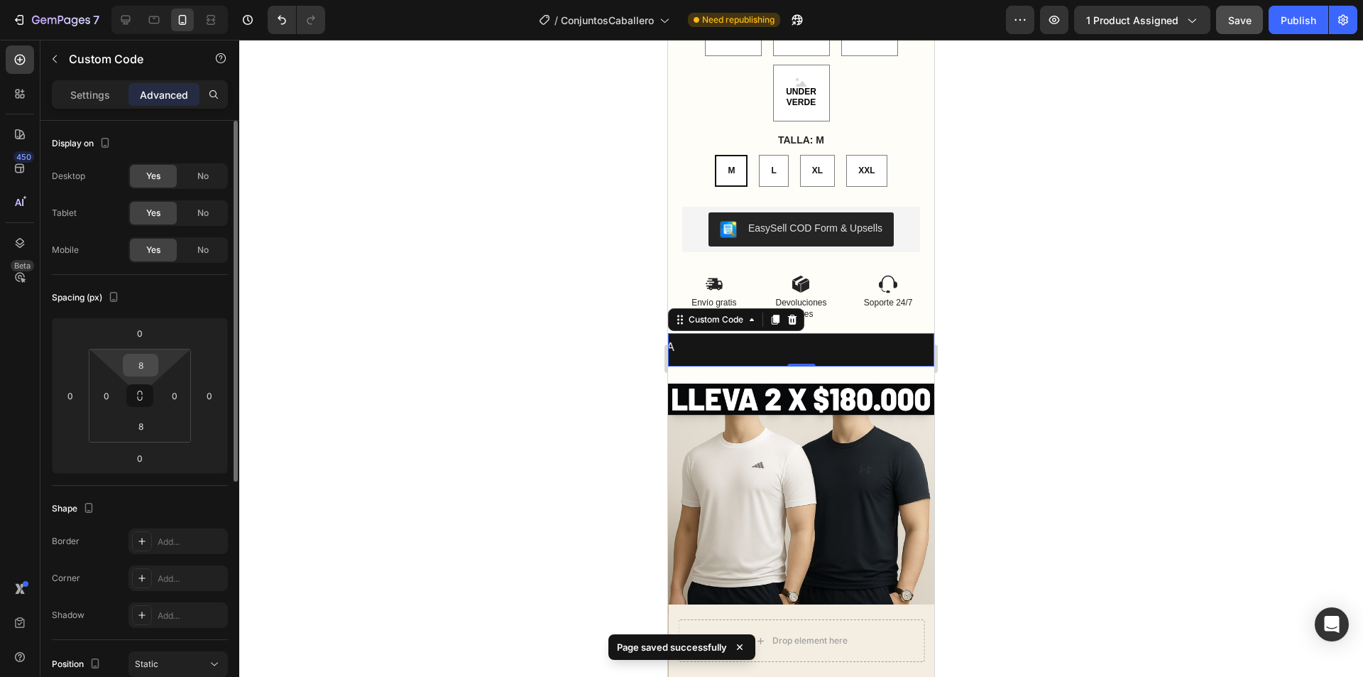
click at [139, 371] on input "8" at bounding box center [140, 364] width 28 height 21
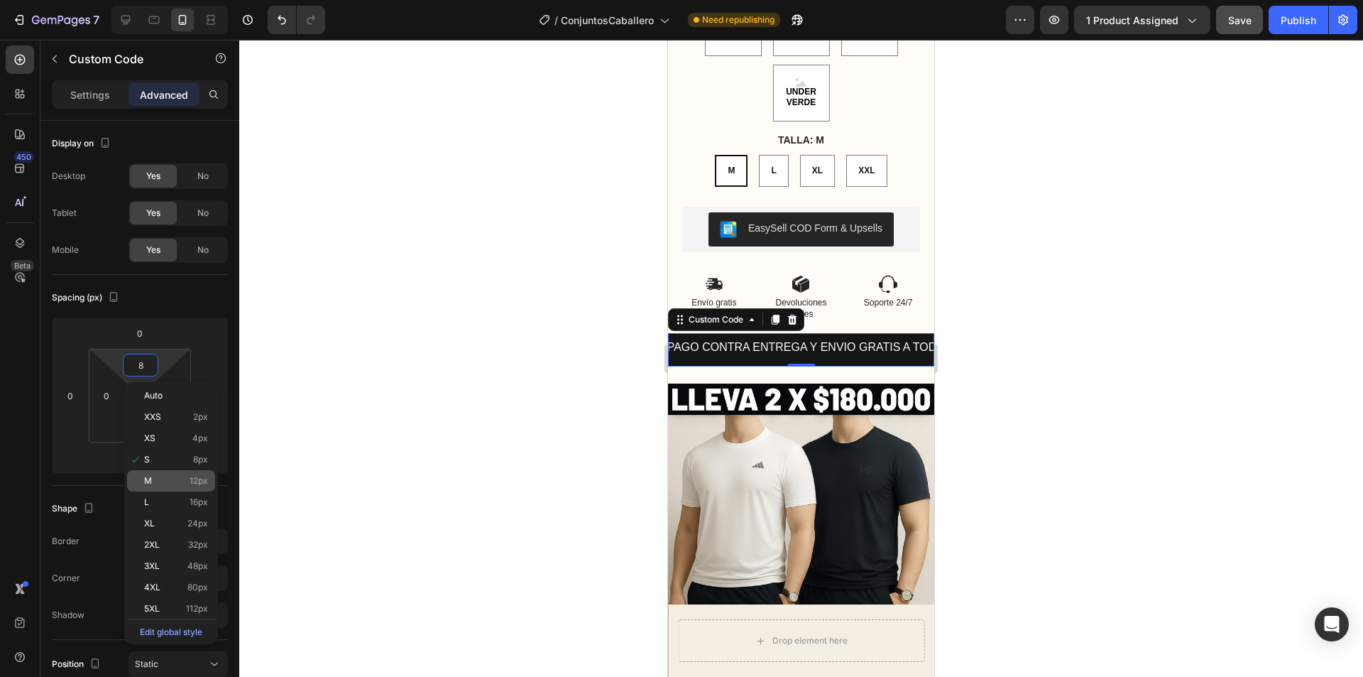
click at [172, 473] on div "M 12px" at bounding box center [171, 480] width 88 height 21
type input "12"
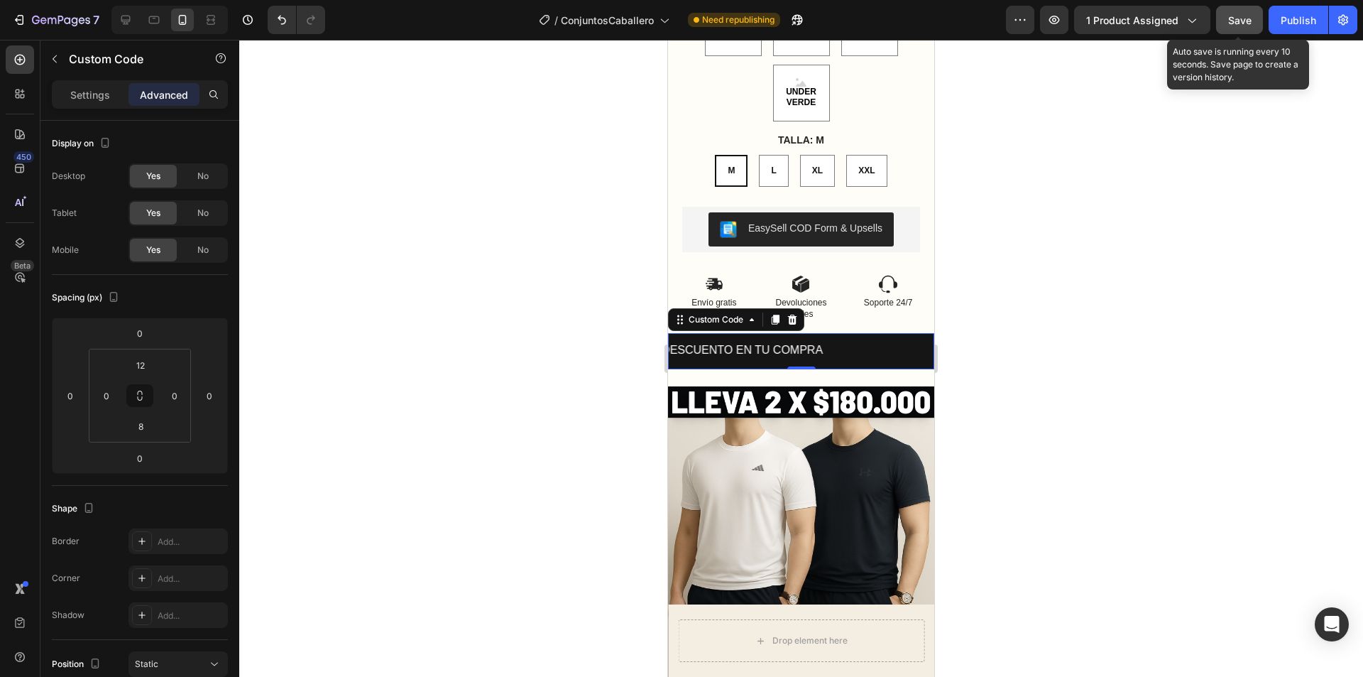
click at [1240, 18] on span "Save" at bounding box center [1239, 20] width 23 height 12
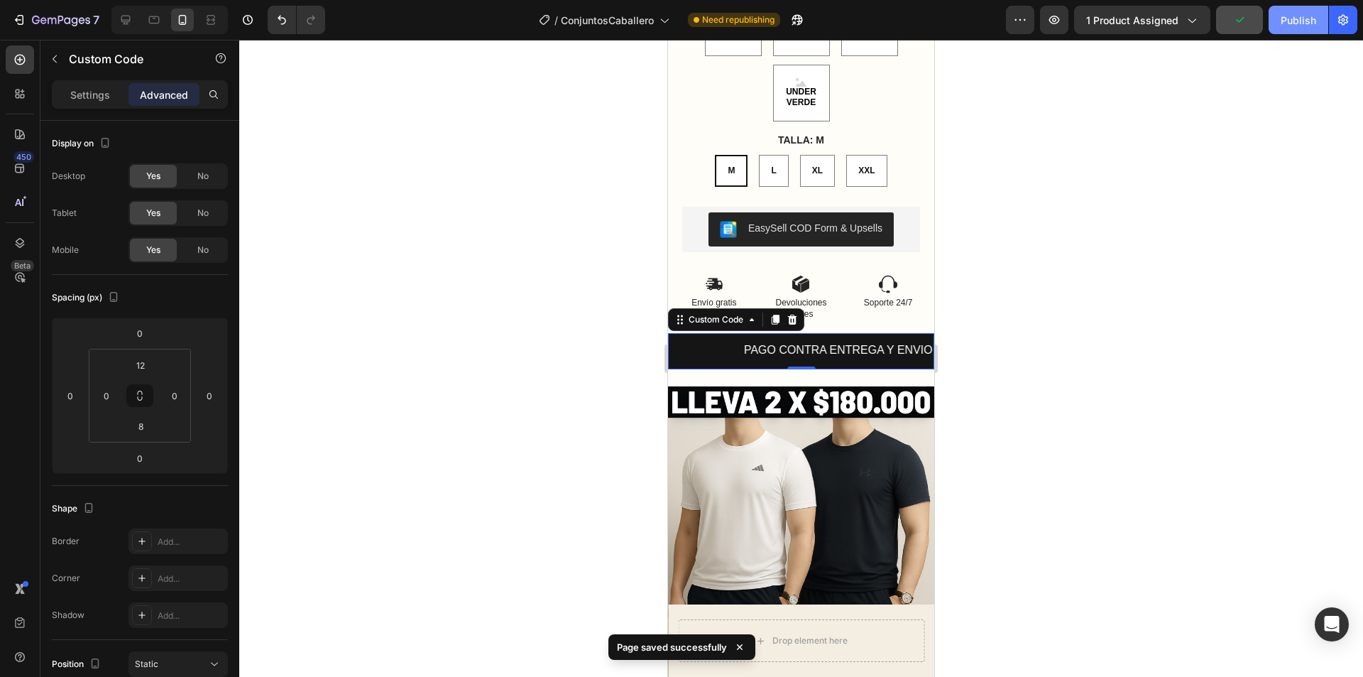
click at [1282, 25] on div "Publish" at bounding box center [1299, 20] width 36 height 15
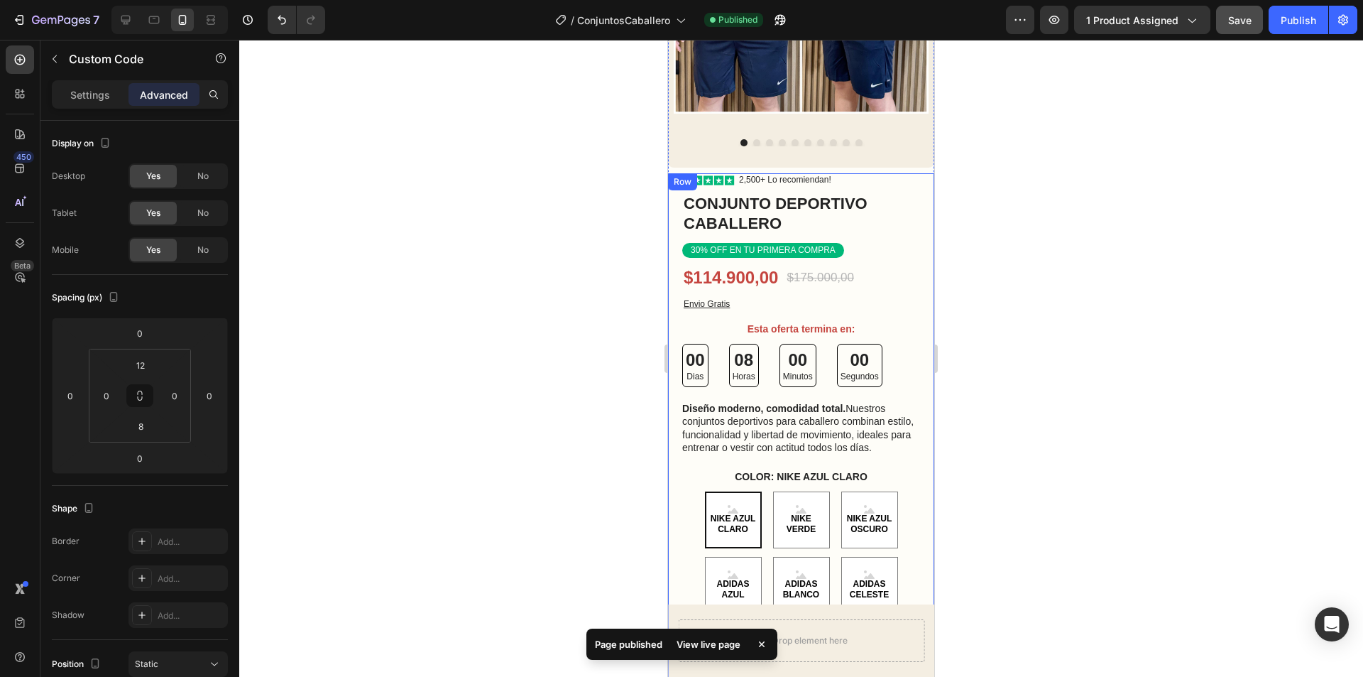
scroll to position [0, 0]
